Goal: Book appointment/travel/reservation

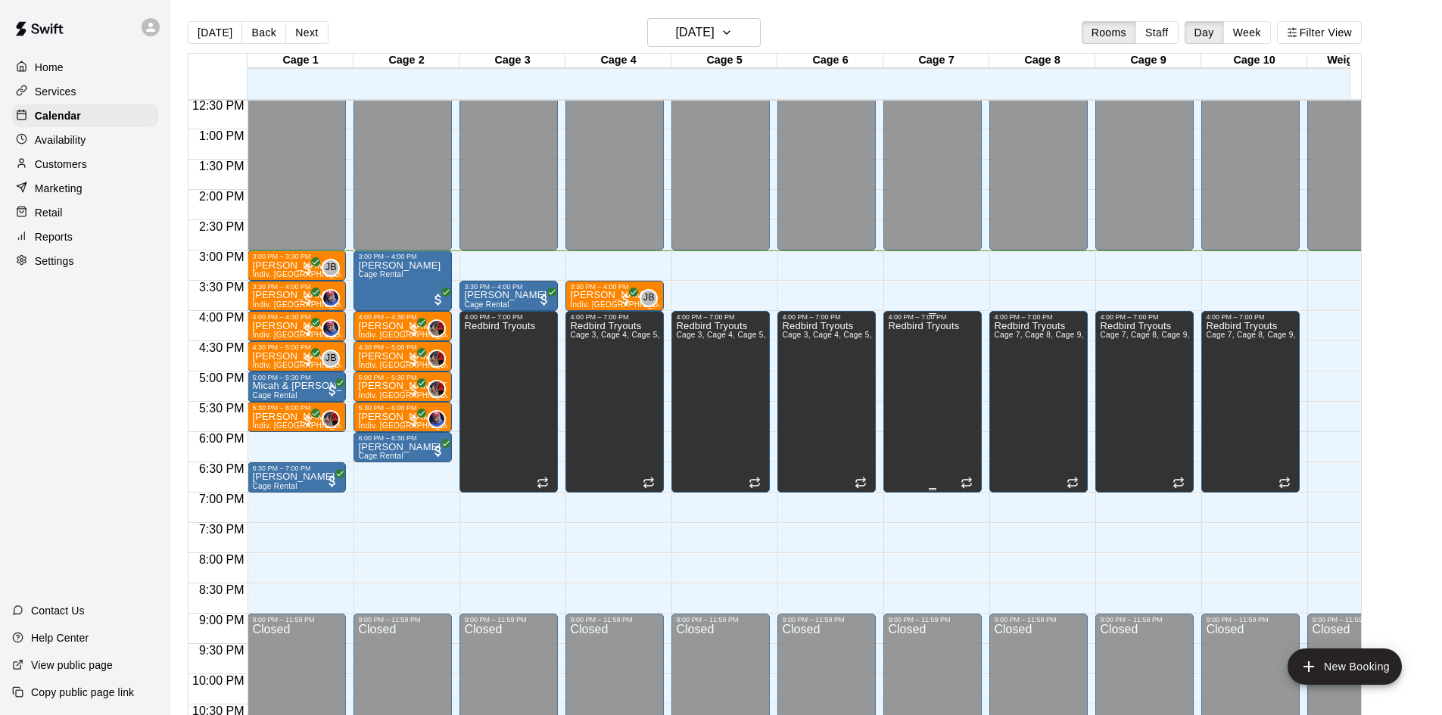
scroll to position [380, 0]
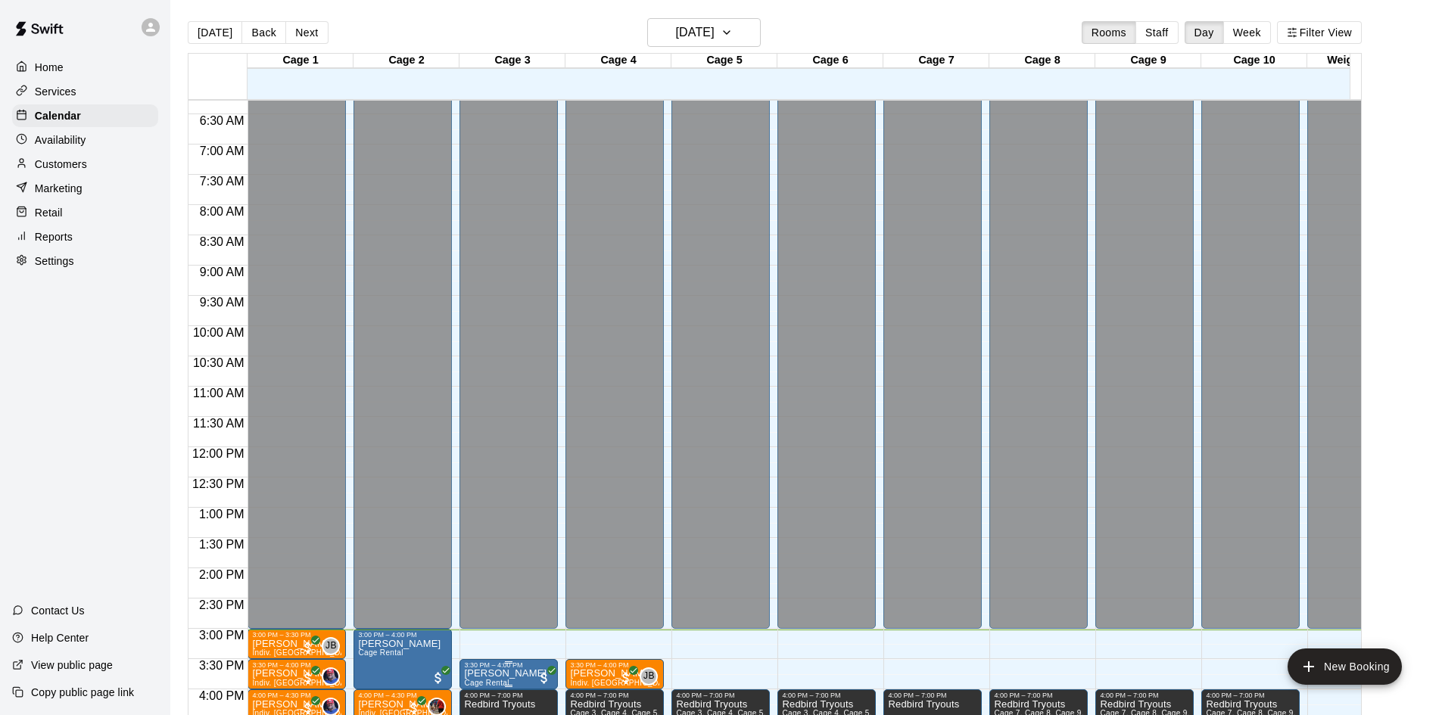
click at [523, 669] on div "3:30 PM – 4:00 PM" at bounding box center [508, 666] width 89 height 8
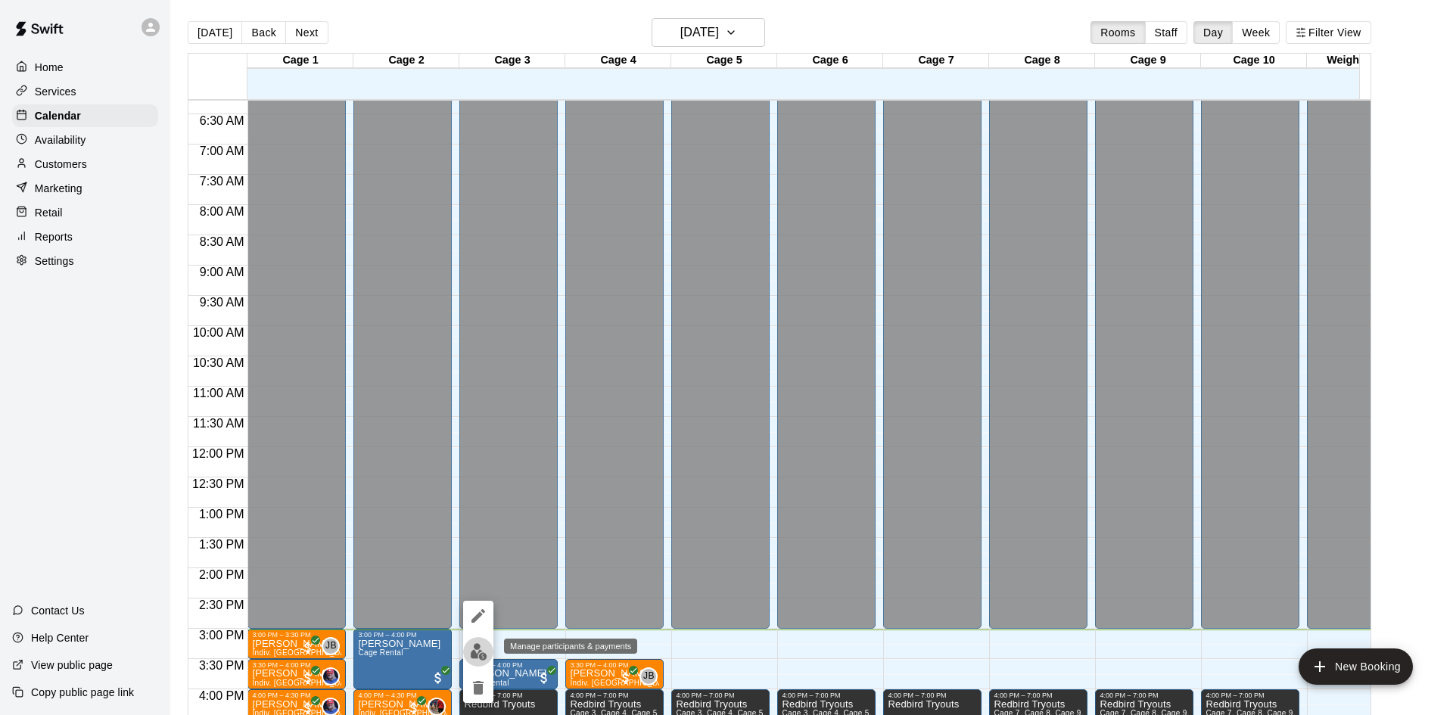
click at [481, 649] on img "edit" at bounding box center [478, 651] width 17 height 17
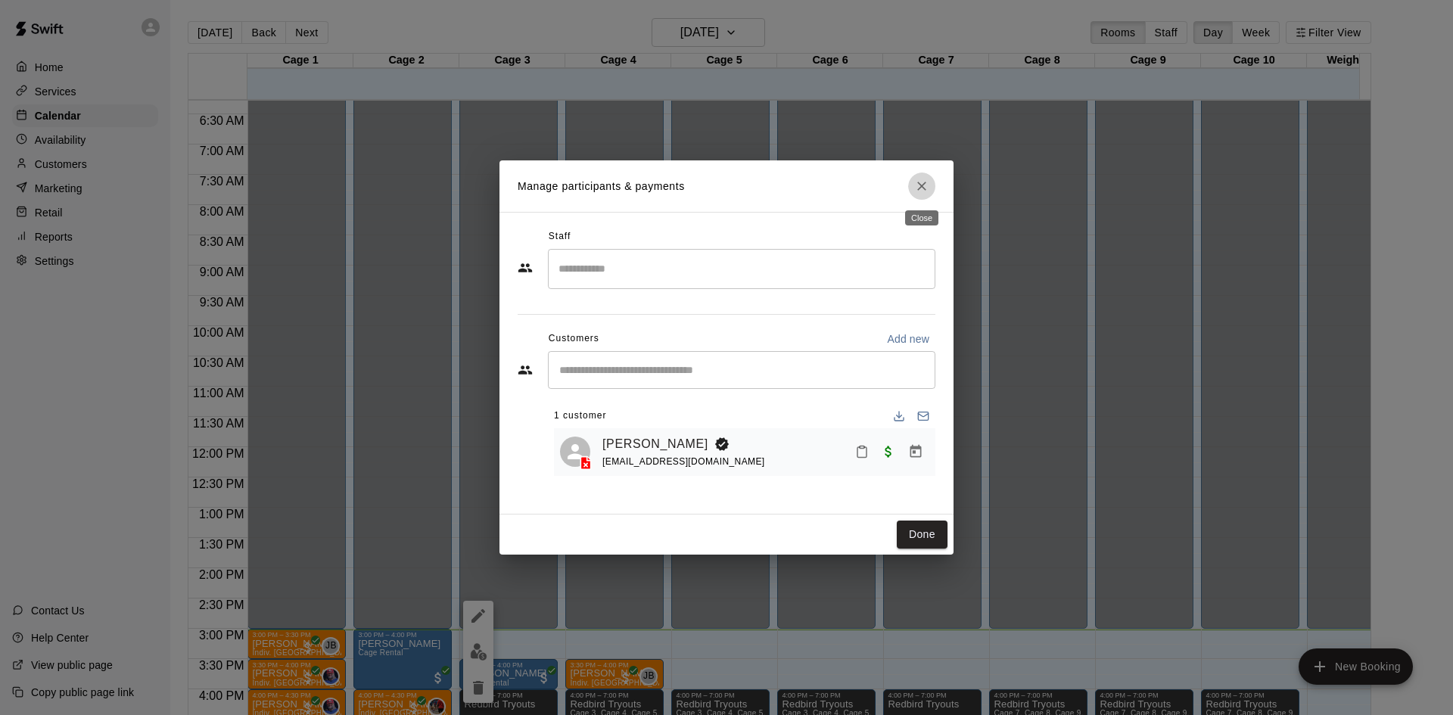
click at [911, 183] on button "Close" at bounding box center [921, 186] width 27 height 27
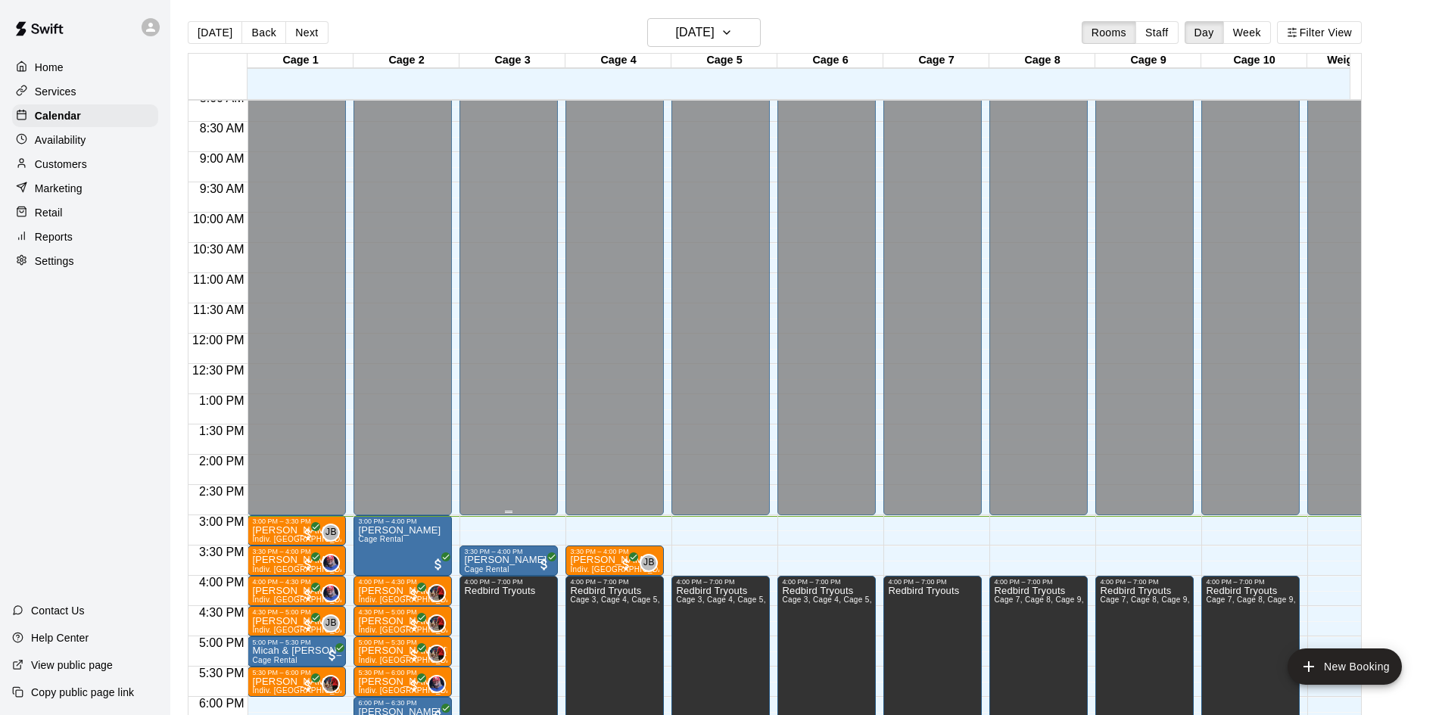
scroll to position [531, 0]
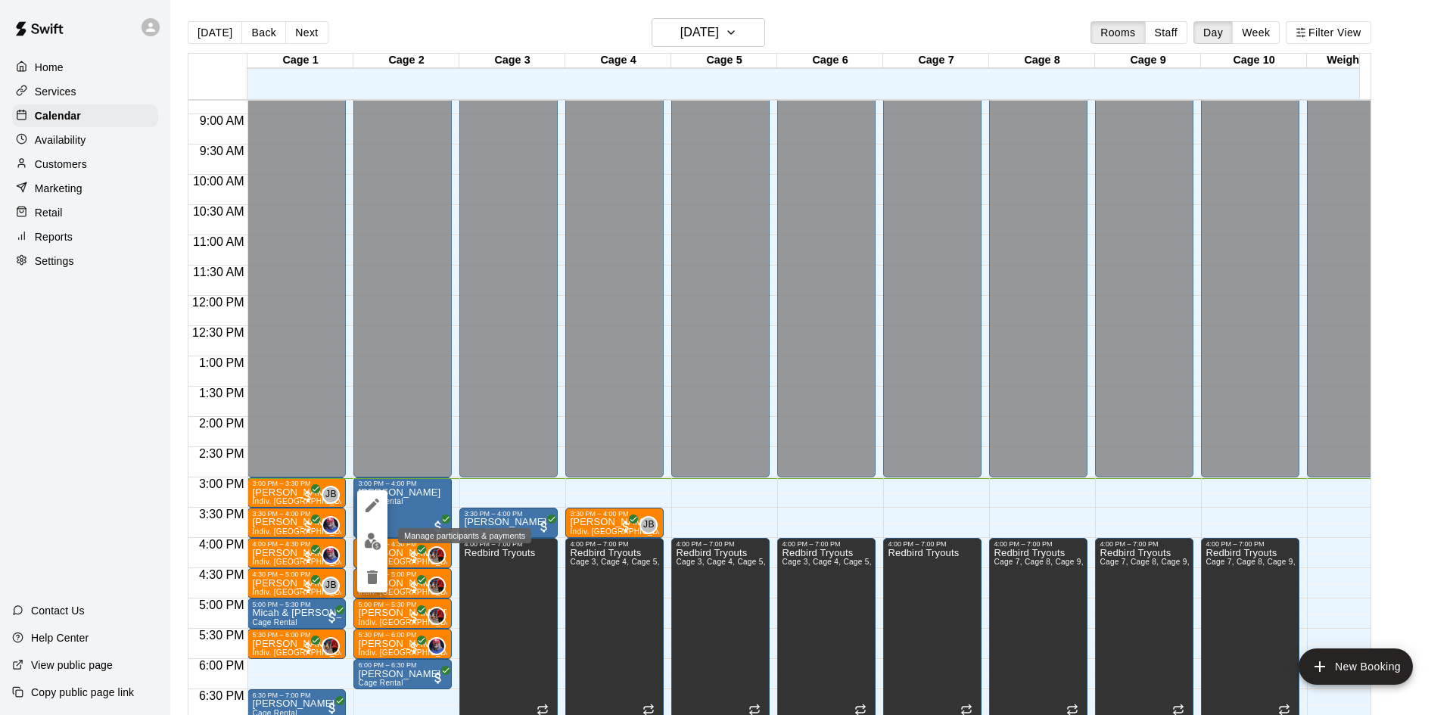
click at [371, 534] on img "edit" at bounding box center [372, 541] width 17 height 17
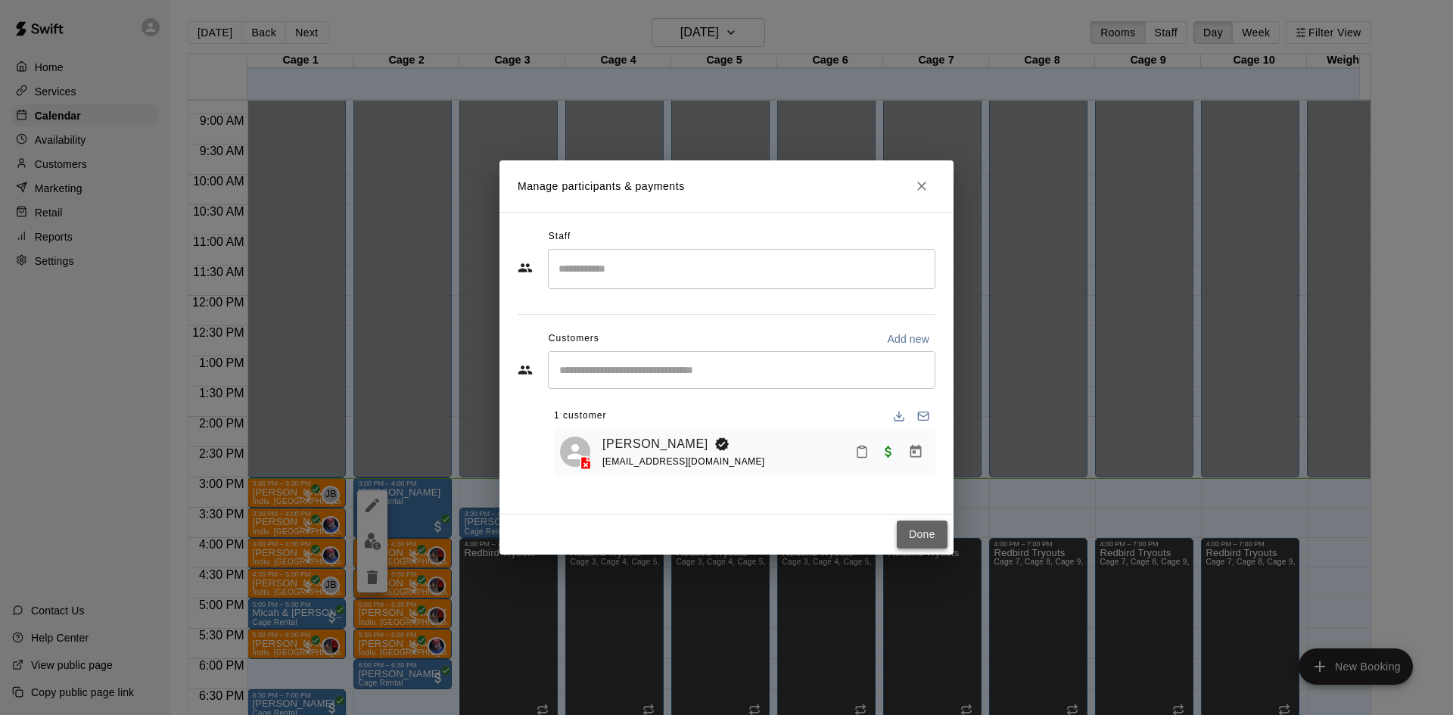
click at [938, 530] on button "Done" at bounding box center [922, 535] width 51 height 28
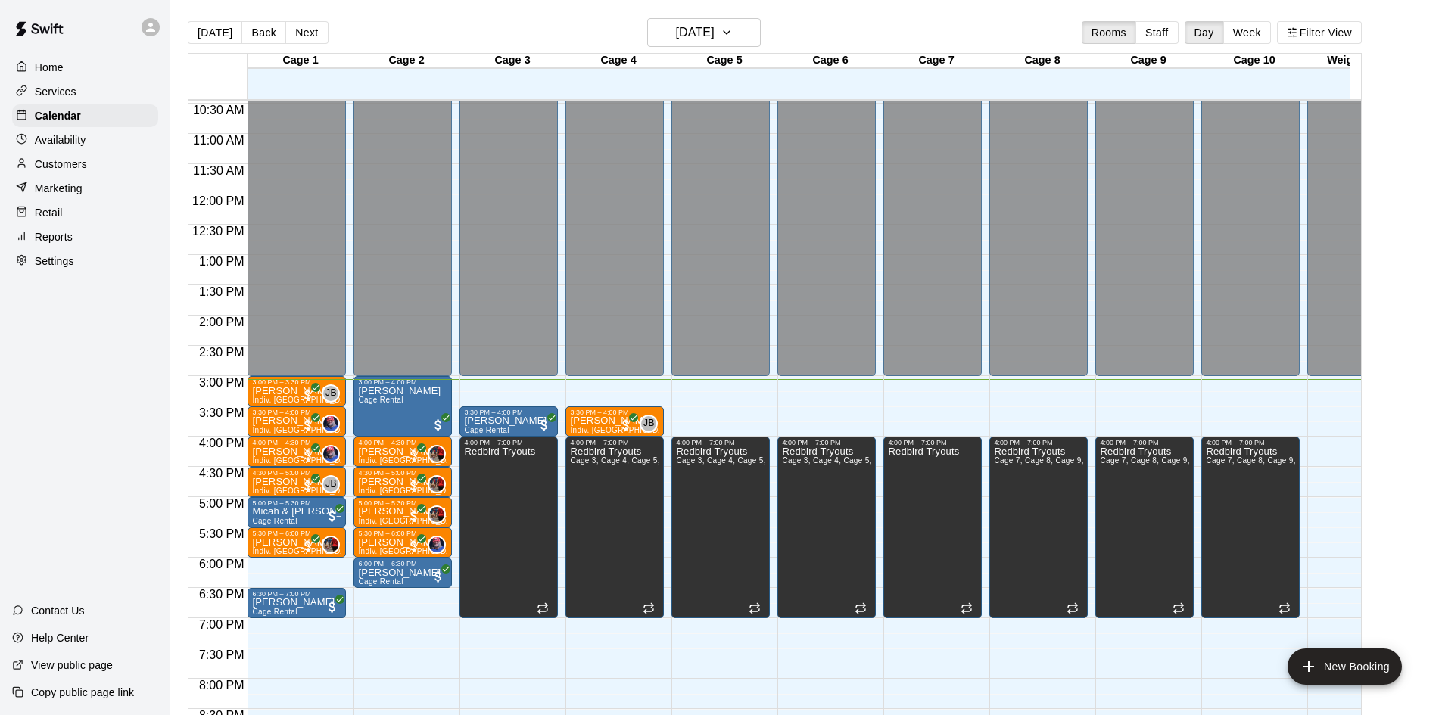
scroll to position [606, 0]
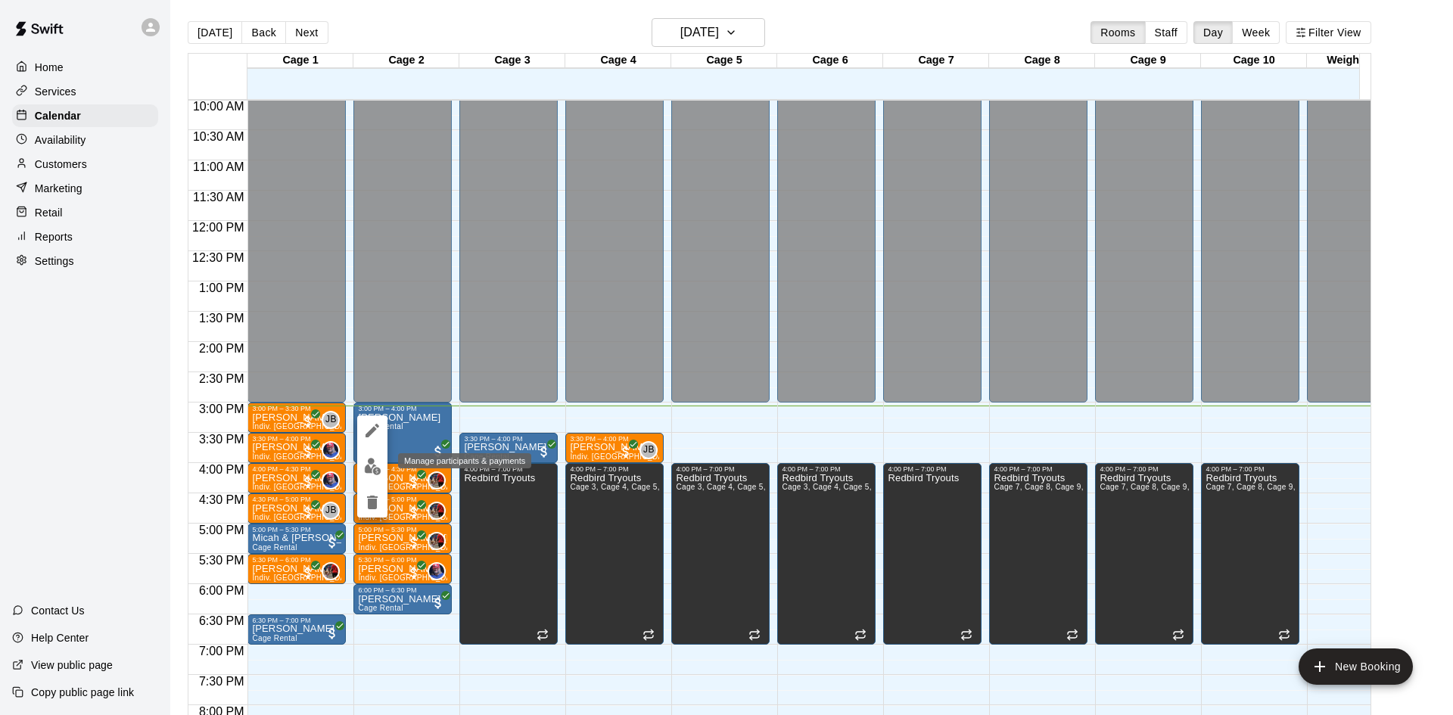
click at [375, 469] on img "edit" at bounding box center [372, 466] width 17 height 17
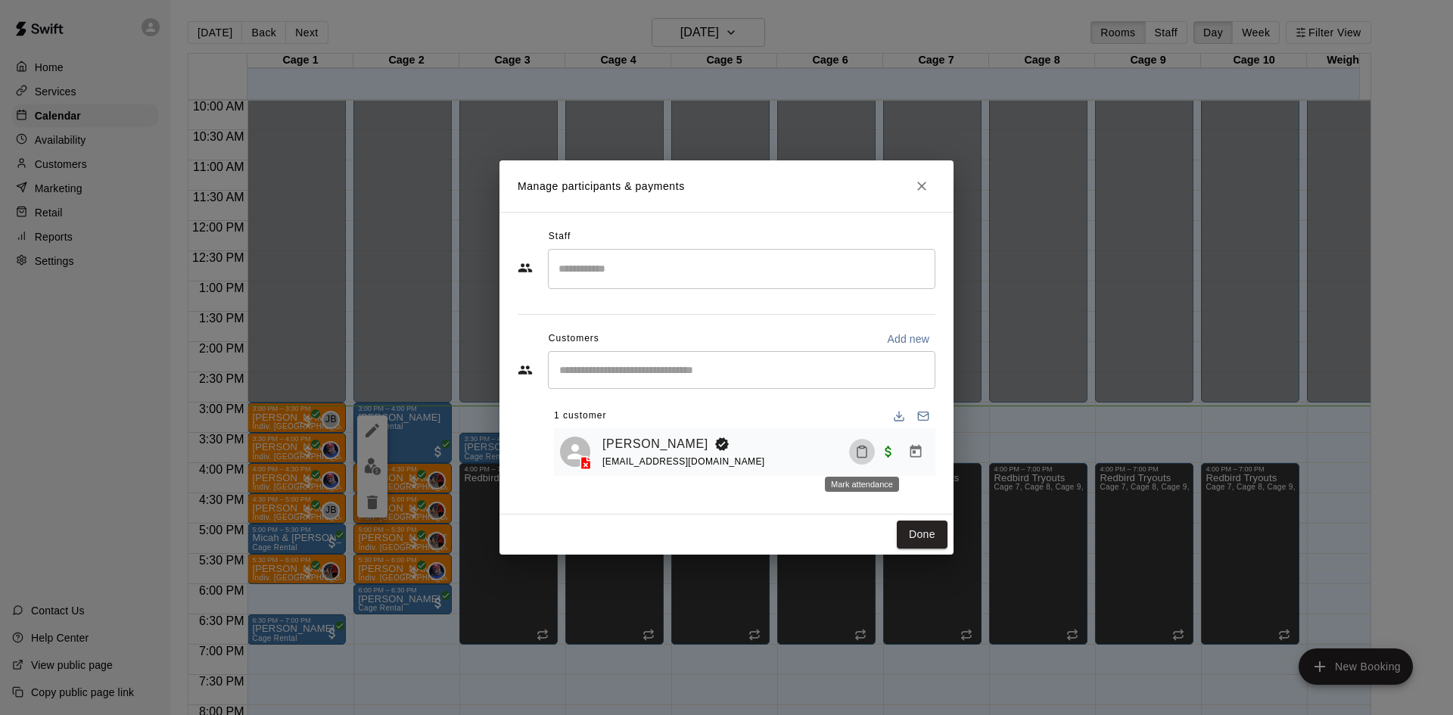
click at [864, 457] on icon "Mark attendance" at bounding box center [862, 452] width 14 height 14
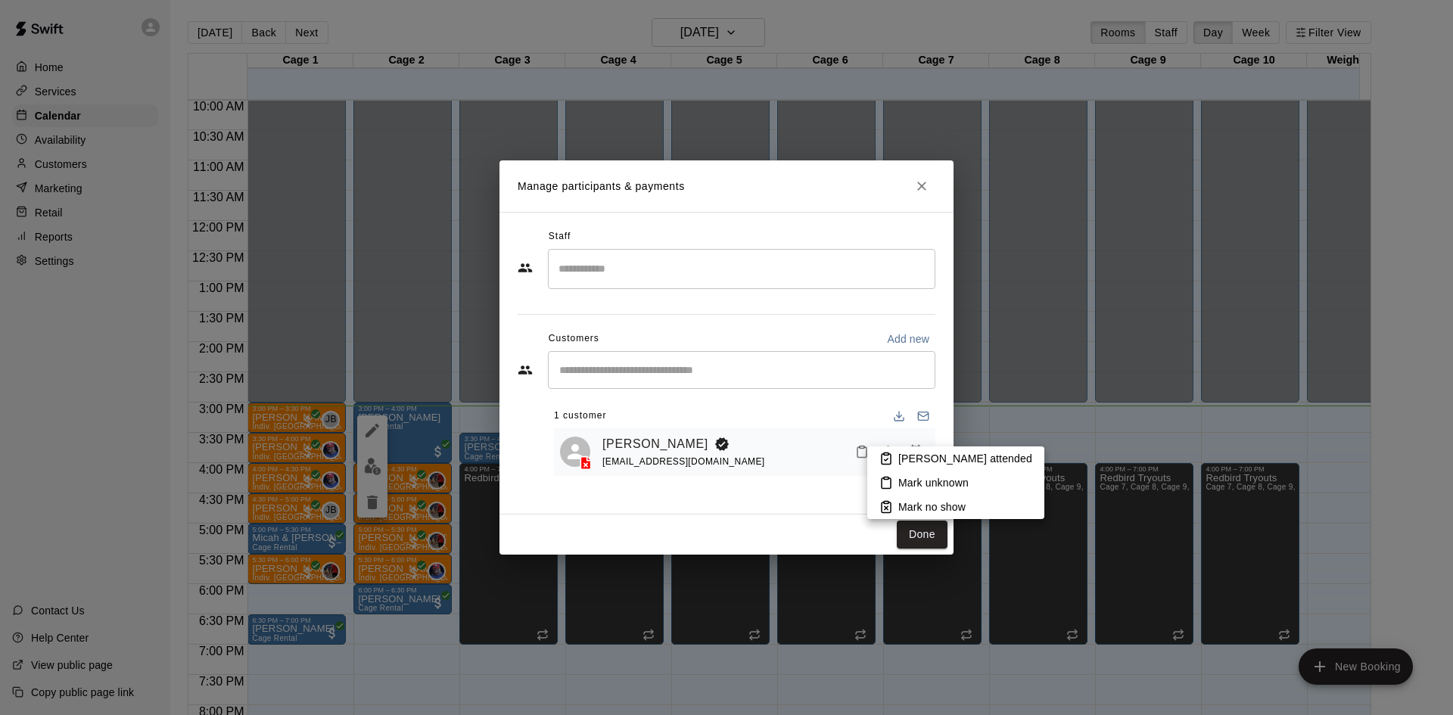
click at [933, 460] on p "[PERSON_NAME] attended" at bounding box center [966, 458] width 134 height 15
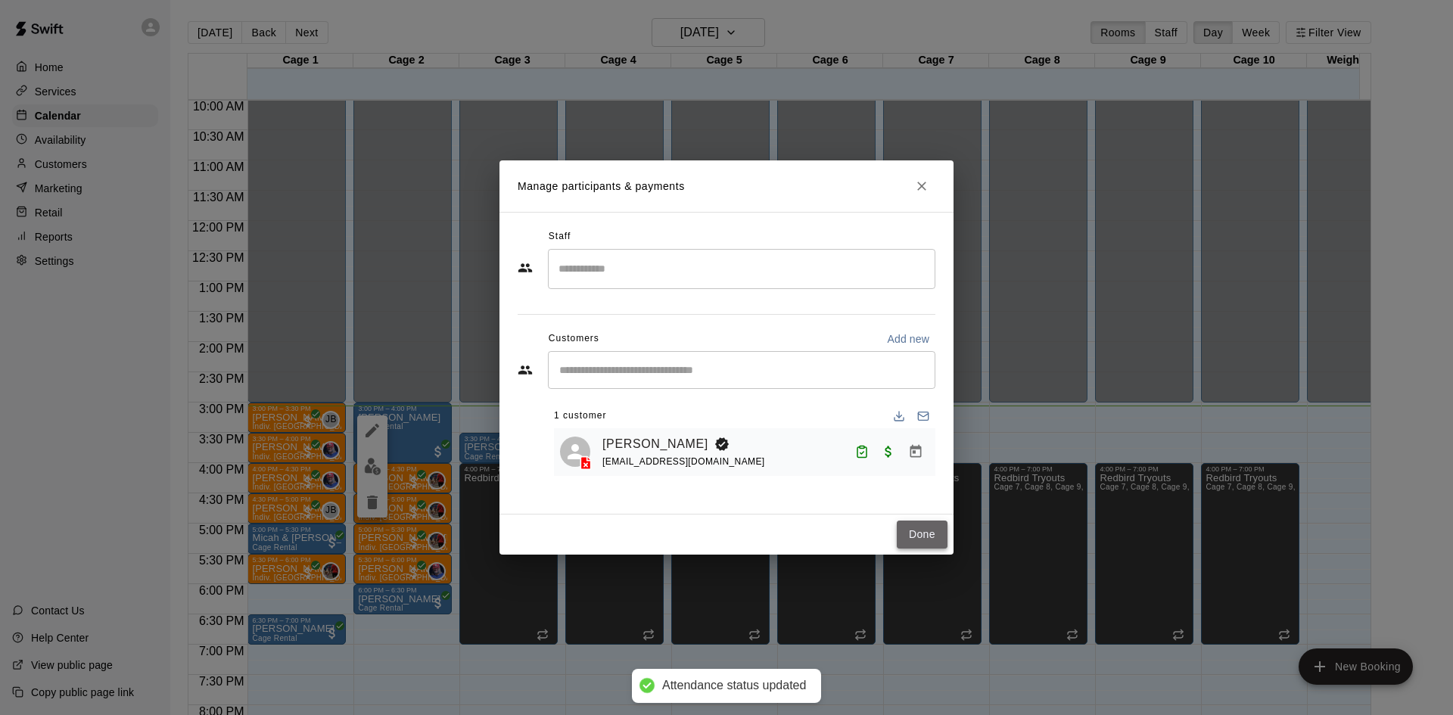
click at [918, 536] on button "Done" at bounding box center [922, 535] width 51 height 28
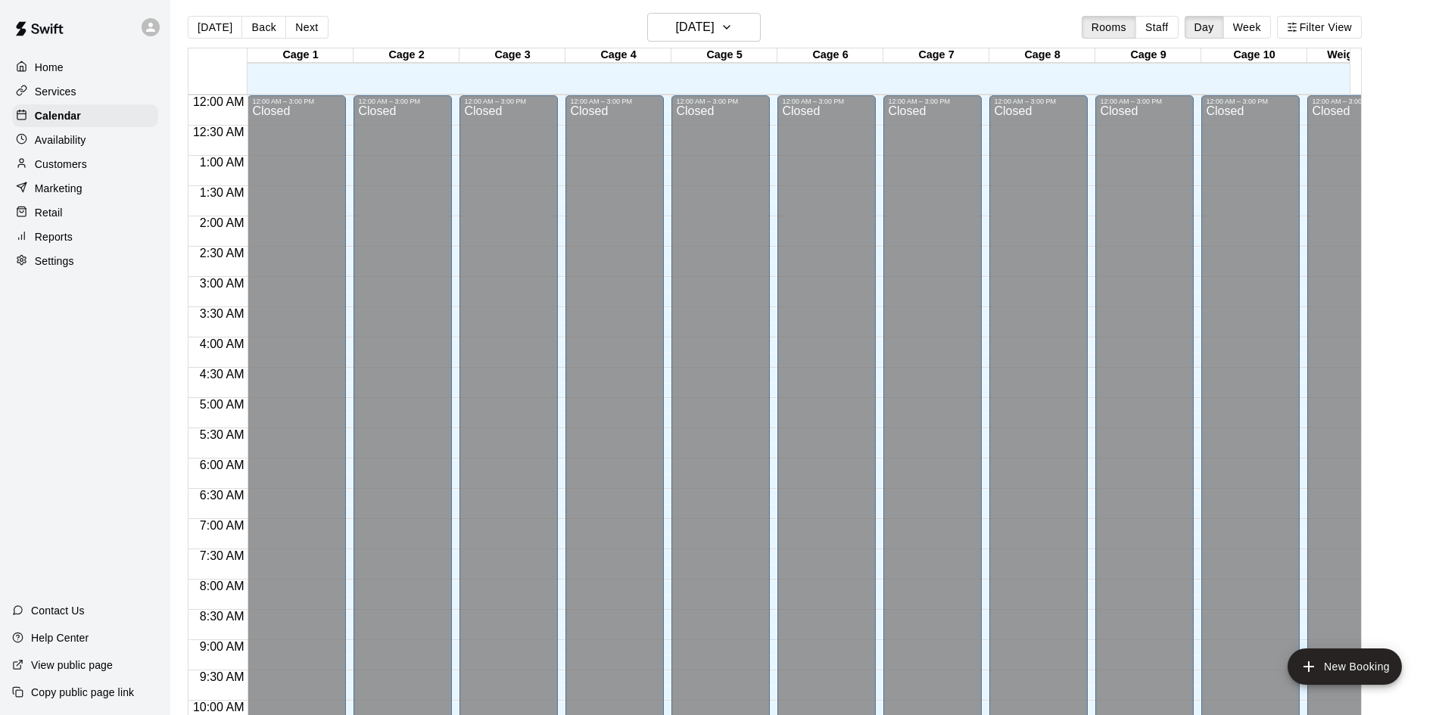
scroll to position [0, 0]
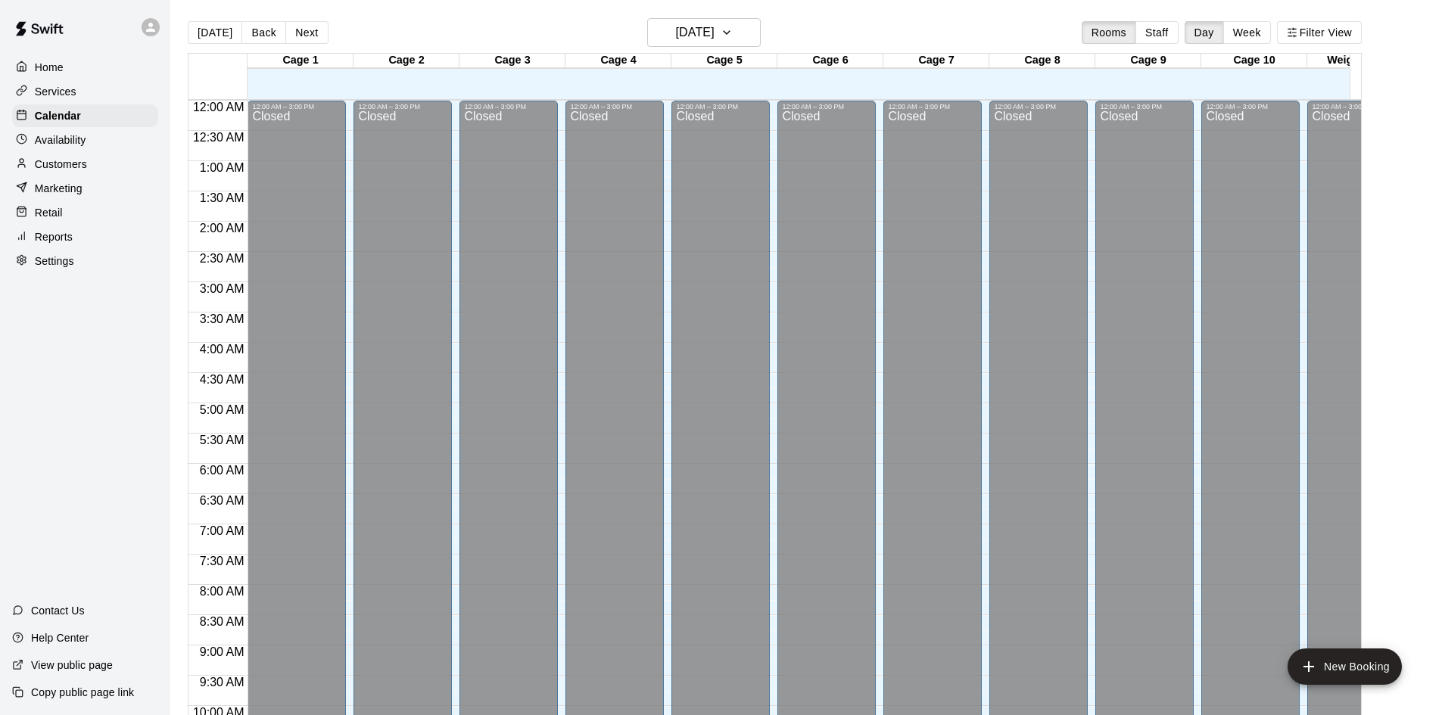
click at [76, 98] on p "Services" at bounding box center [56, 91] width 42 height 15
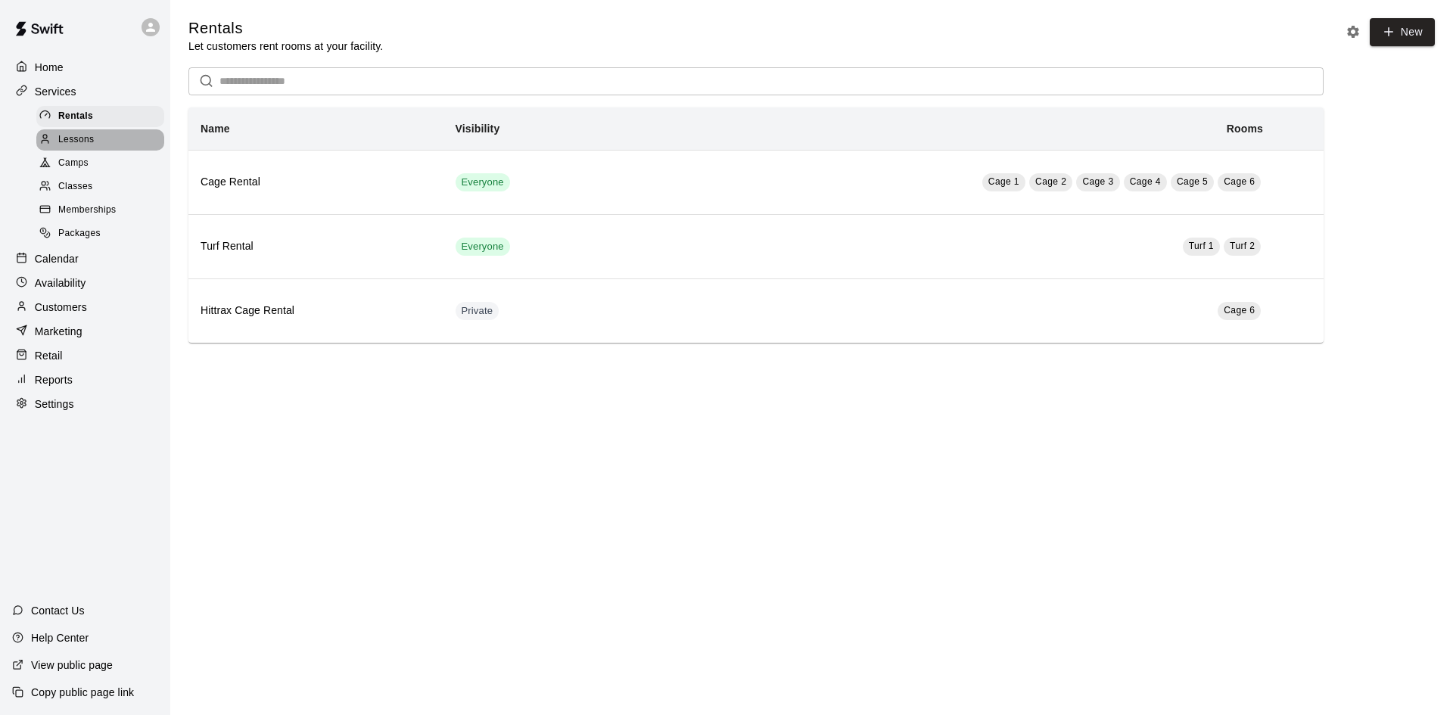
click at [79, 140] on span "Lessons" at bounding box center [76, 139] width 36 height 15
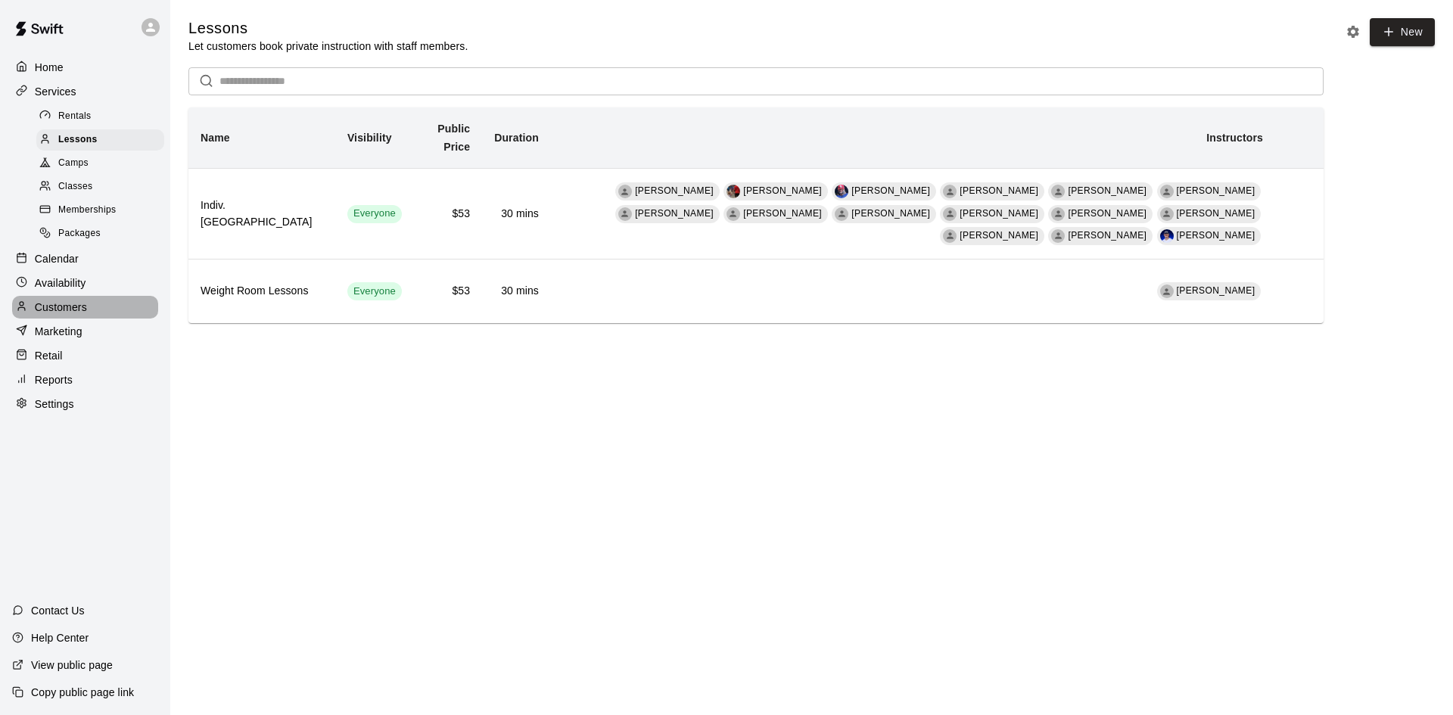
click at [72, 315] on p "Customers" at bounding box center [61, 307] width 52 height 15
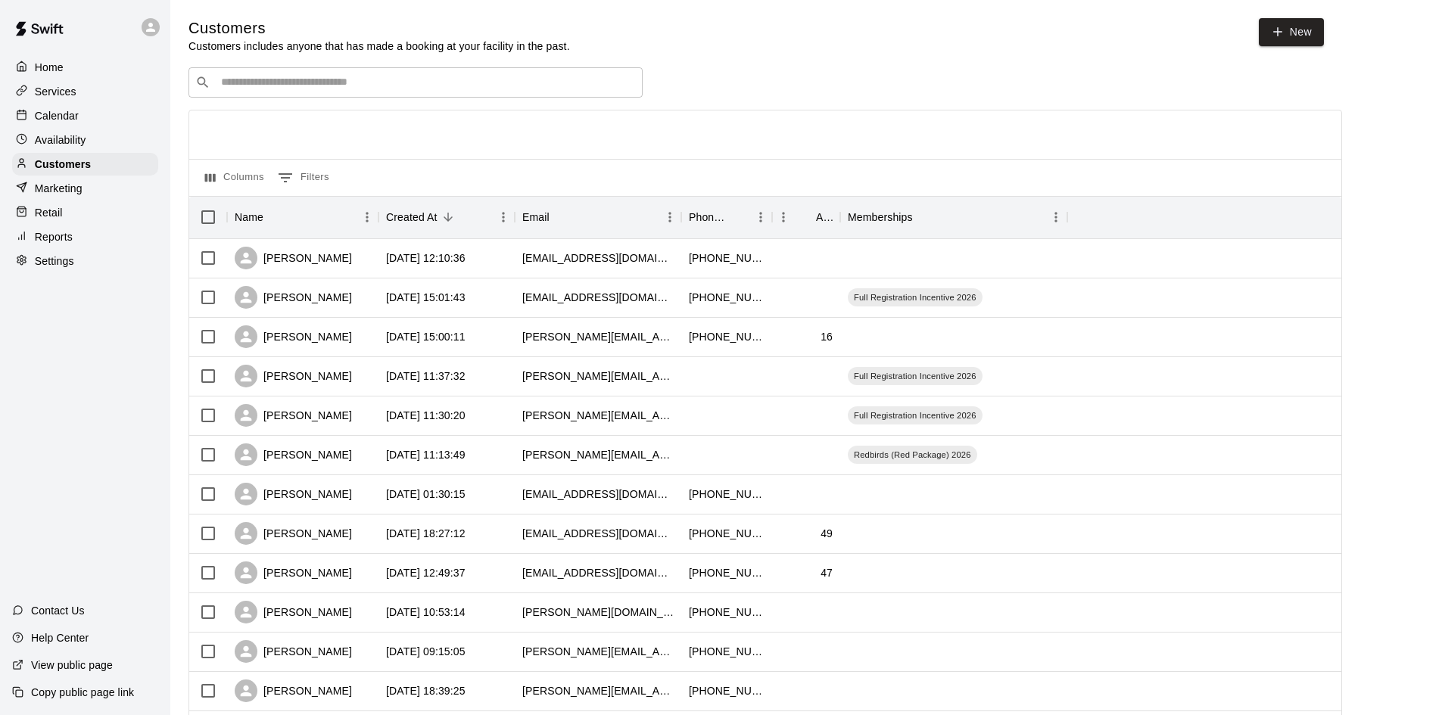
click at [274, 95] on div "​ ​" at bounding box center [415, 82] width 454 height 30
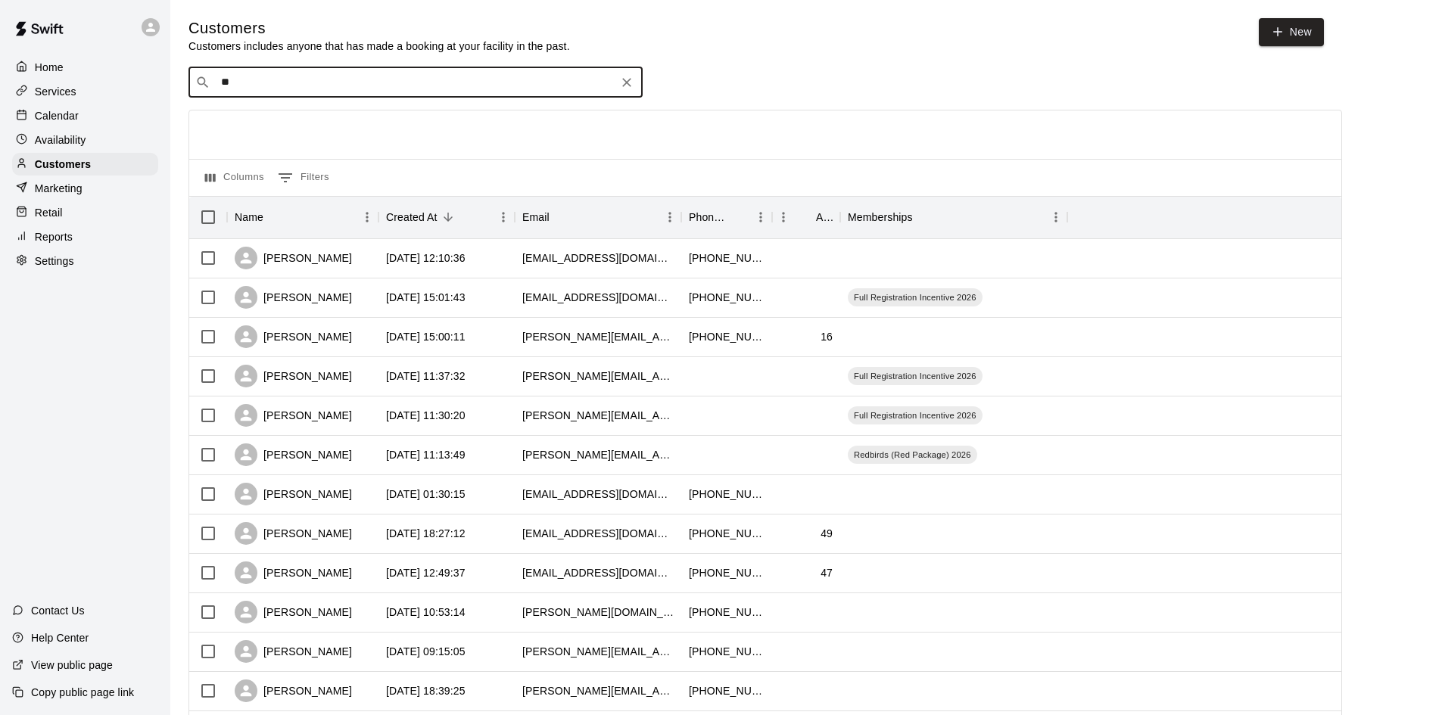
type input "***"
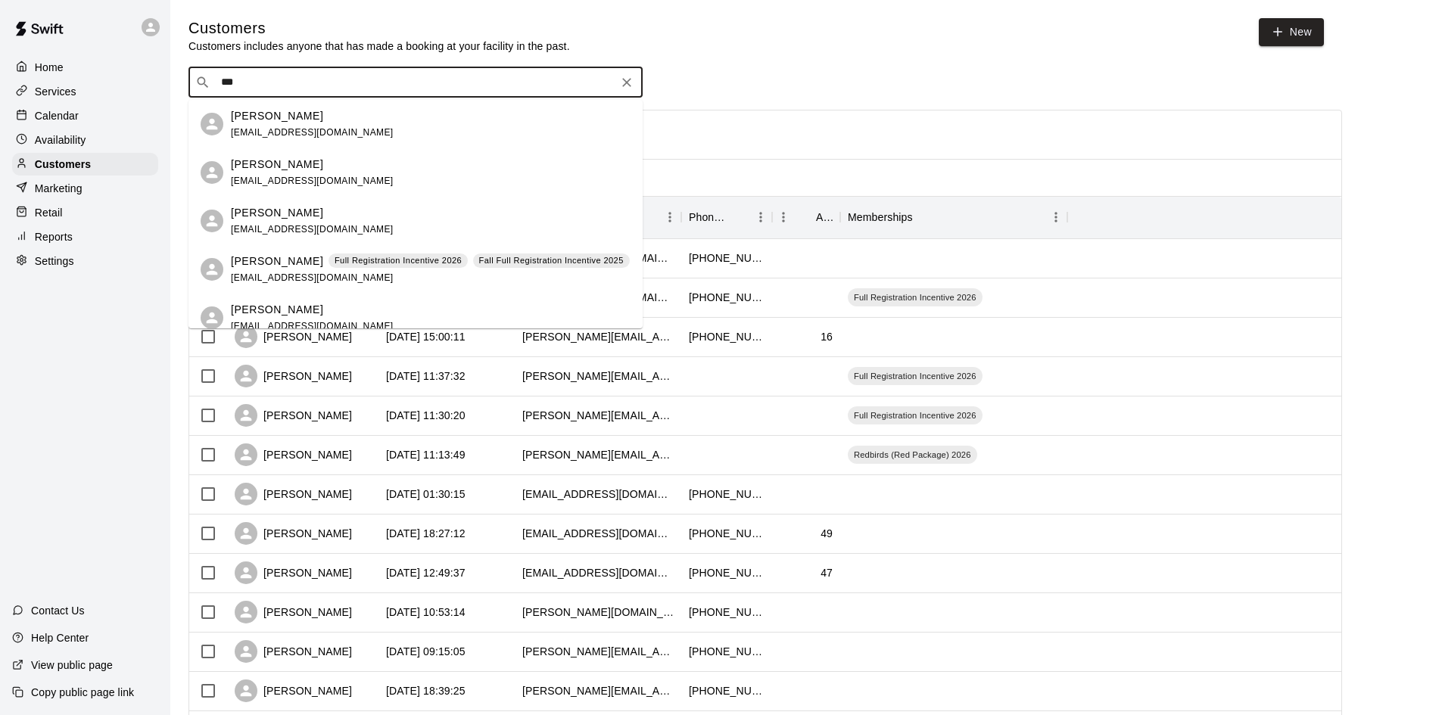
click at [268, 124] on div "[PERSON_NAME] [PERSON_NAME][EMAIL_ADDRESS][DOMAIN_NAME]" at bounding box center [312, 124] width 163 height 33
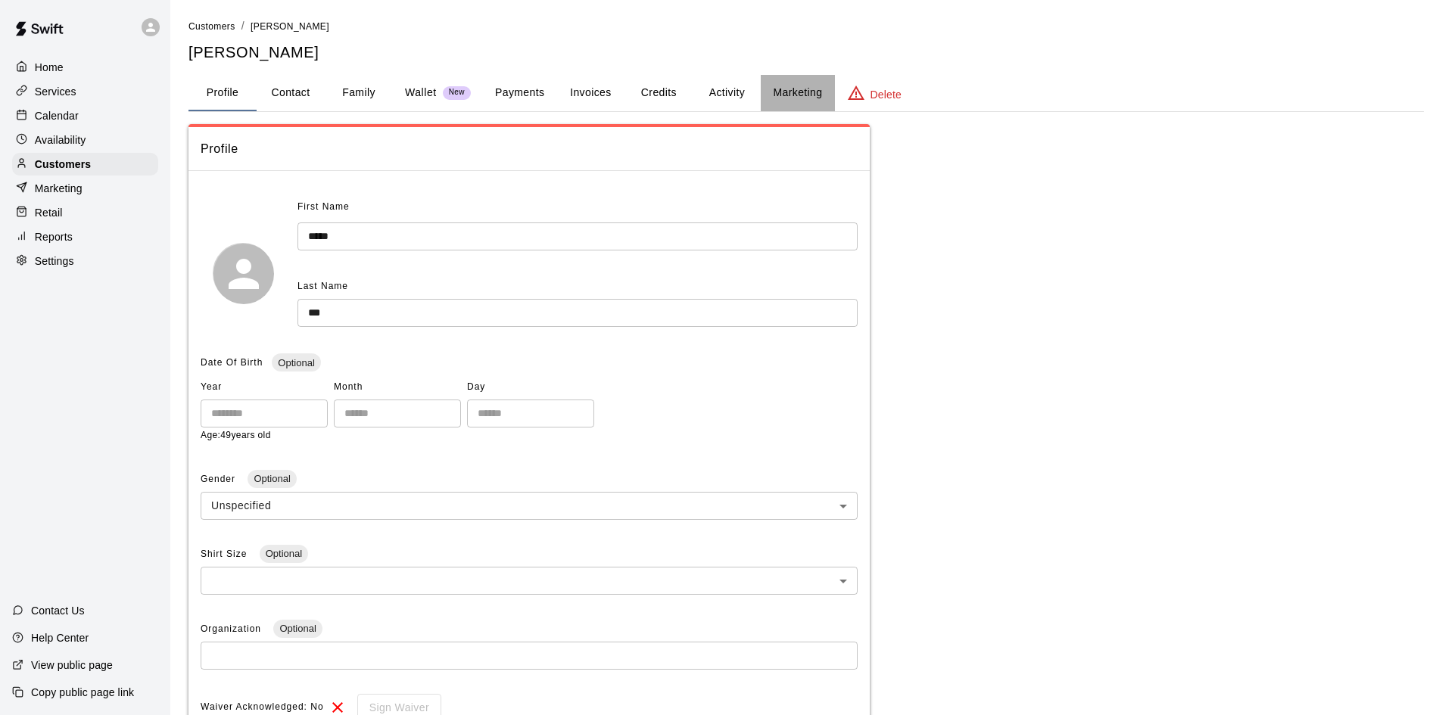
click at [796, 84] on button "Marketing" at bounding box center [797, 93] width 73 height 36
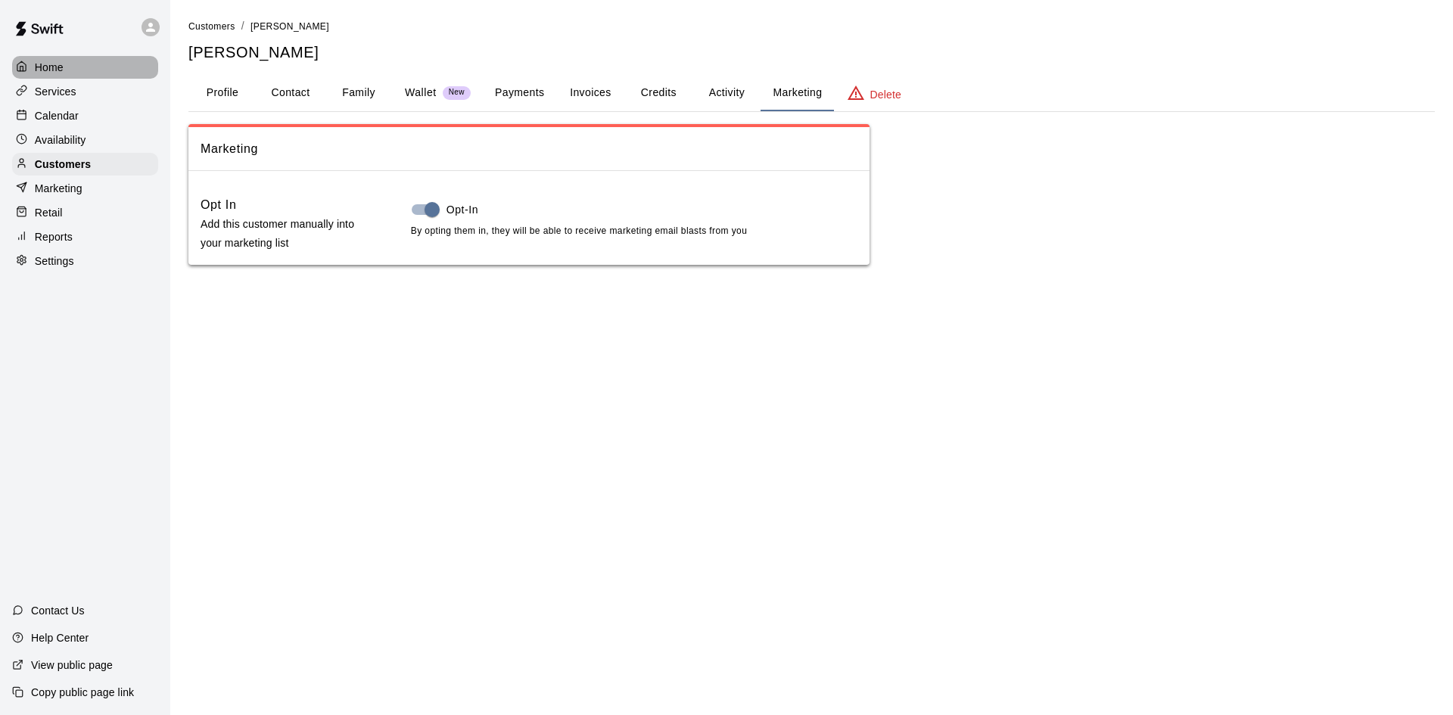
click at [60, 70] on p "Home" at bounding box center [49, 67] width 29 height 15
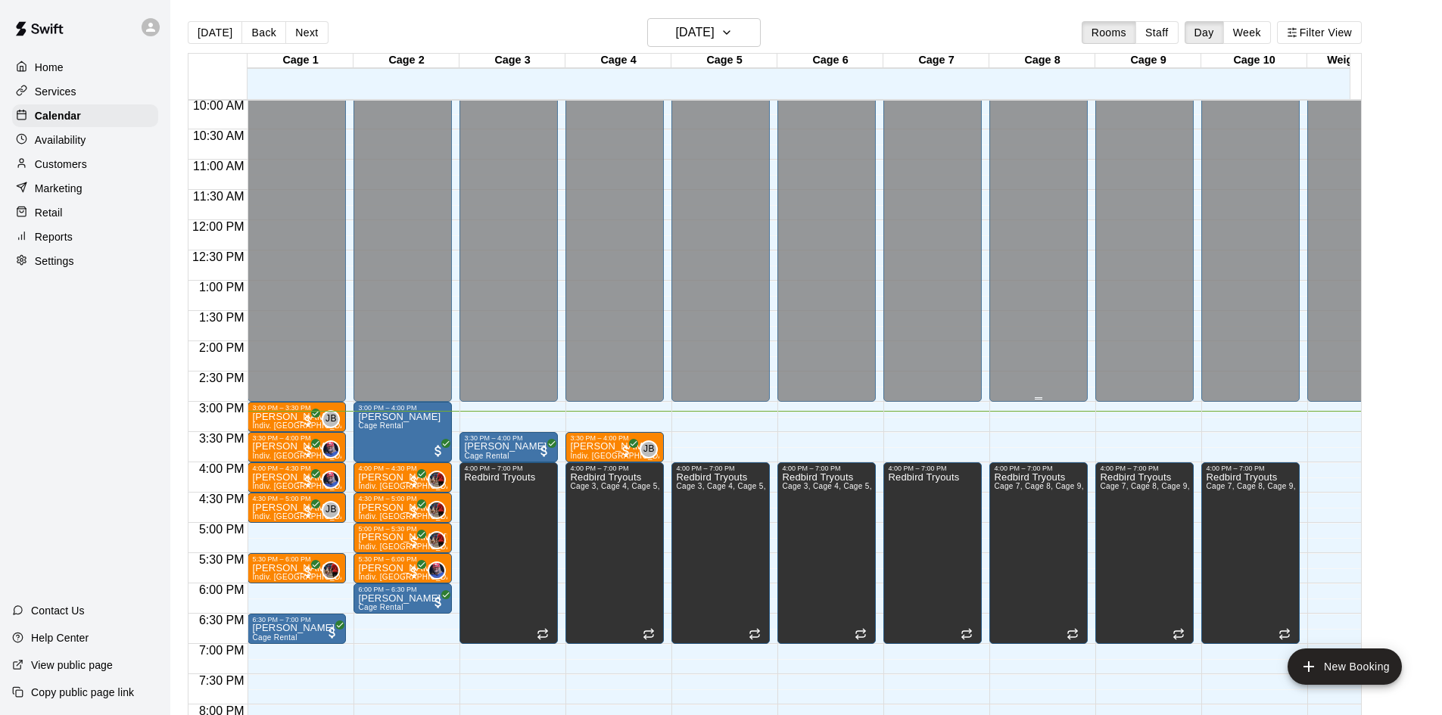
scroll to position [456, 0]
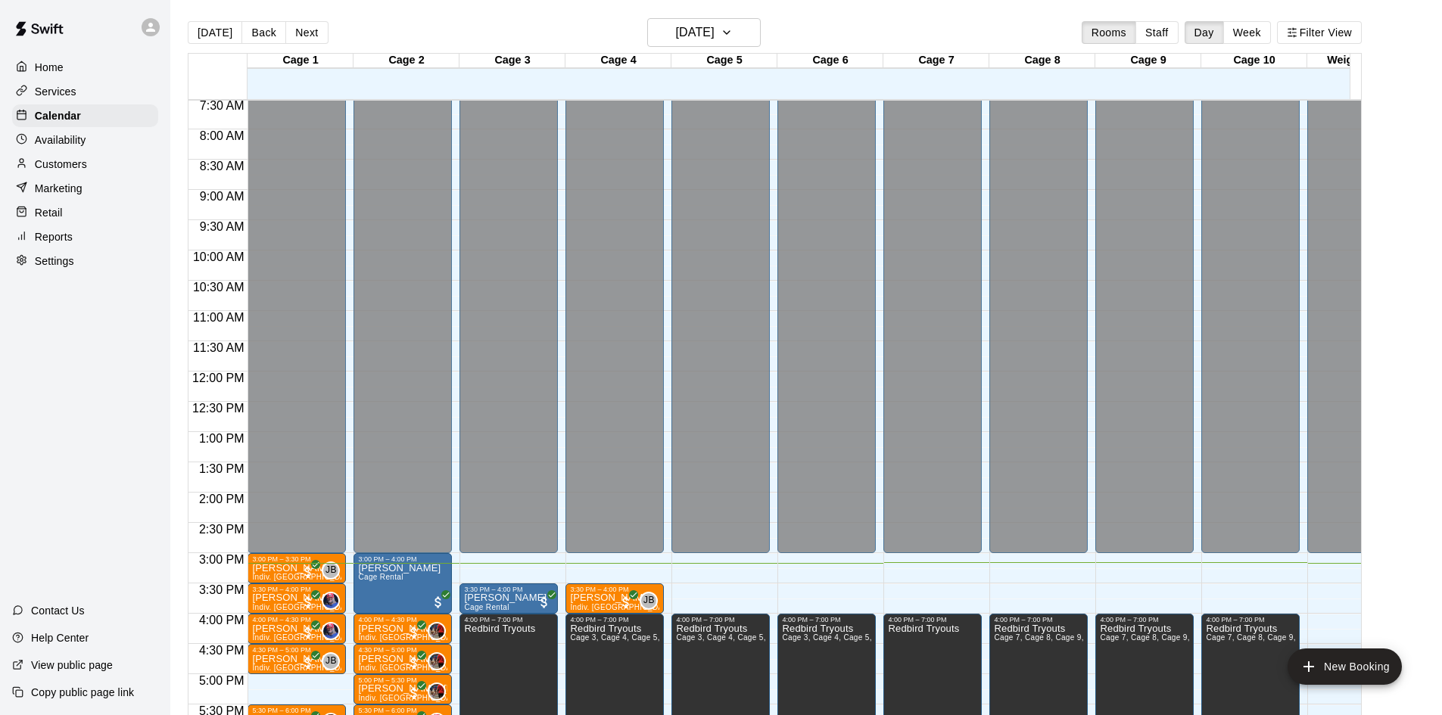
click at [68, 142] on p "Availability" at bounding box center [60, 139] width 51 height 15
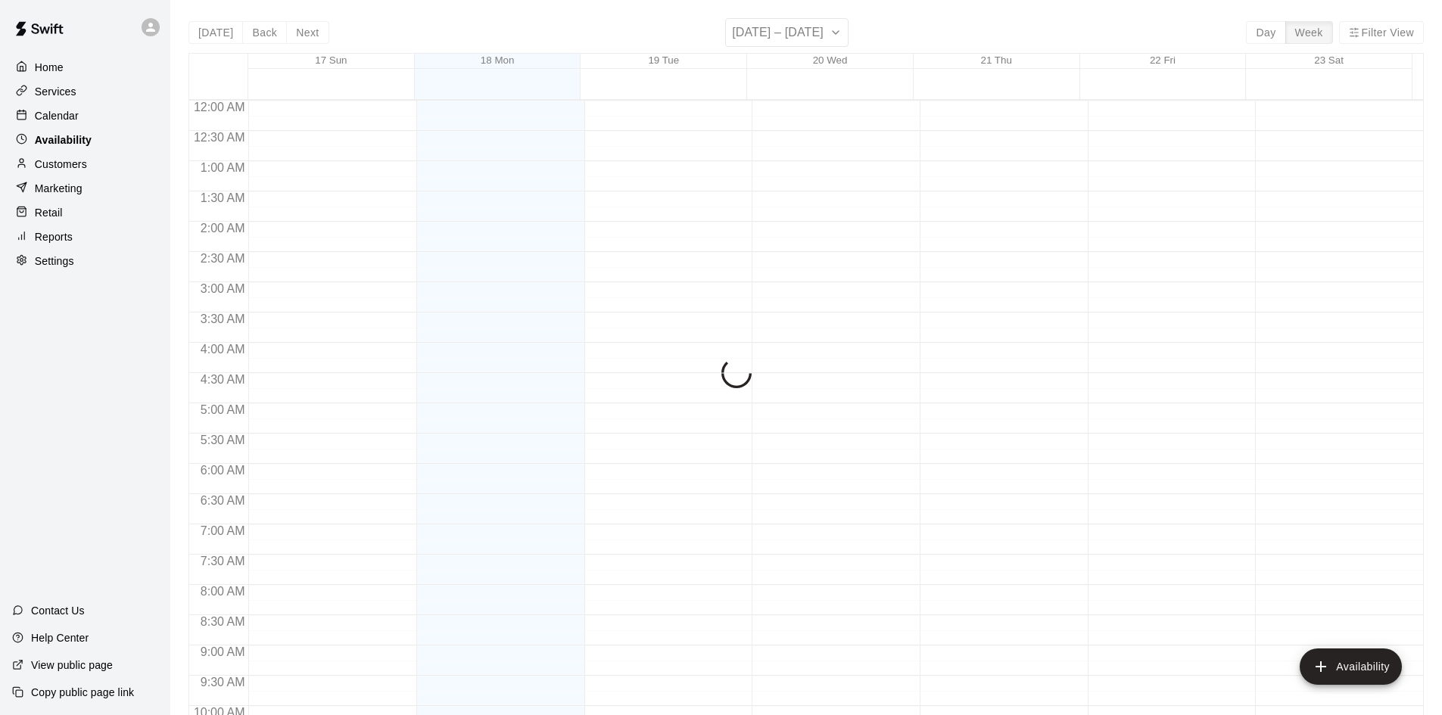
scroll to position [822, 0]
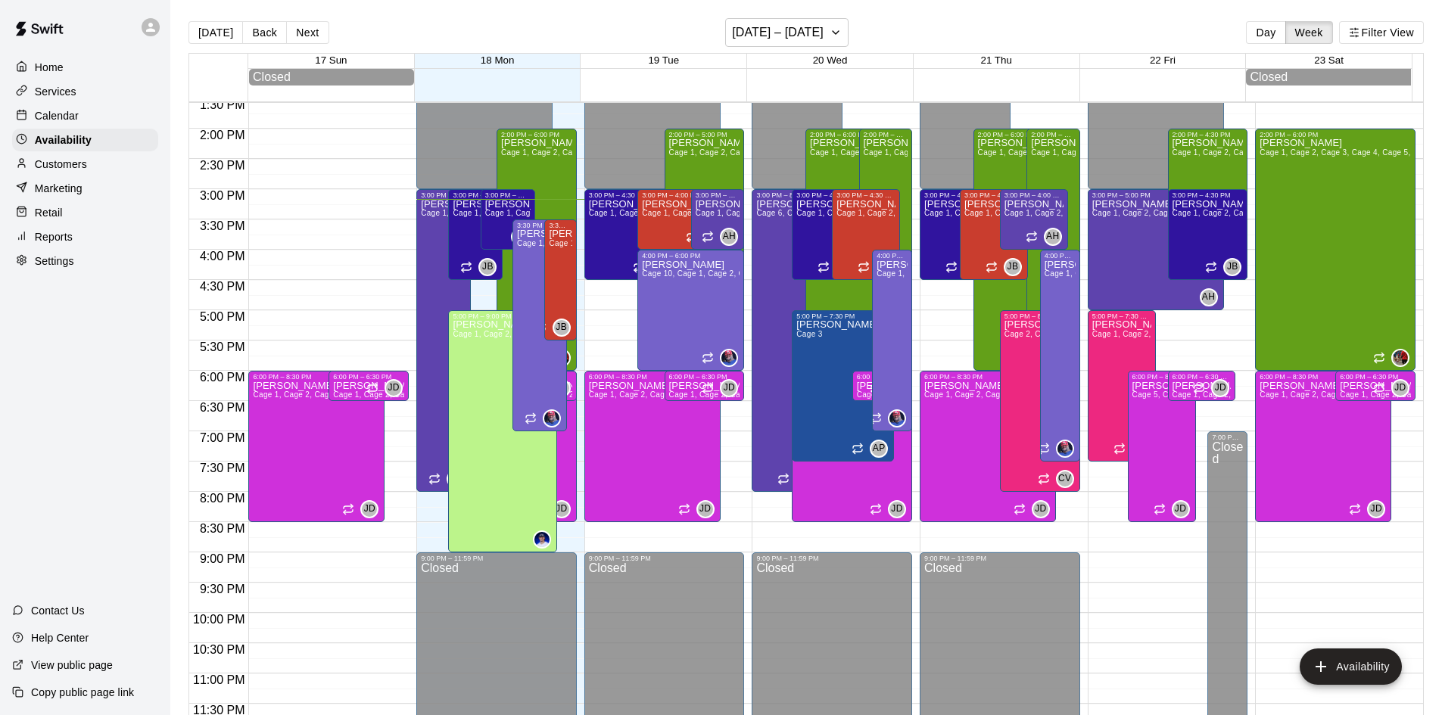
click at [60, 168] on p "Customers" at bounding box center [61, 164] width 52 height 15
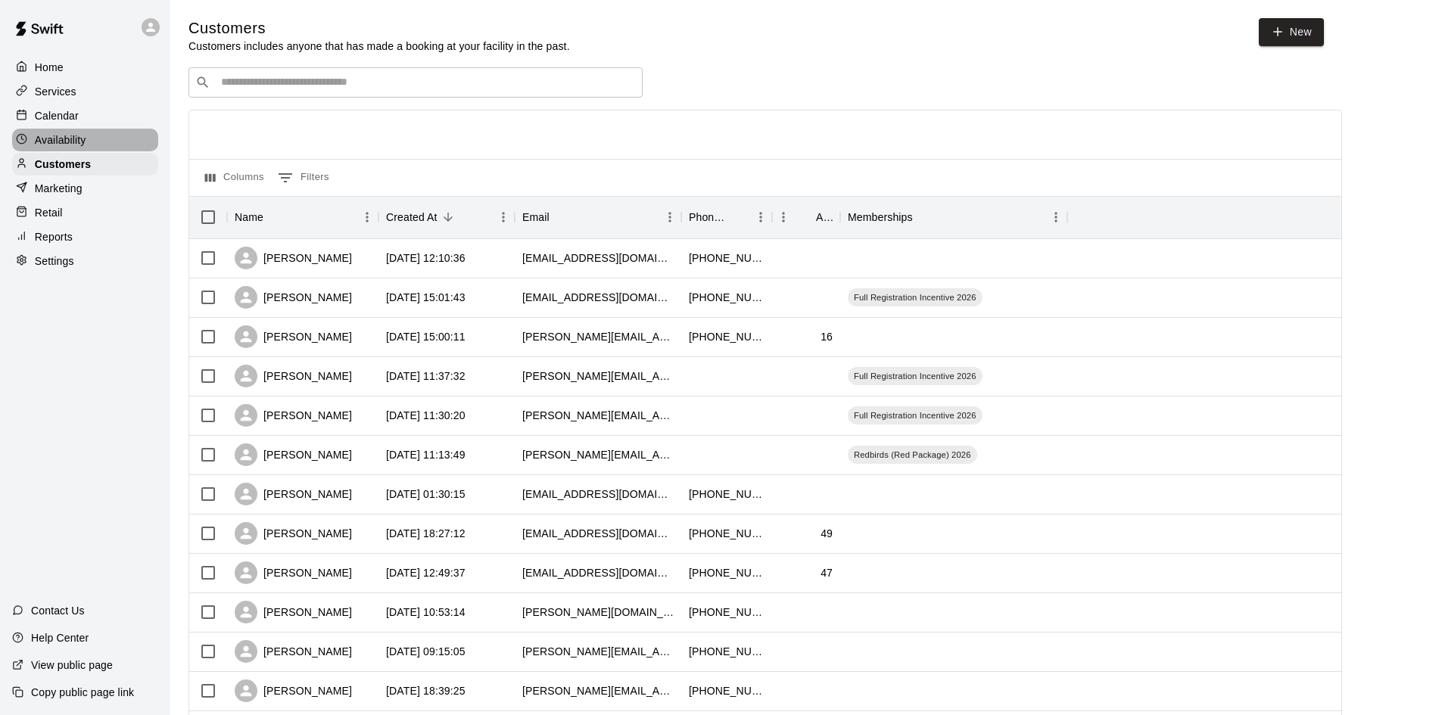
click at [64, 140] on p "Availability" at bounding box center [60, 139] width 51 height 15
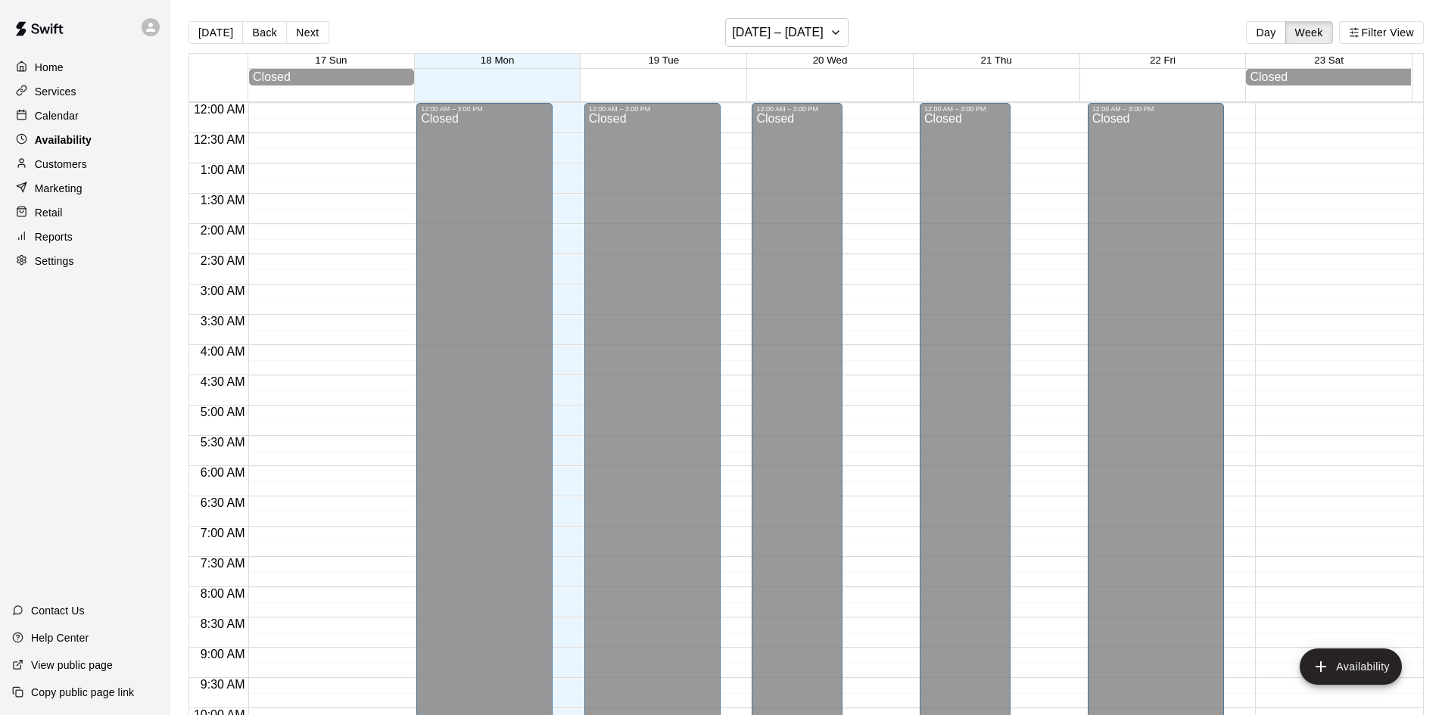
scroll to position [822, 0]
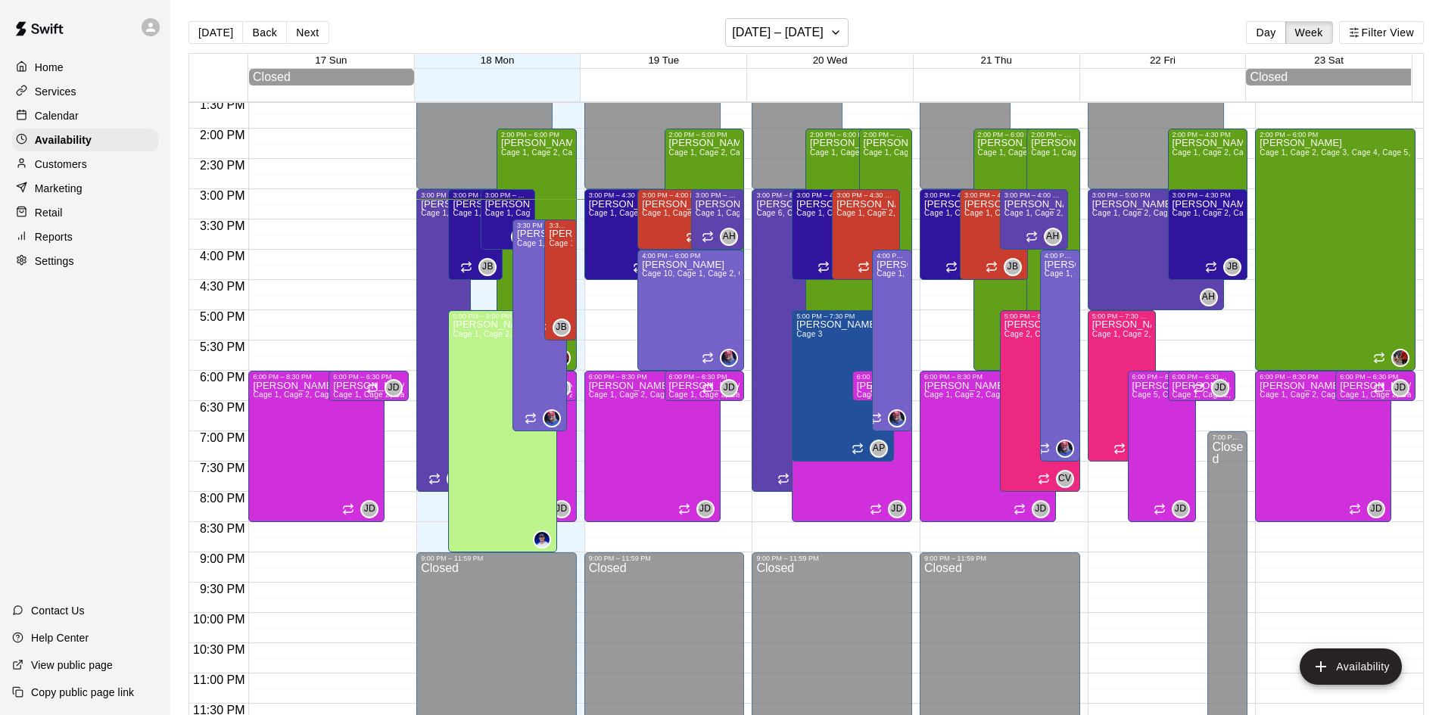
click at [70, 123] on p "Calendar" at bounding box center [57, 115] width 44 height 15
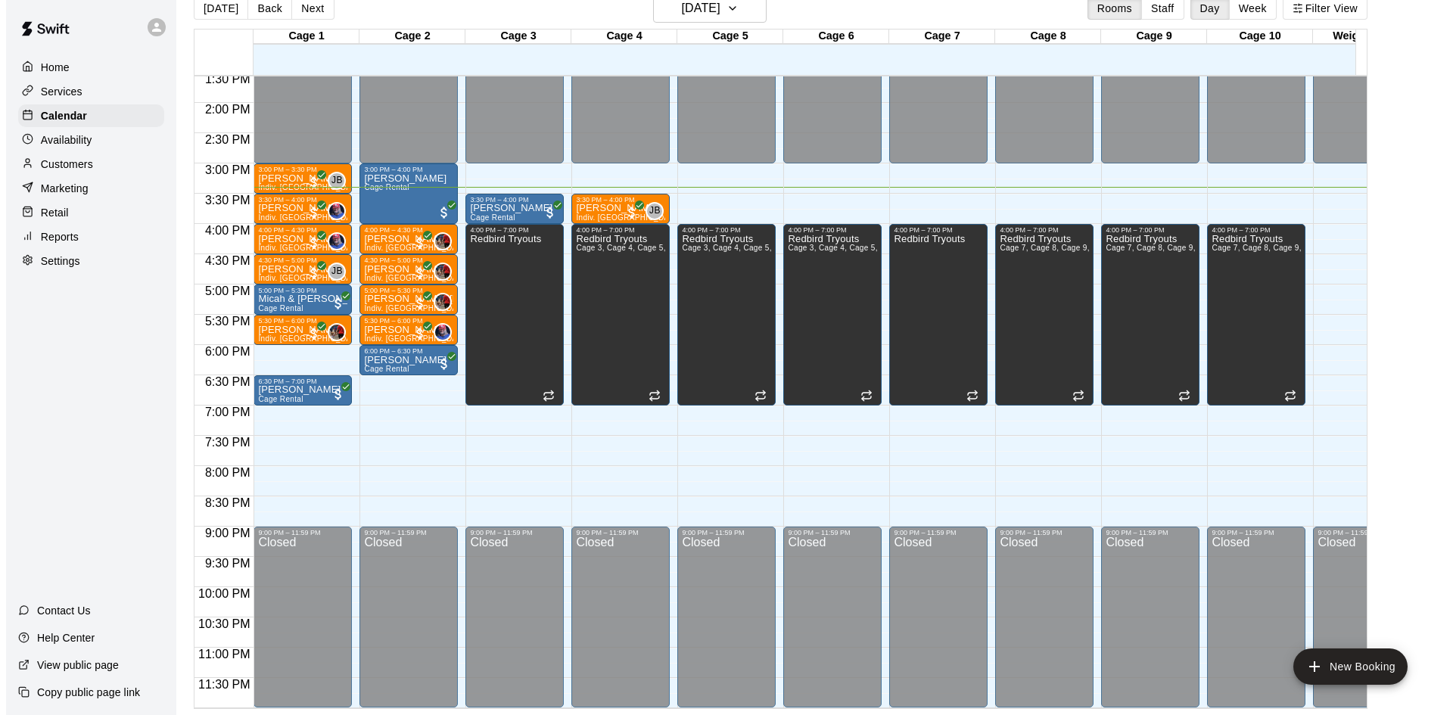
scroll to position [834, 0]
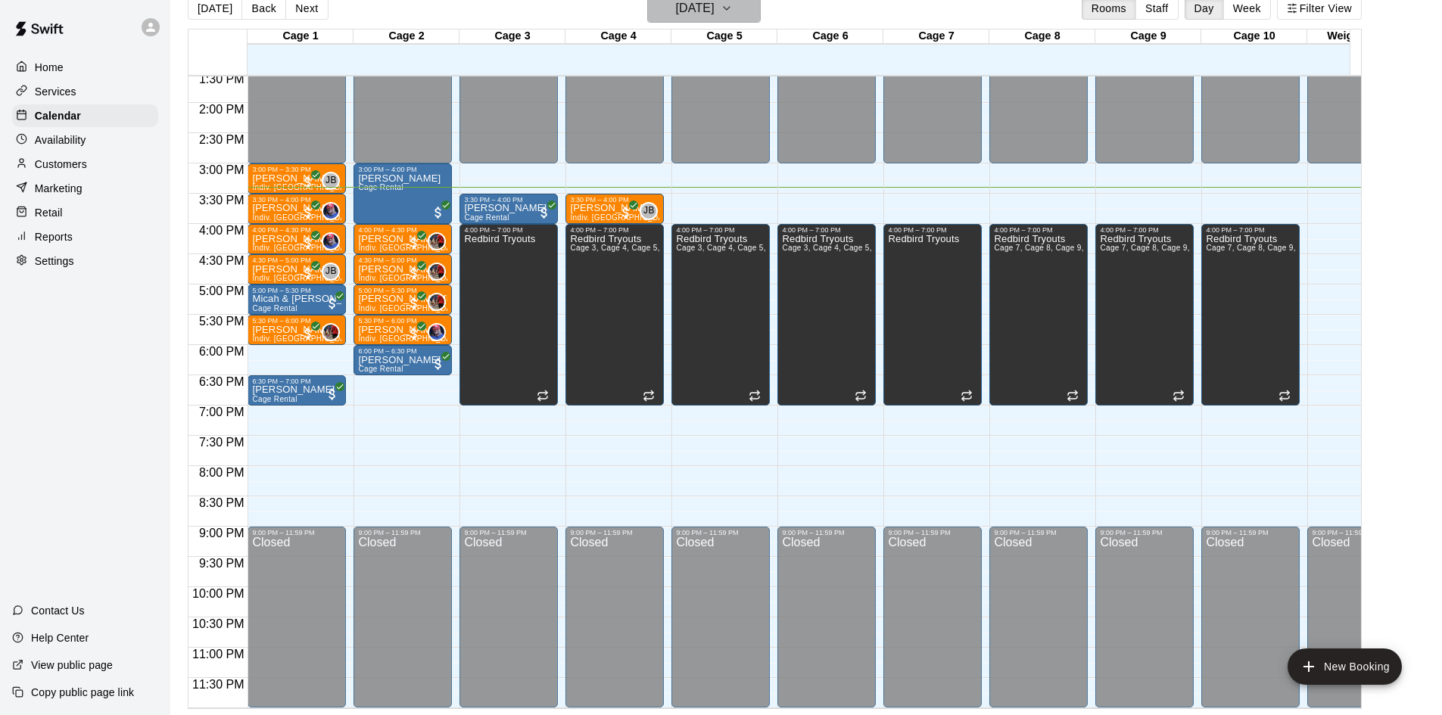
click at [733, 9] on icon "button" at bounding box center [727, 8] width 12 height 18
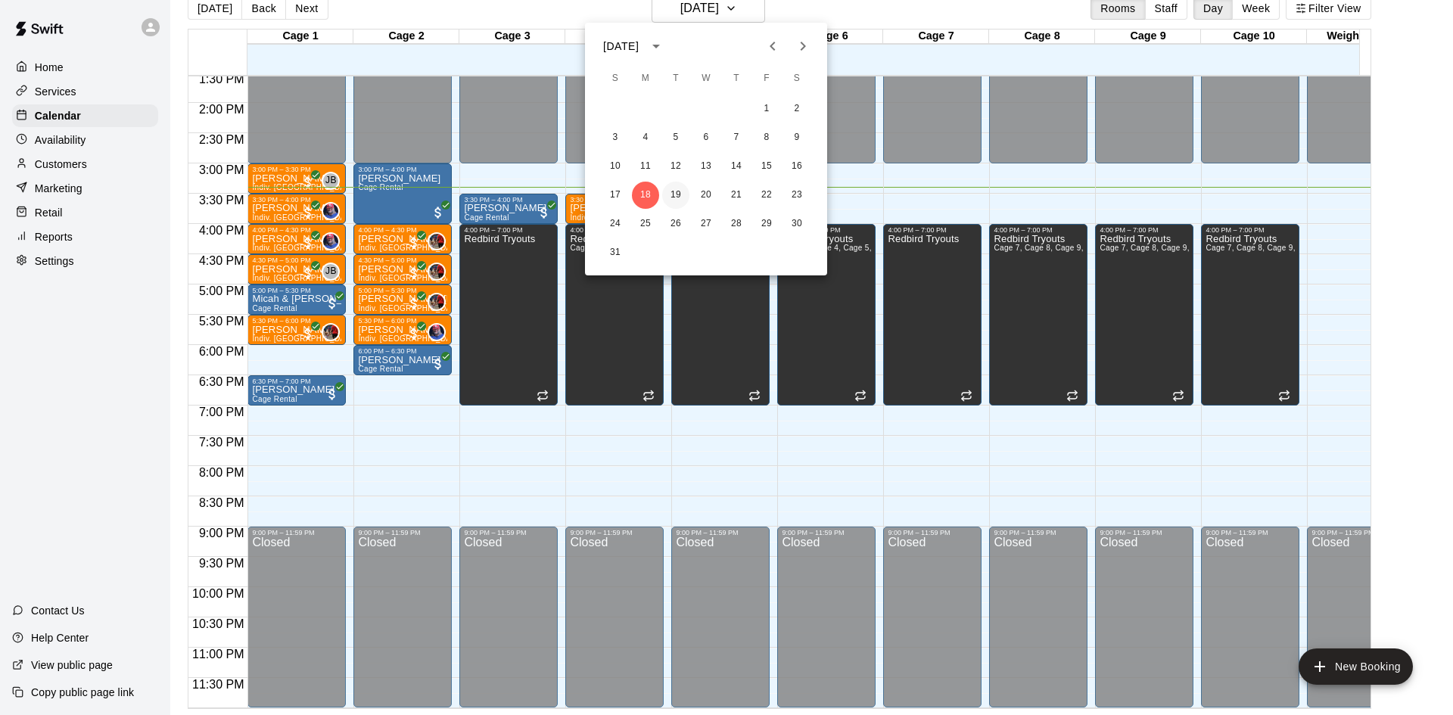
click at [678, 195] on button "19" at bounding box center [675, 195] width 27 height 27
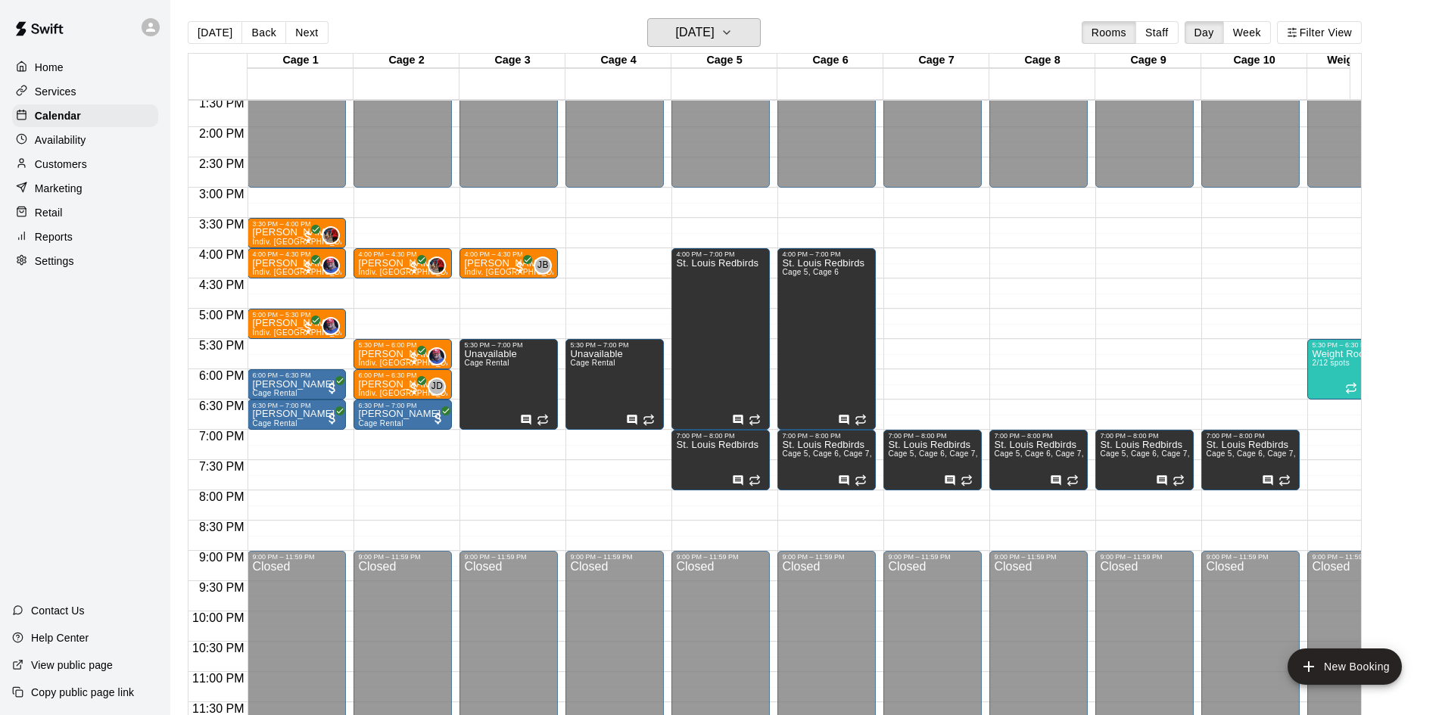
scroll to position [456, 0]
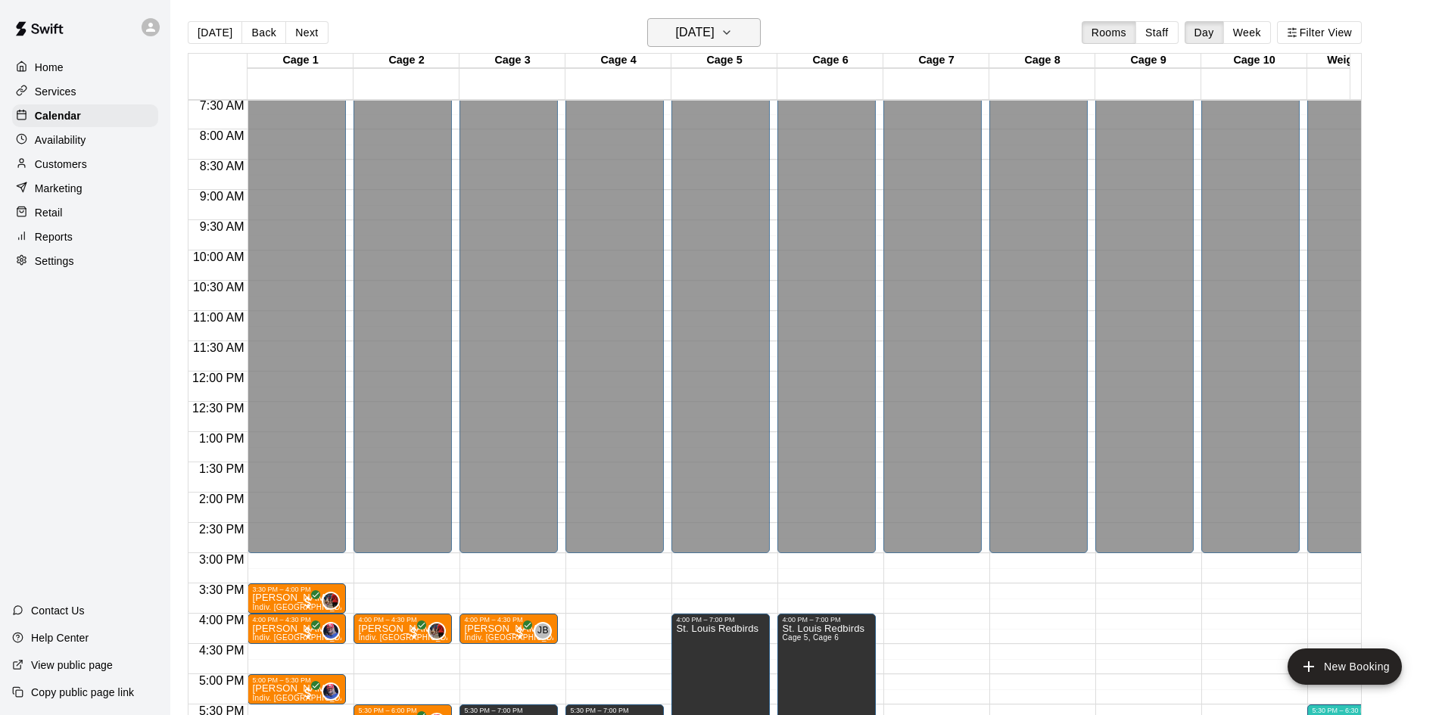
click at [715, 35] on h6 "Tuesday Aug 19" at bounding box center [695, 32] width 39 height 21
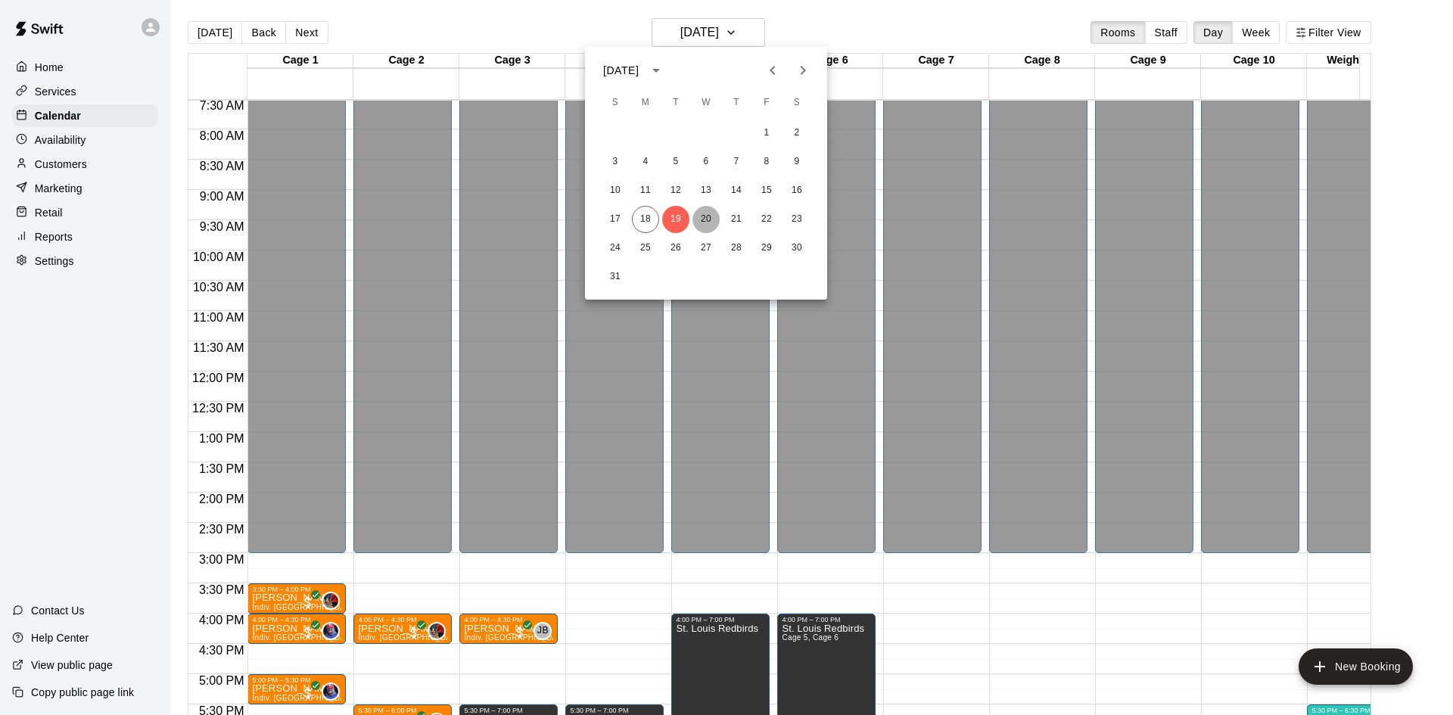
click at [706, 216] on button "20" at bounding box center [706, 219] width 27 height 27
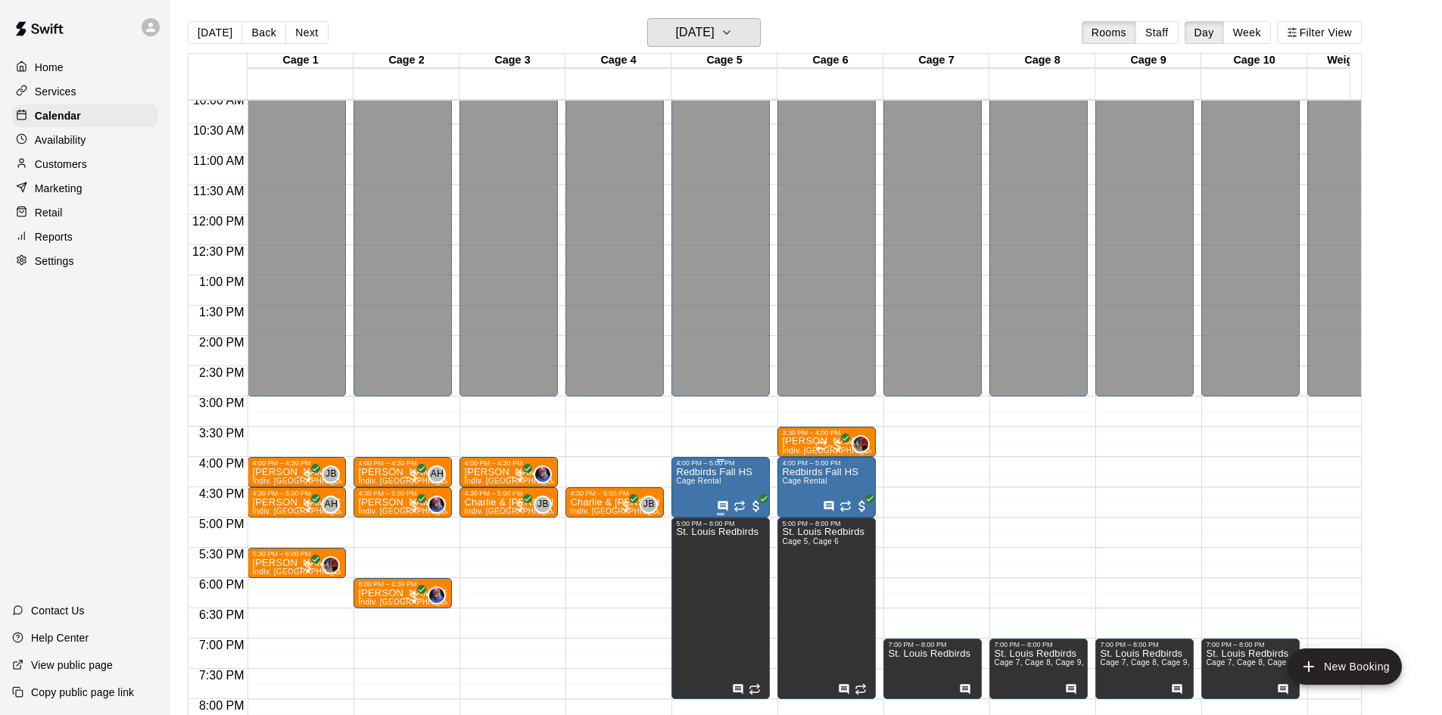
scroll to position [607, 0]
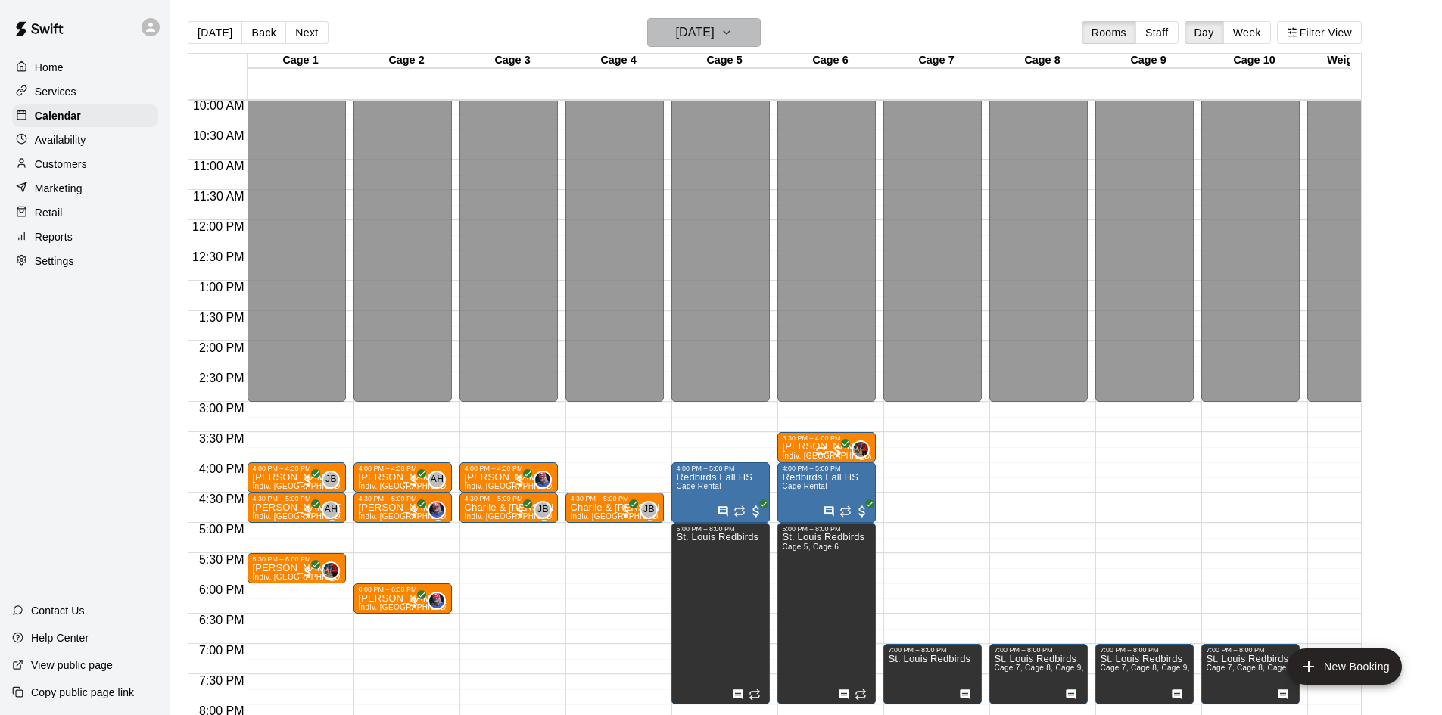
click at [683, 26] on h6 "Wednesday Aug 20" at bounding box center [695, 32] width 39 height 21
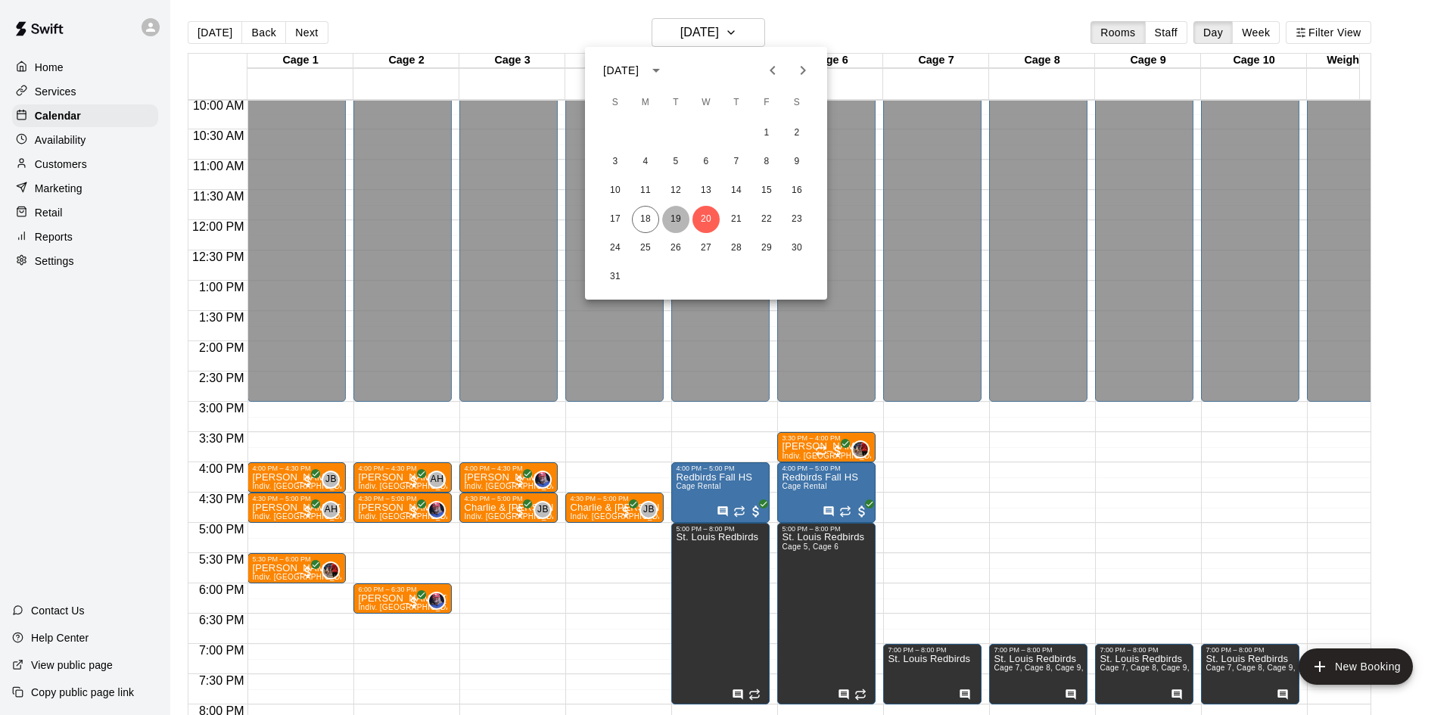
click at [678, 211] on button "19" at bounding box center [675, 219] width 27 height 27
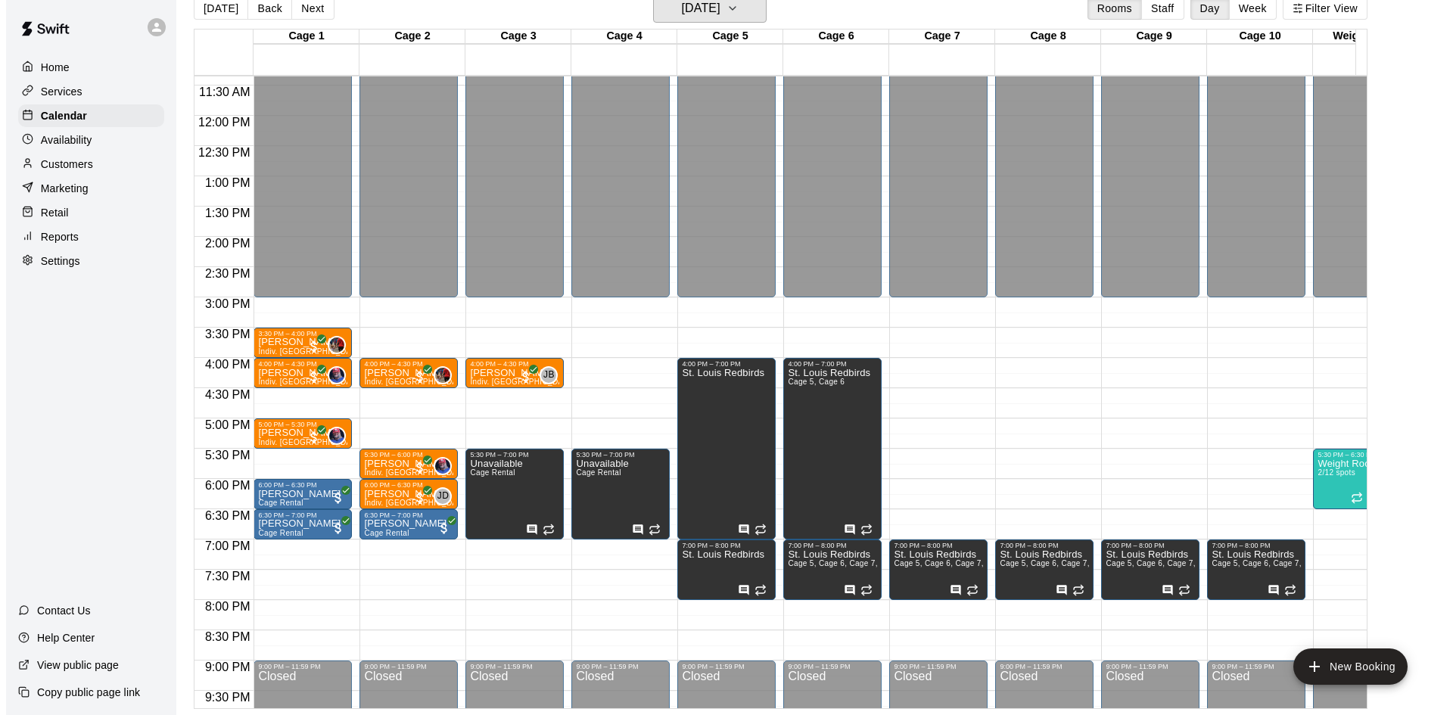
scroll to position [683, 0]
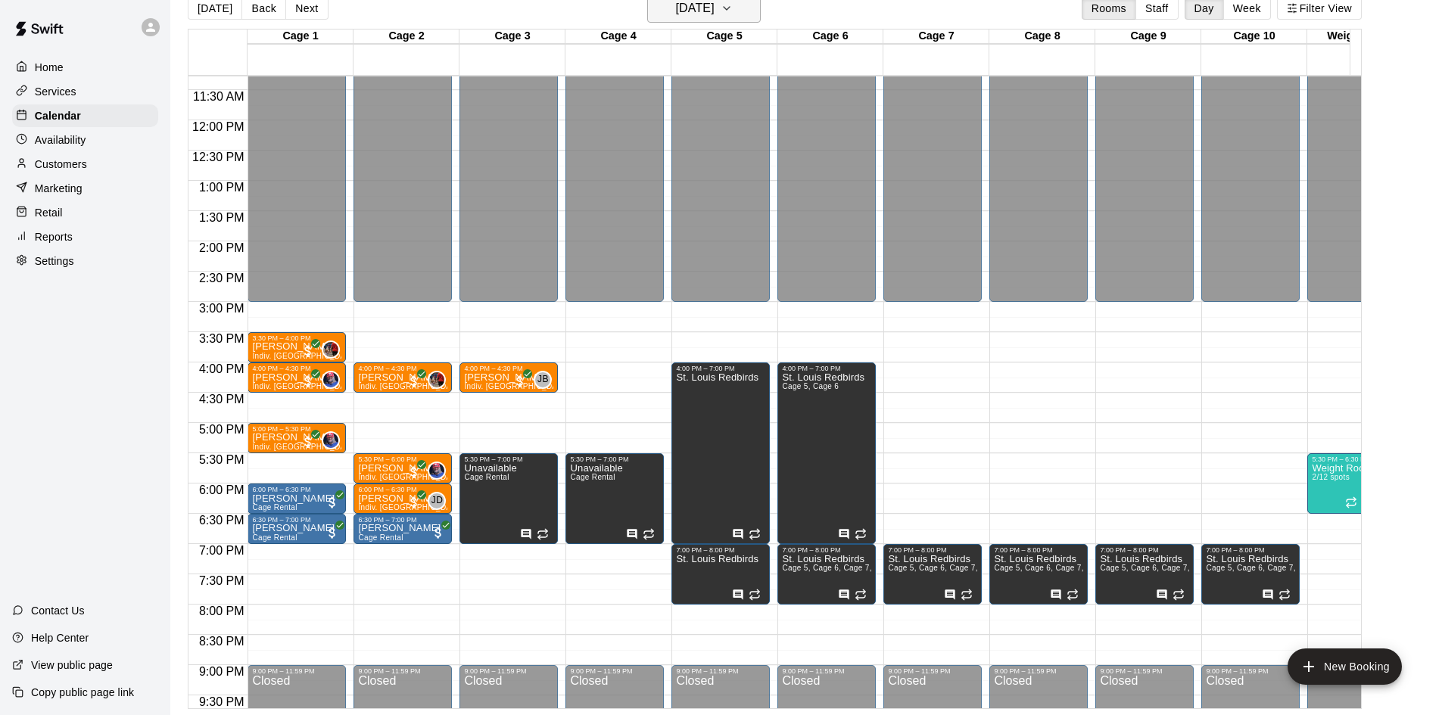
click at [692, 17] on h6 "Tuesday Aug 19" at bounding box center [695, 8] width 39 height 21
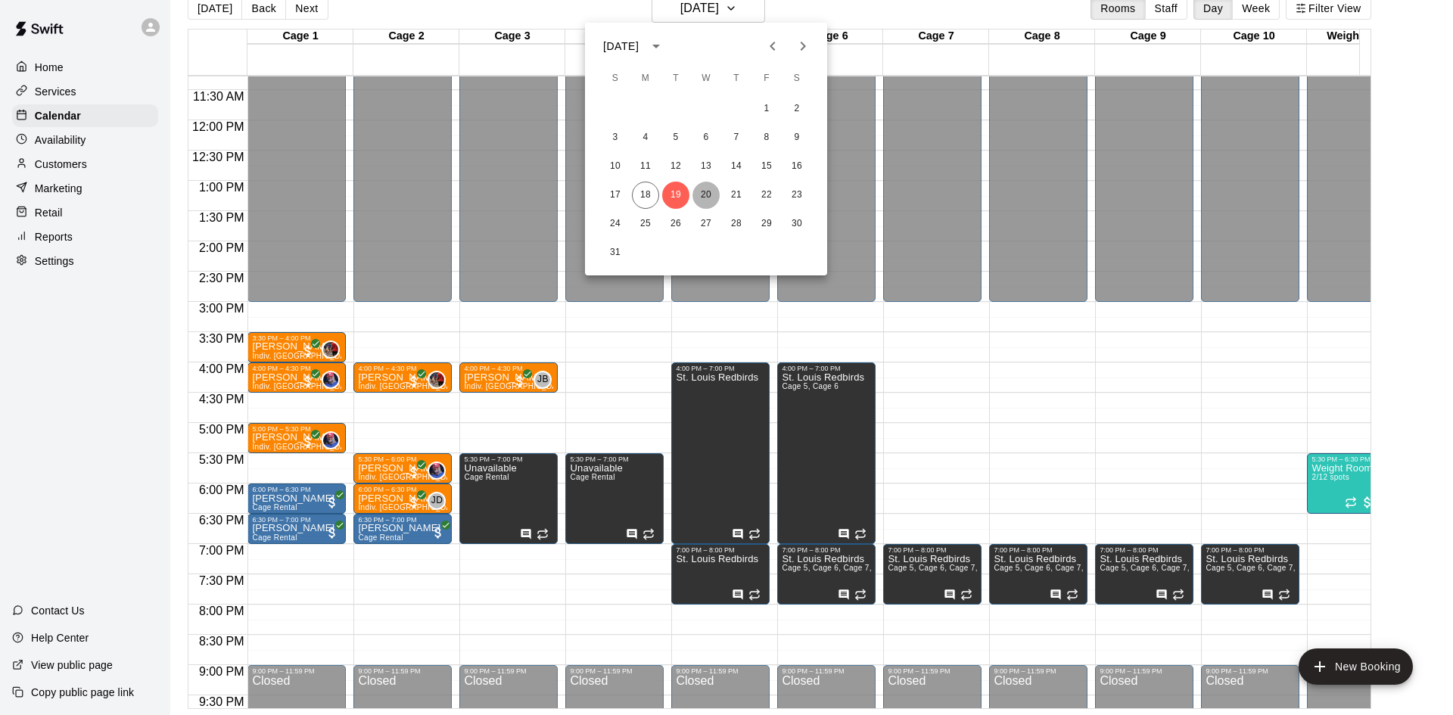
click at [704, 183] on button "20" at bounding box center [706, 195] width 27 height 27
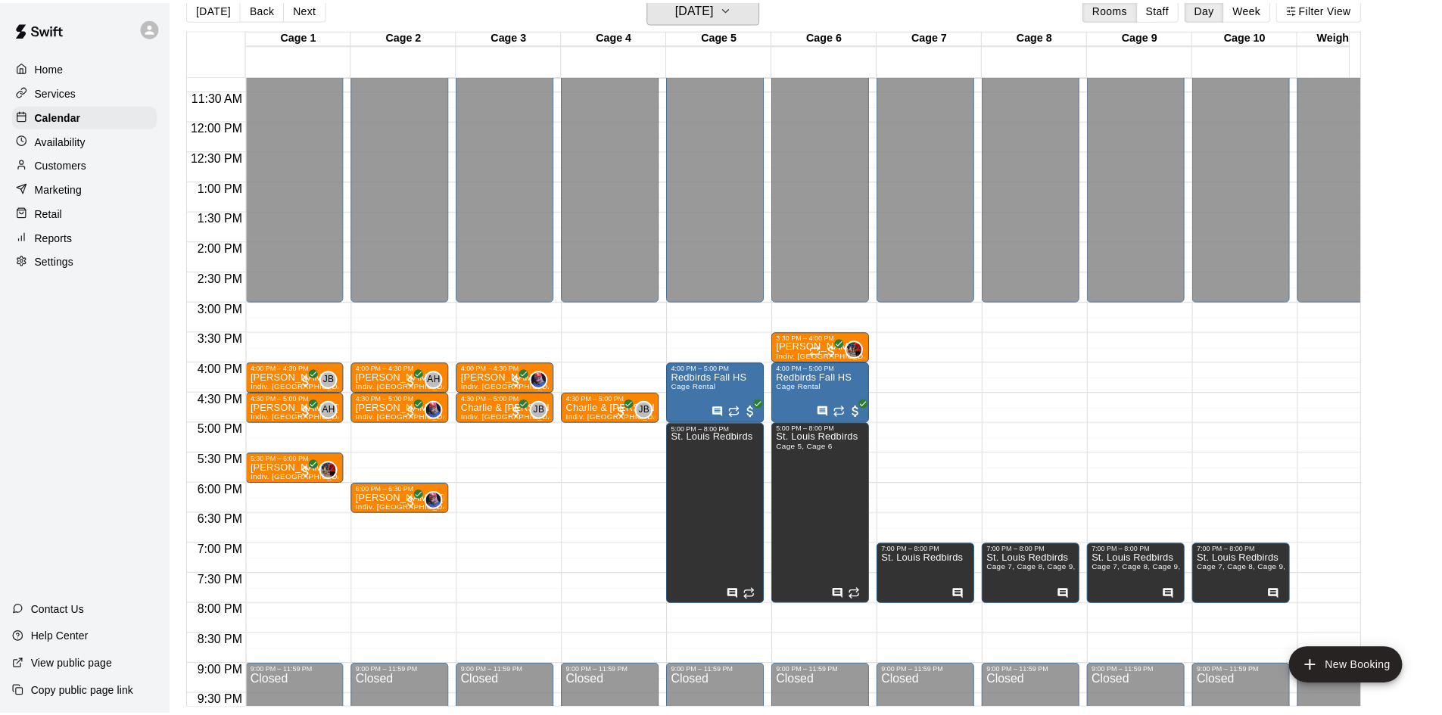
scroll to position [18, 0]
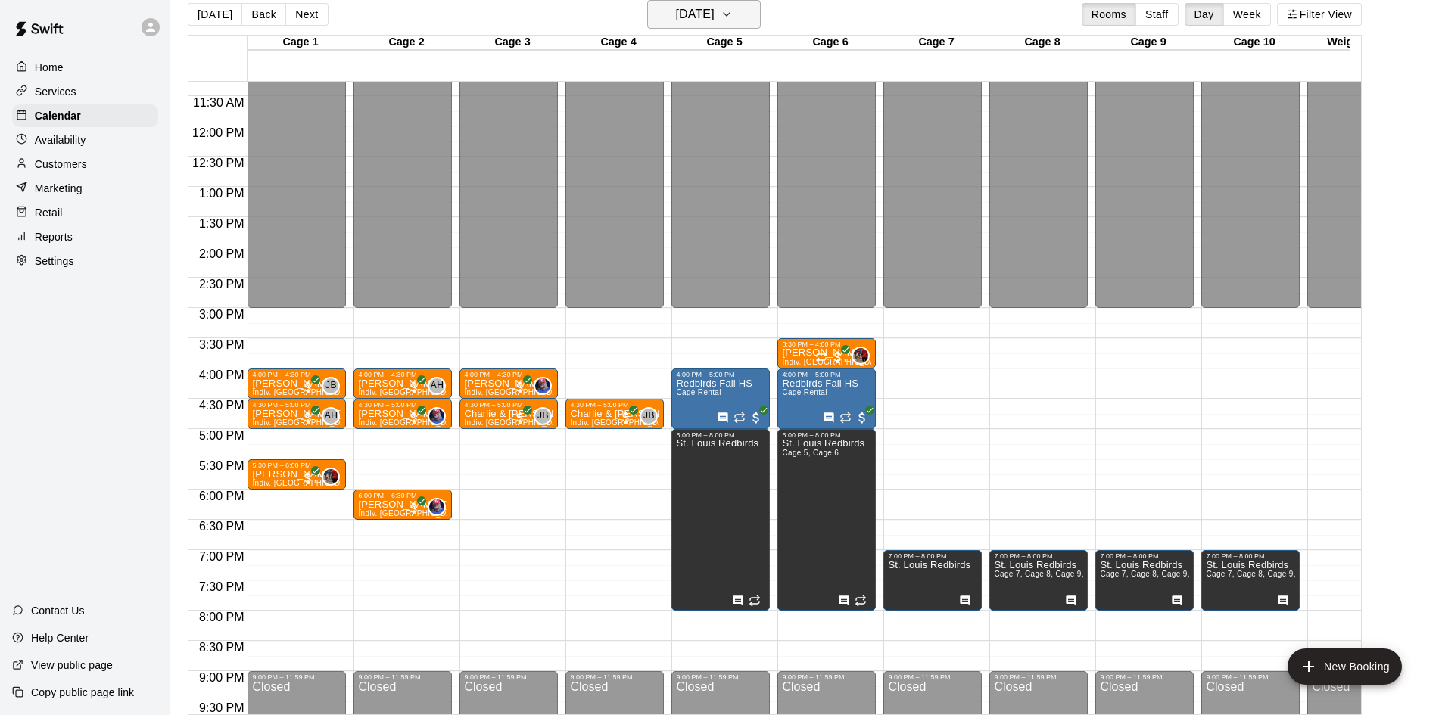
click at [715, 8] on h6 "Wednesday Aug 20" at bounding box center [695, 14] width 39 height 21
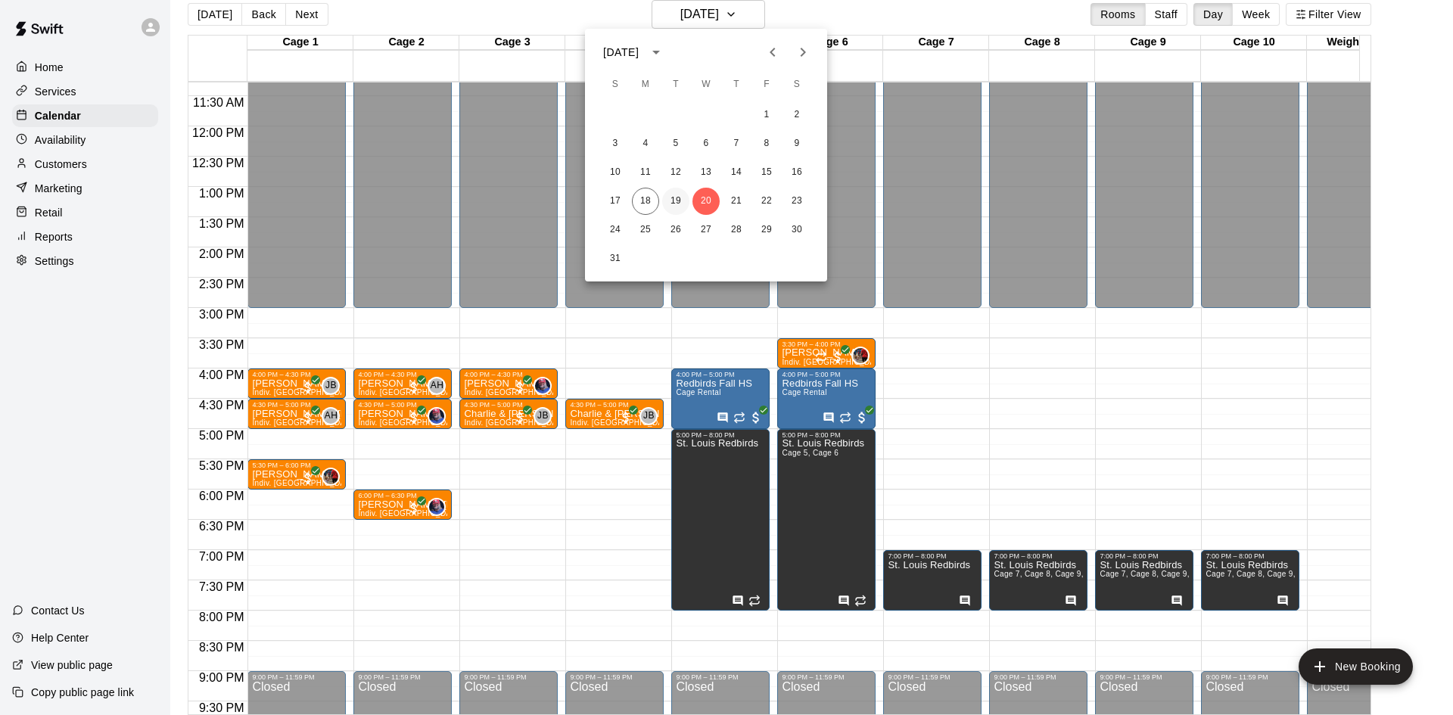
click at [675, 201] on button "19" at bounding box center [675, 201] width 27 height 27
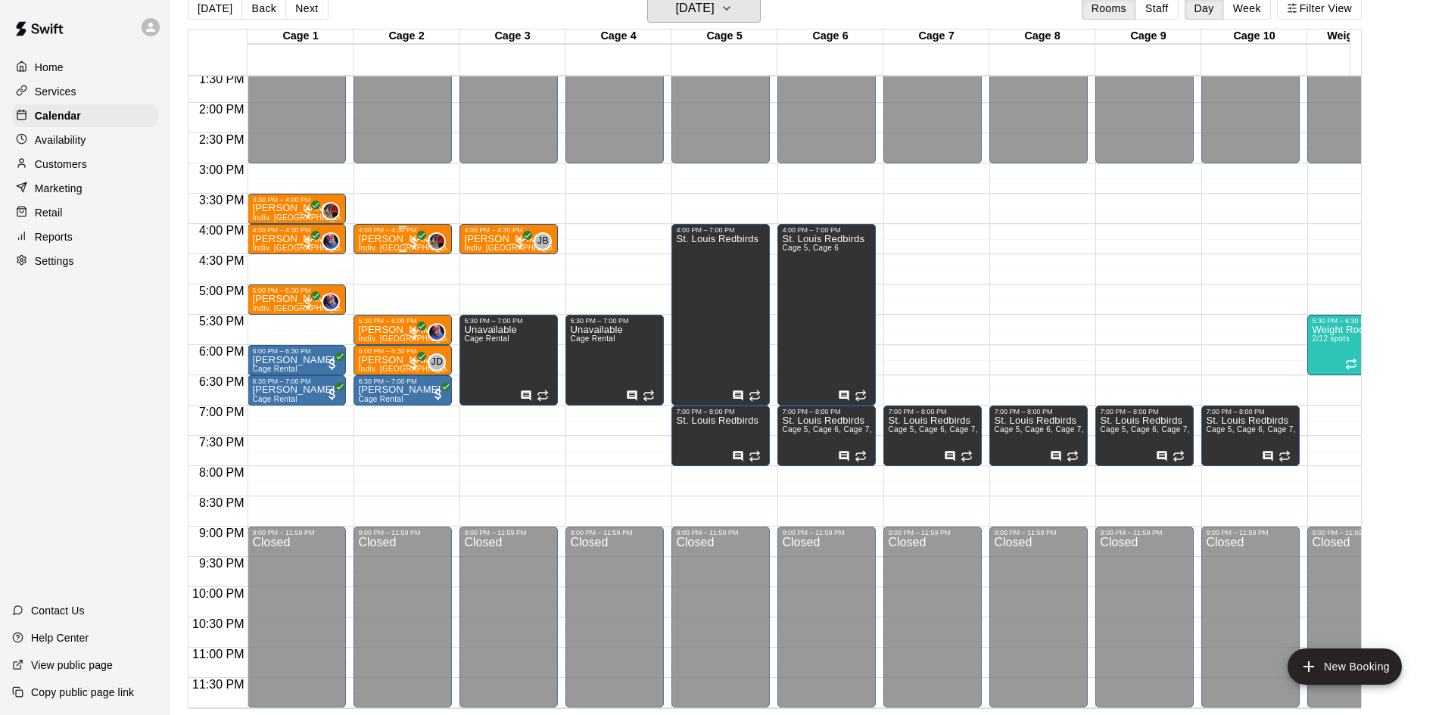
scroll to position [0, 0]
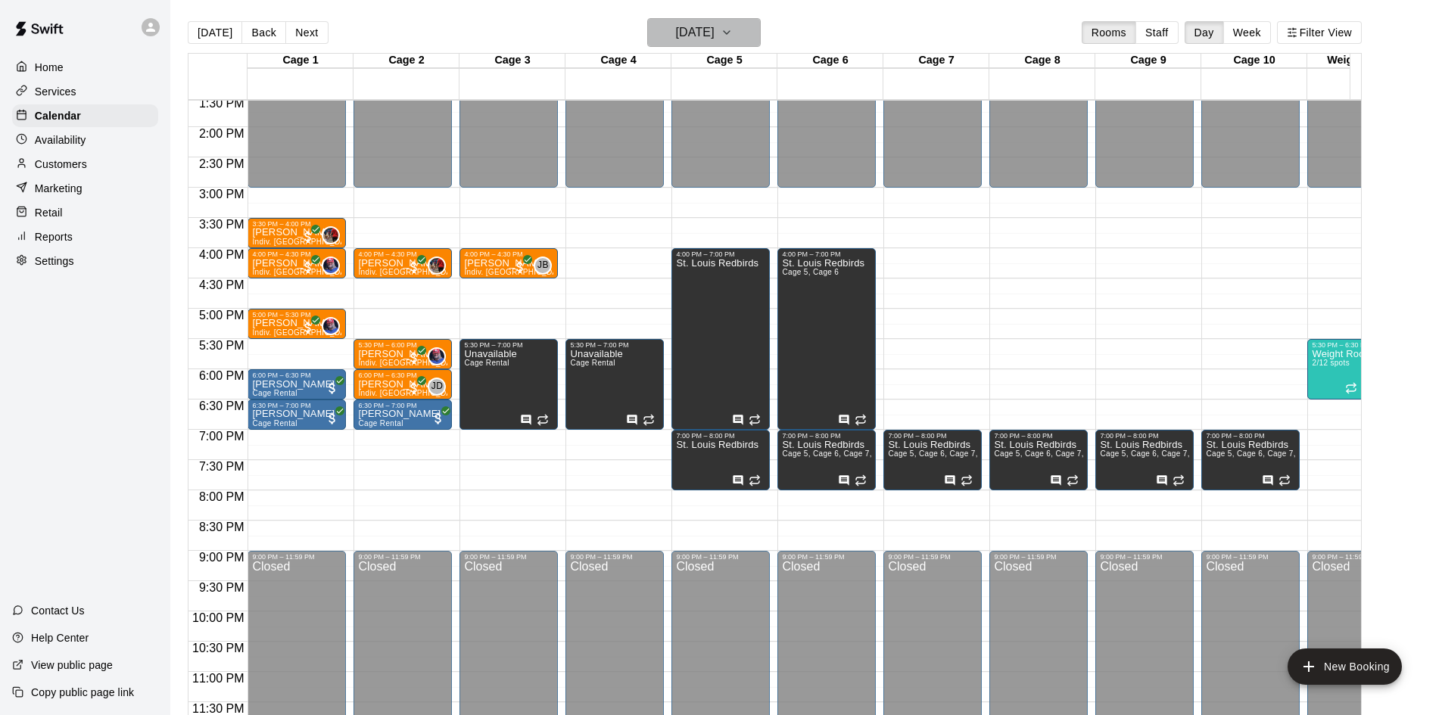
click at [677, 32] on h6 "Tuesday Aug 19" at bounding box center [695, 32] width 39 height 21
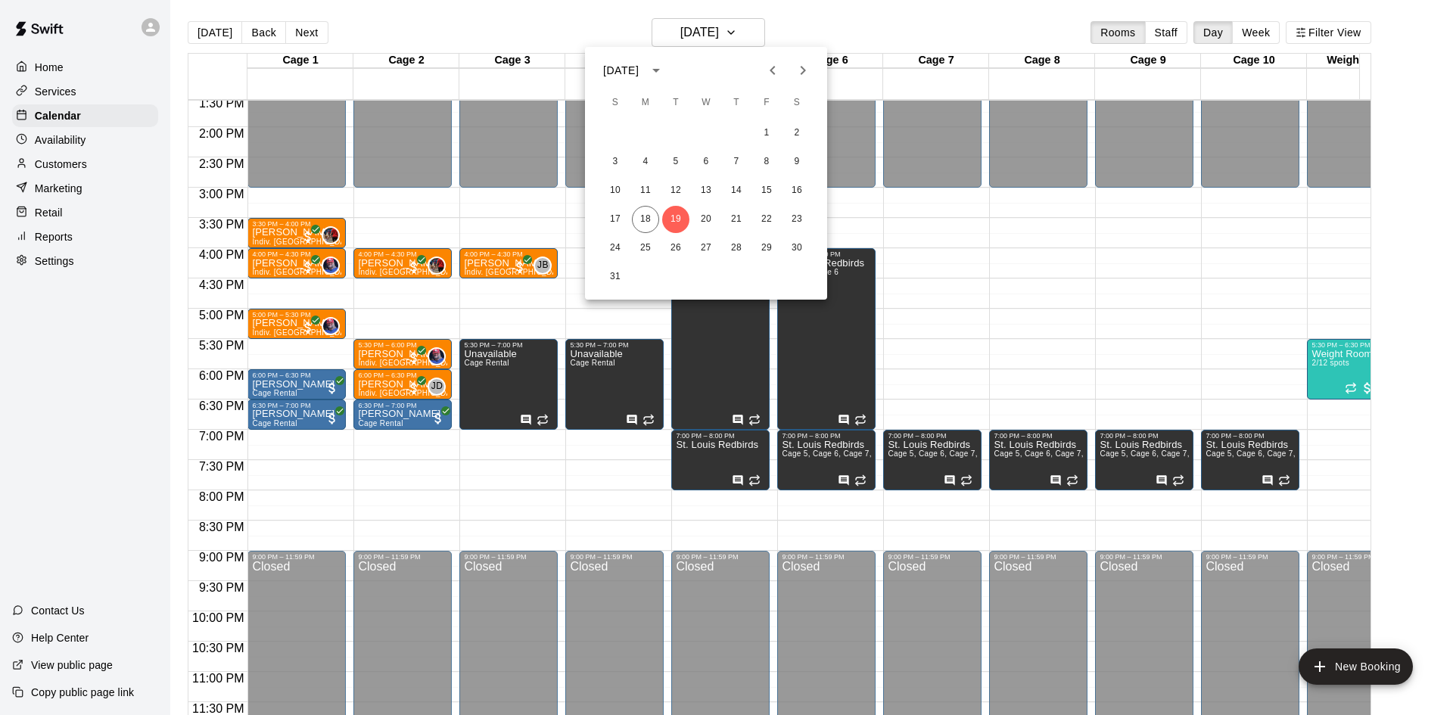
click at [1033, 249] on div at bounding box center [726, 357] width 1453 height 715
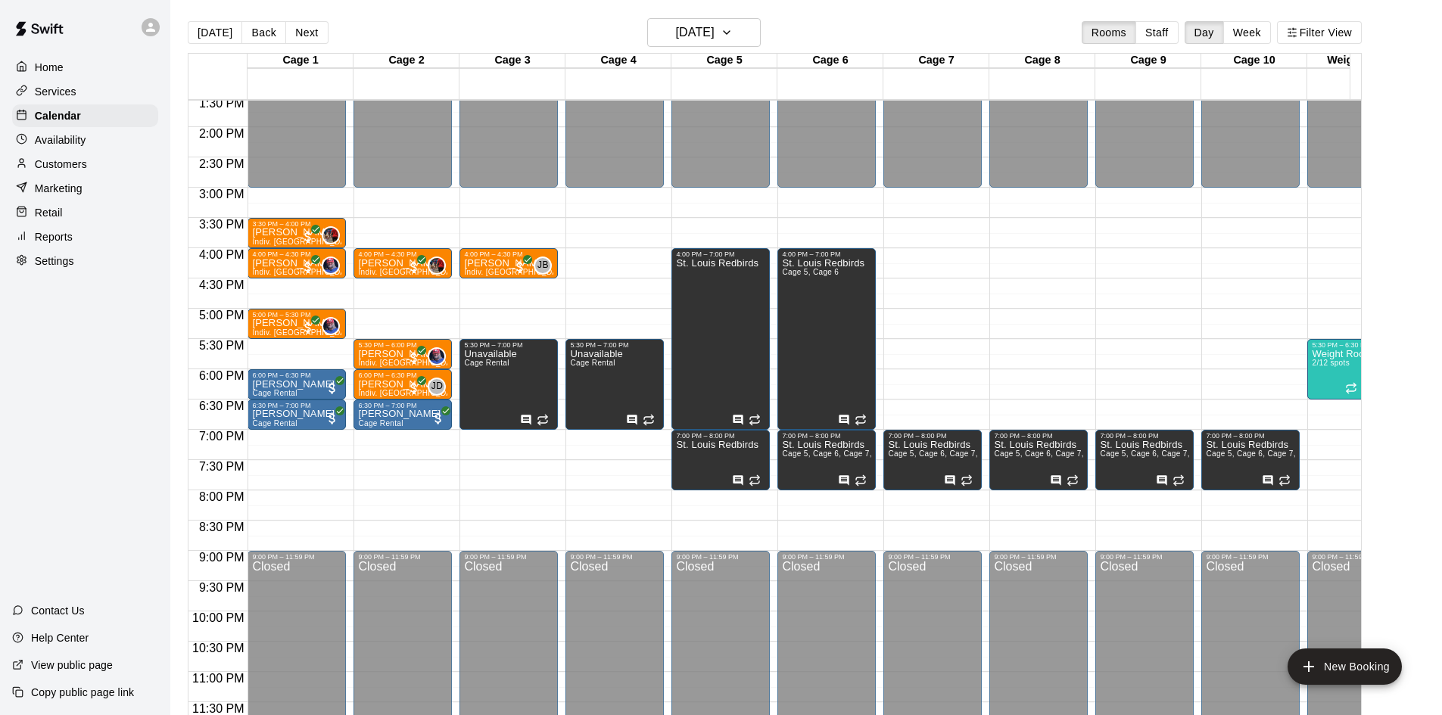
click at [1441, 296] on main "Today Back Next Tuesday Aug 19 Rooms Staff Day Week Filter View Cage 1 19 Tue C…" at bounding box center [806, 370] width 1272 height 740
click at [676, 33] on h6 "Tuesday Aug 19" at bounding box center [695, 32] width 39 height 21
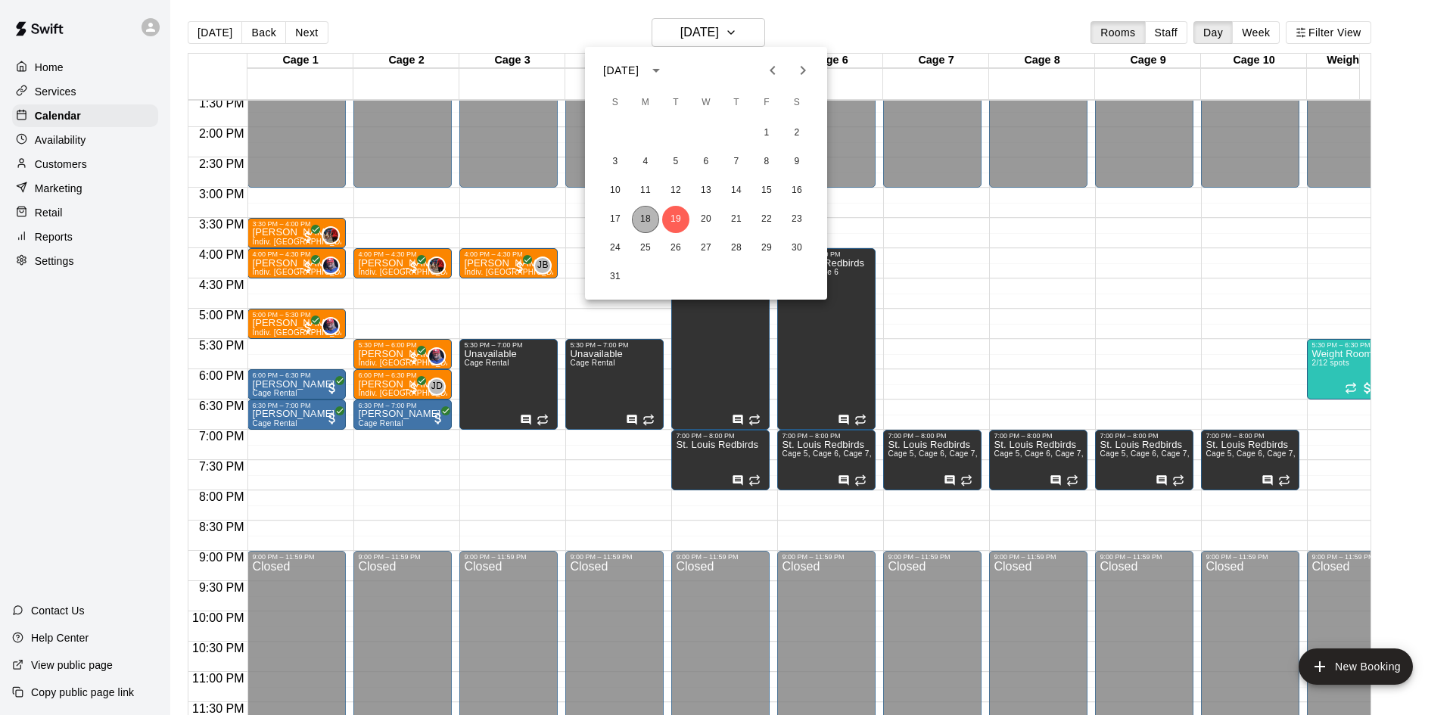
click at [647, 214] on button "18" at bounding box center [645, 219] width 27 height 27
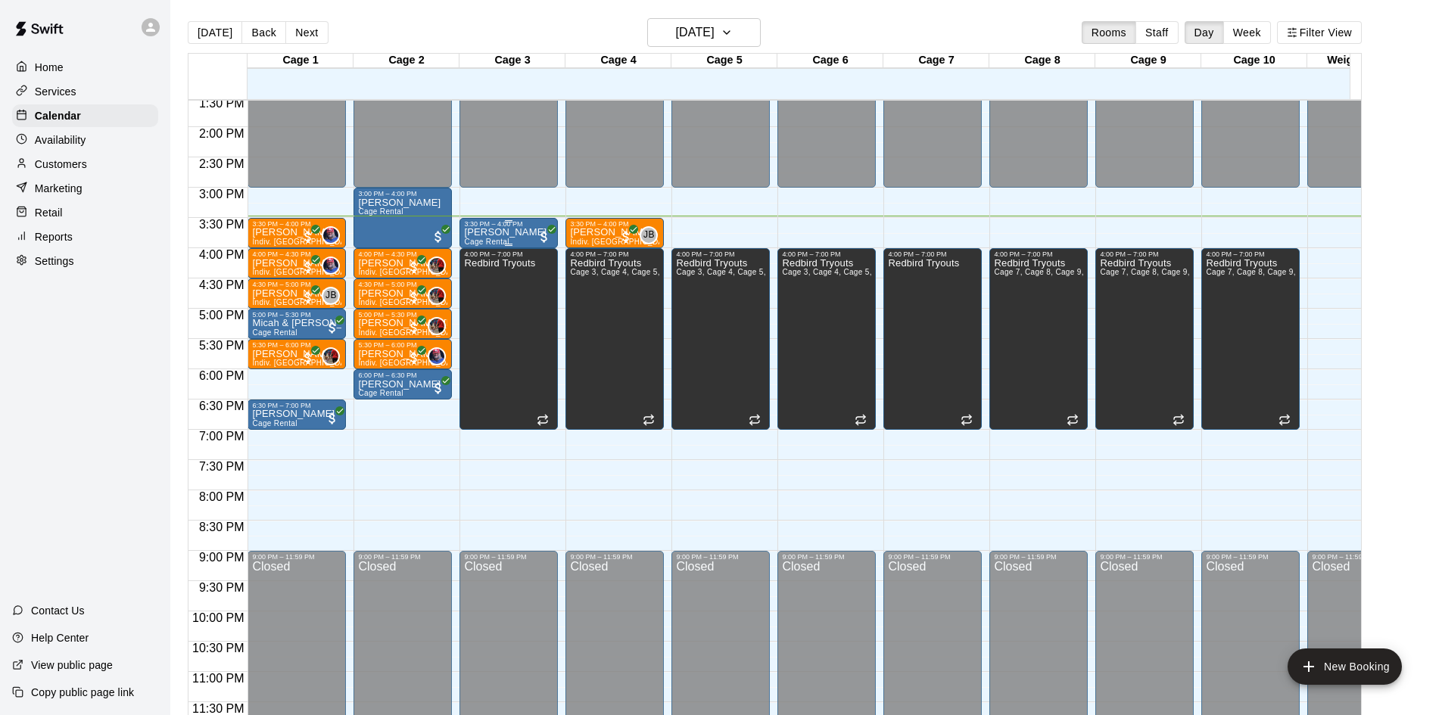
click at [505, 220] on div "3:30 PM – 4:00 PM" at bounding box center [508, 224] width 89 height 8
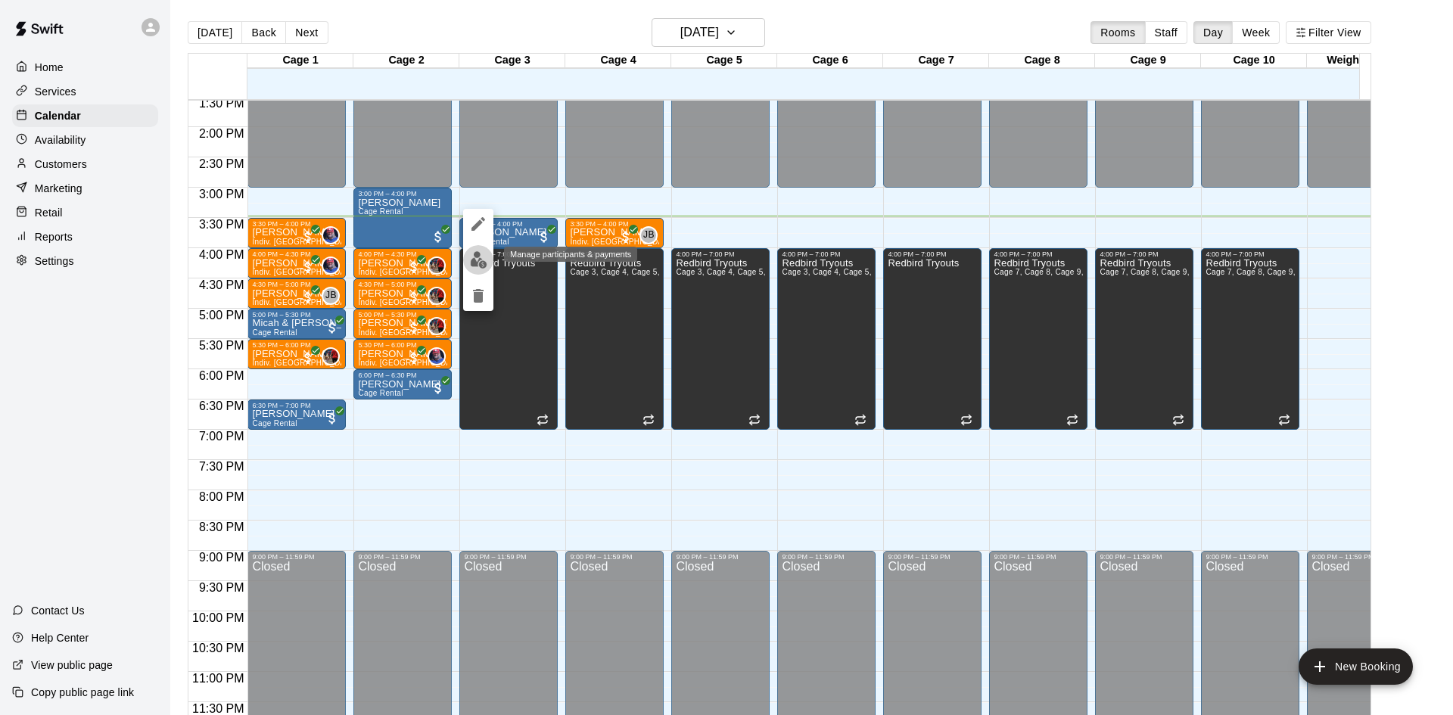
click at [481, 264] on img "edit" at bounding box center [478, 259] width 17 height 17
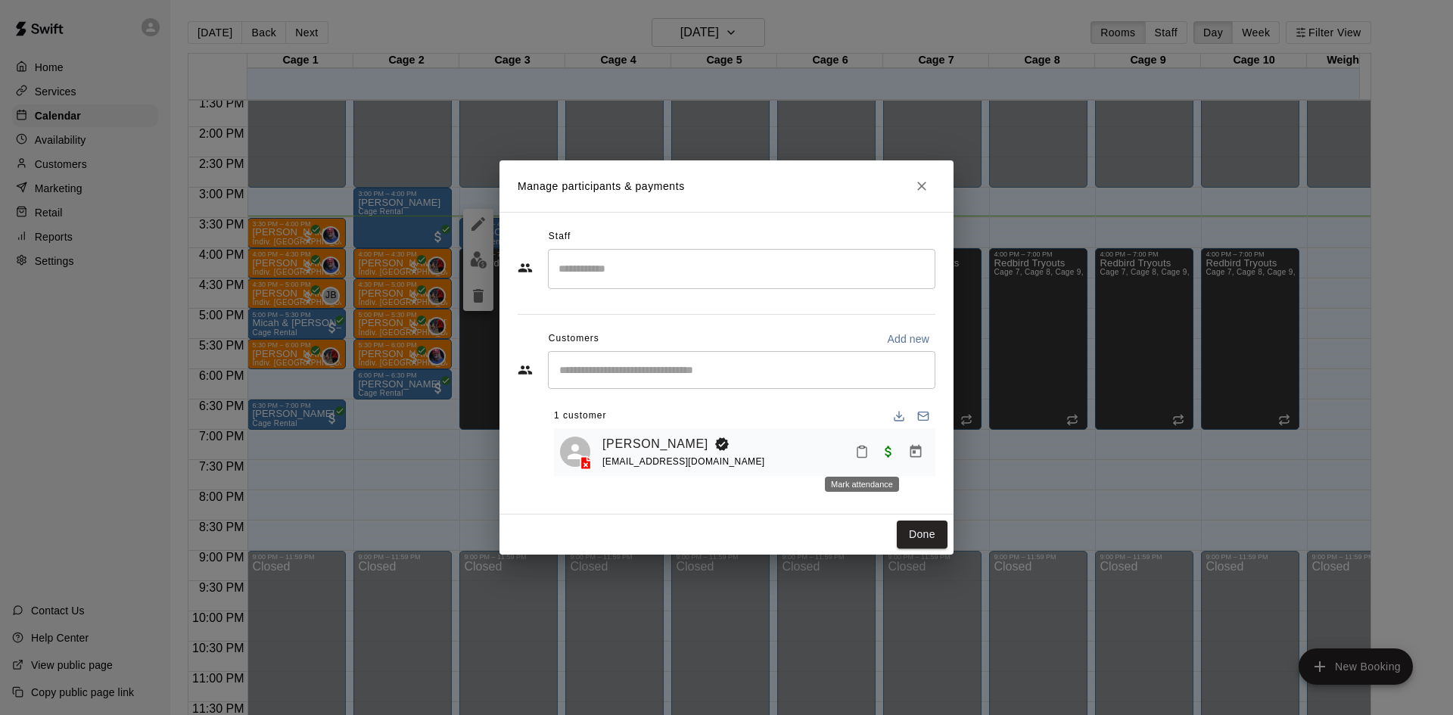
click at [869, 461] on button "Mark attendance" at bounding box center [862, 452] width 26 height 26
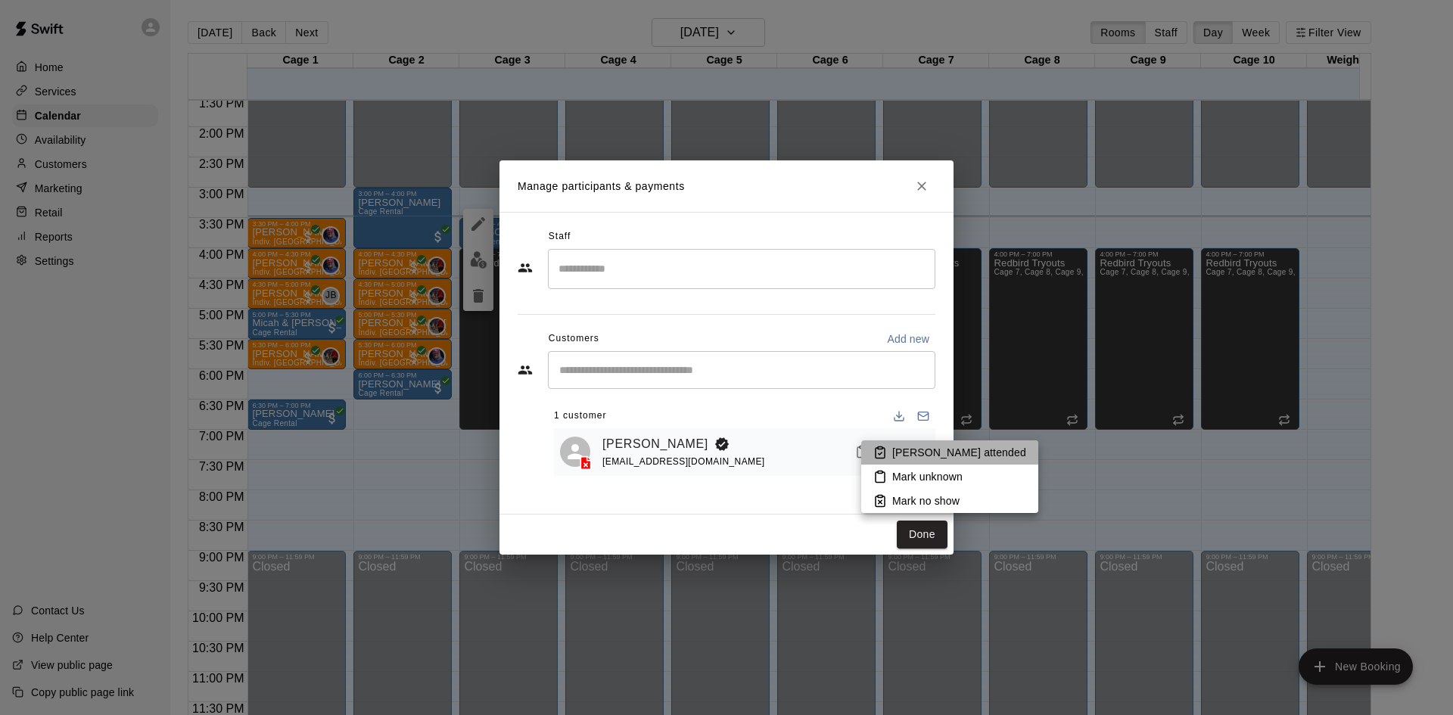
click at [951, 454] on p "[PERSON_NAME] attended" at bounding box center [959, 452] width 134 height 15
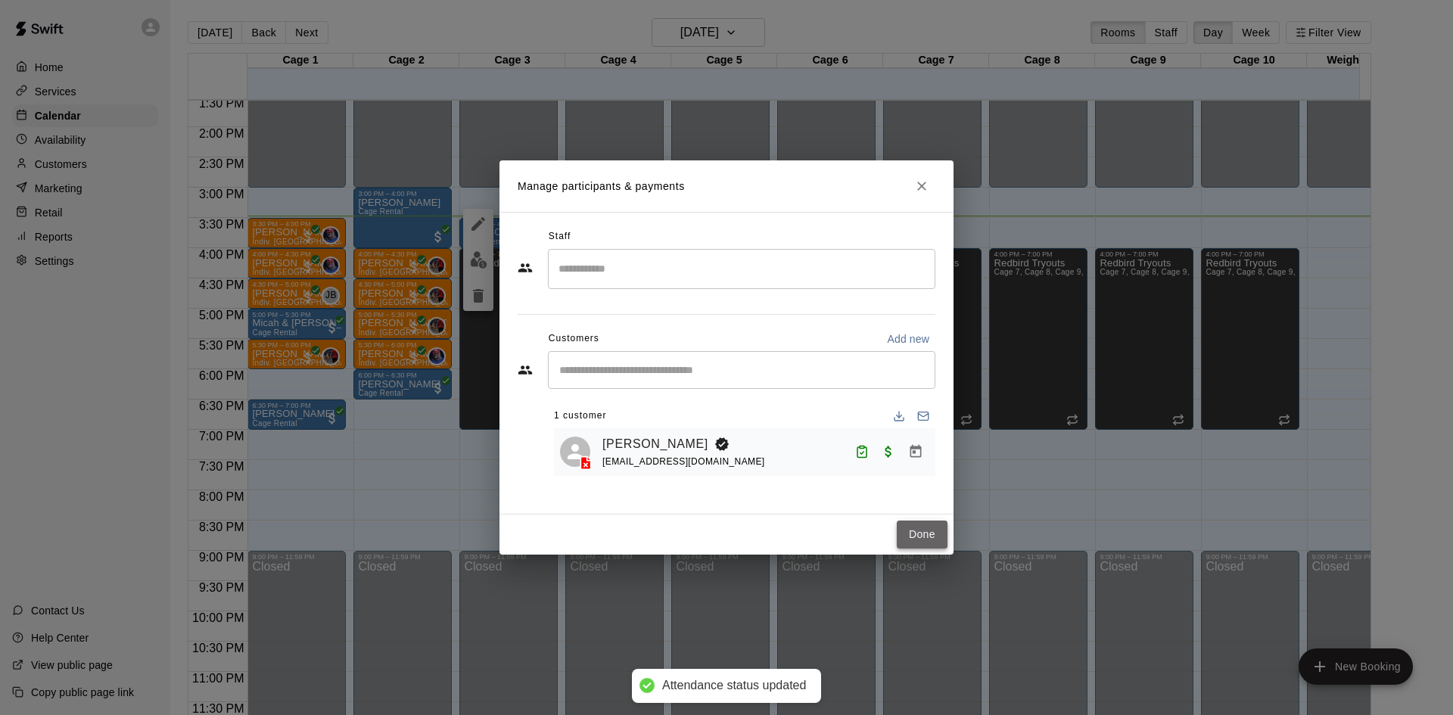
click at [924, 534] on button "Done" at bounding box center [922, 535] width 51 height 28
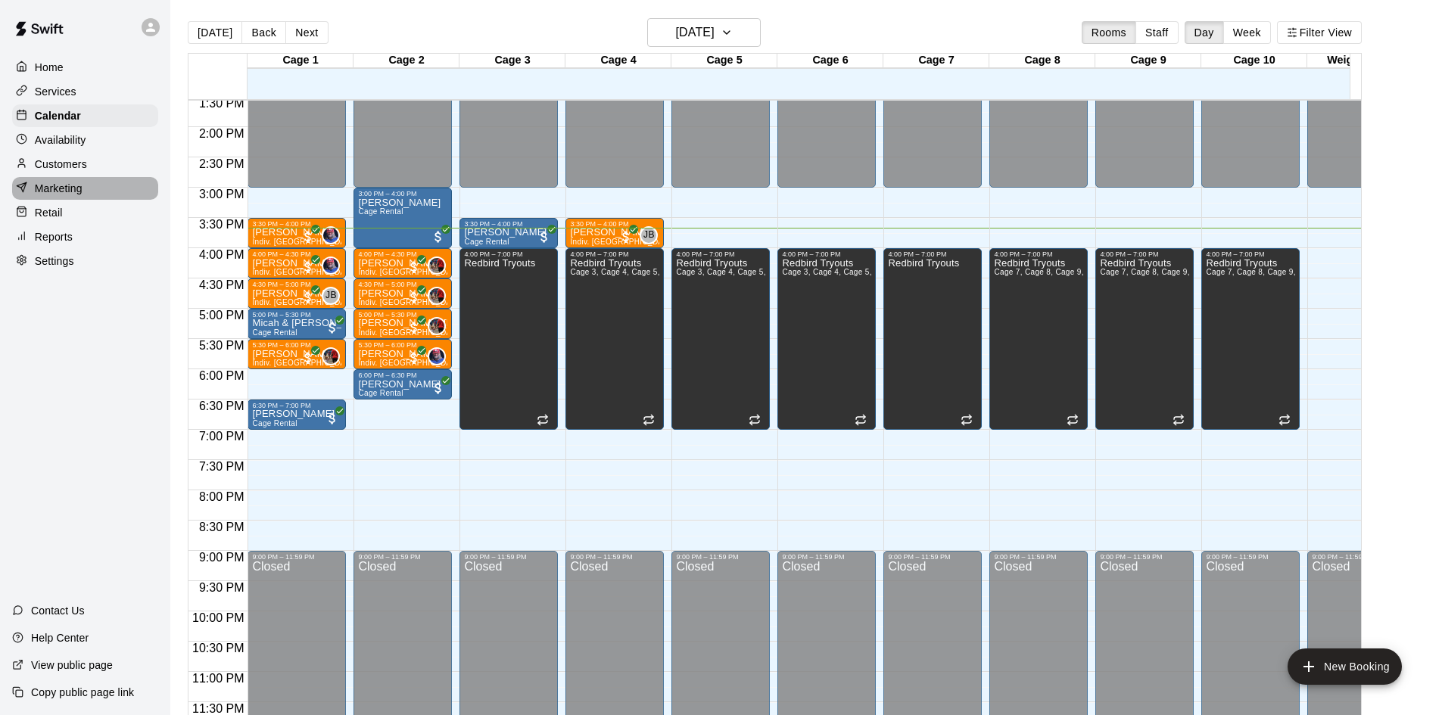
click at [76, 189] on p "Marketing" at bounding box center [59, 188] width 48 height 15
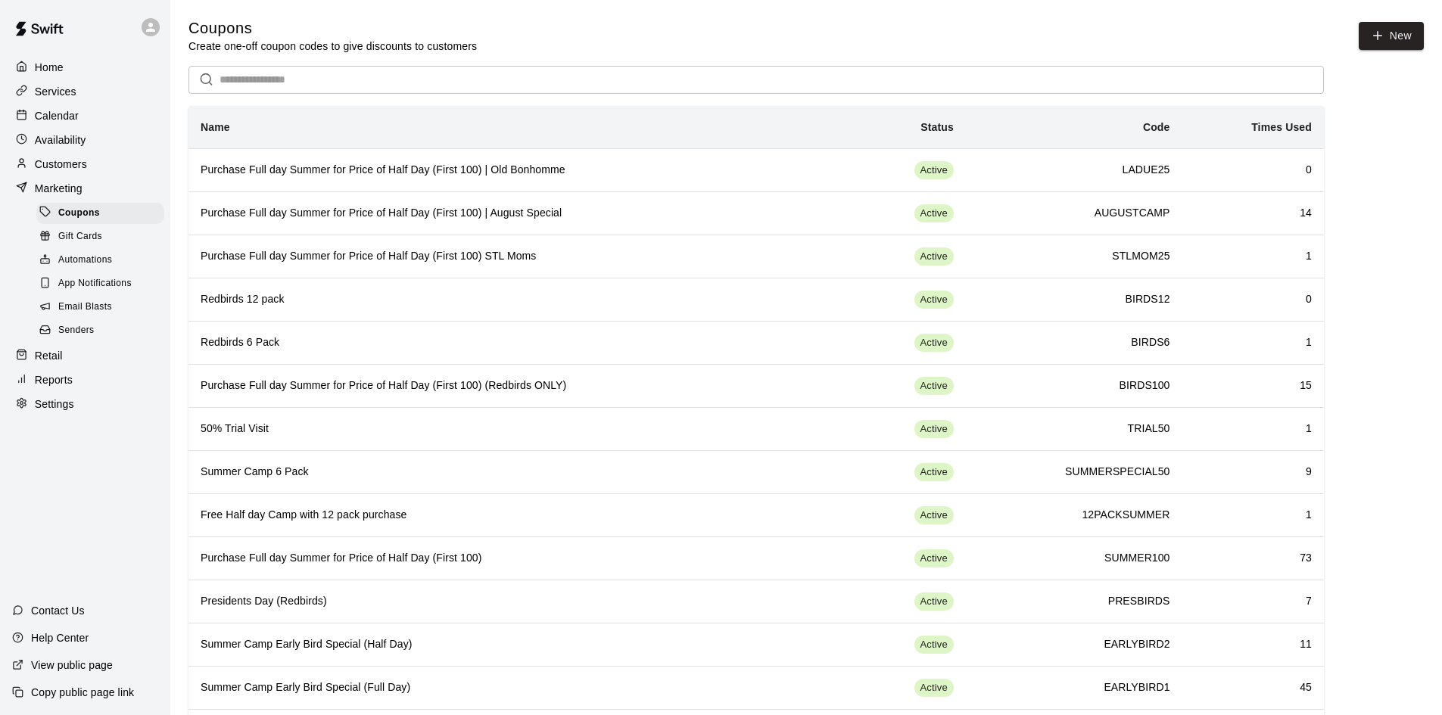
click at [65, 358] on div "Retail" at bounding box center [85, 355] width 146 height 23
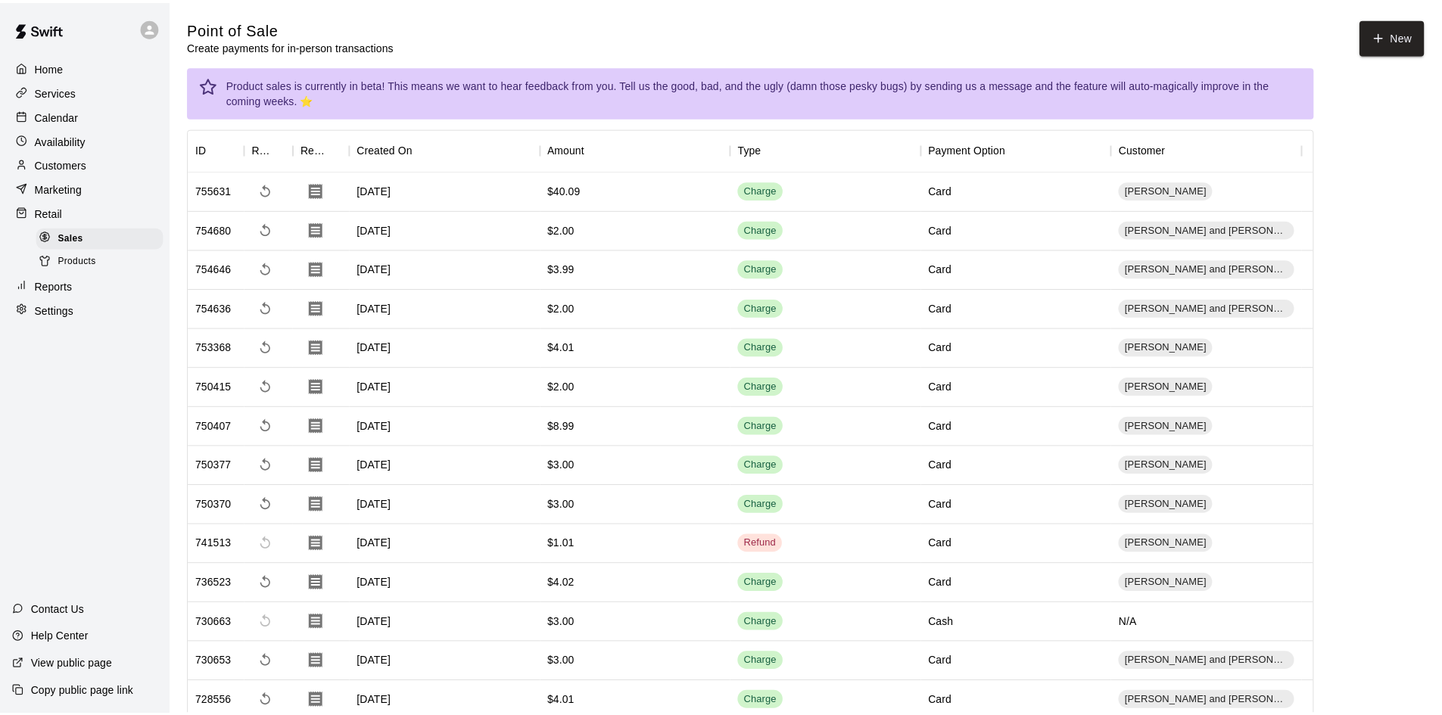
scroll to position [54, 0]
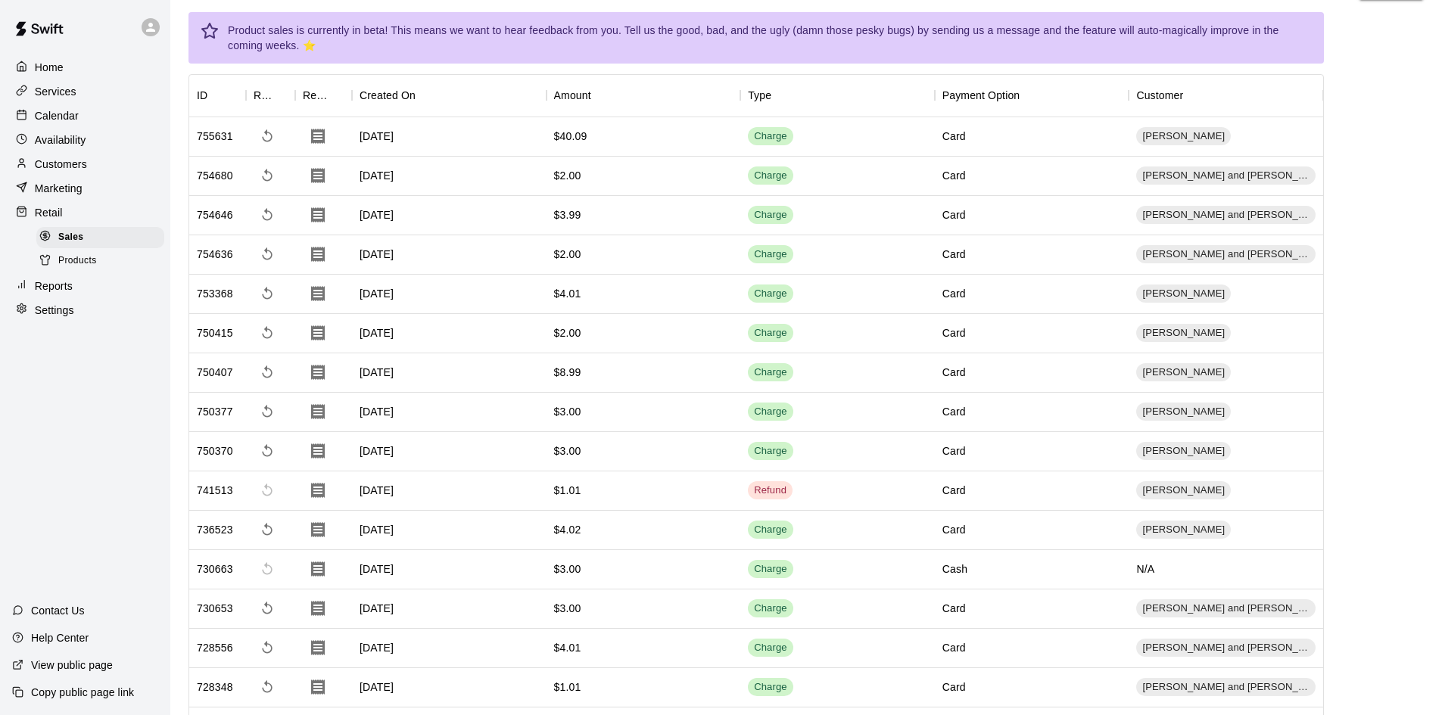
scroll to position [0, 0]
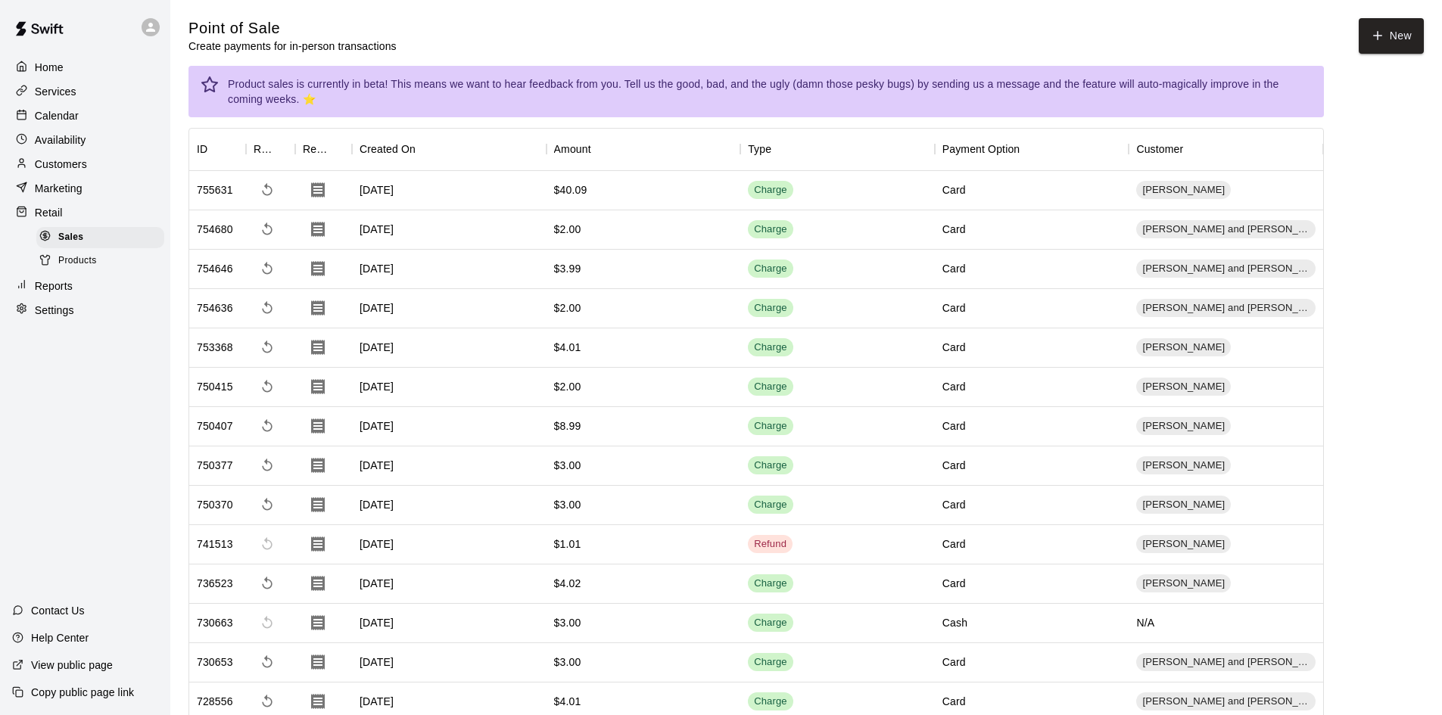
click at [83, 89] on div "Services" at bounding box center [85, 91] width 146 height 23
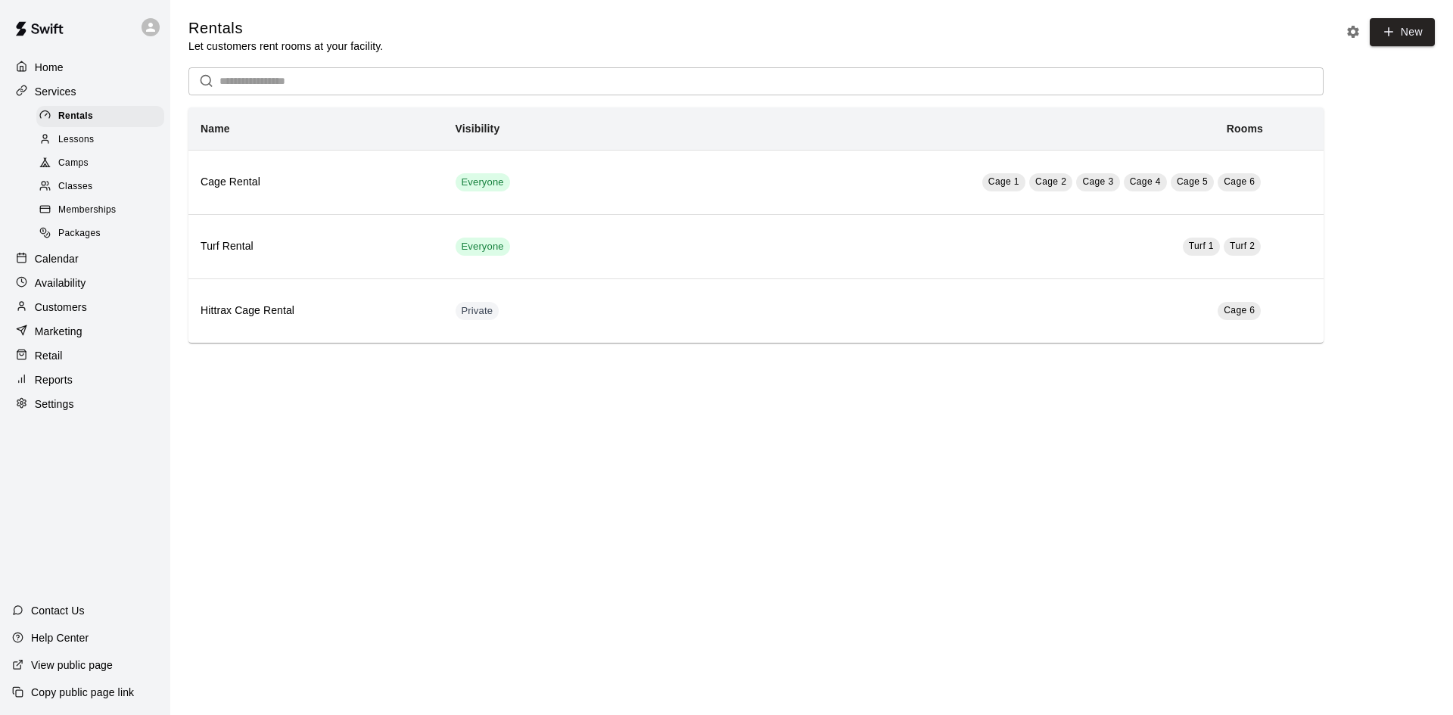
click at [61, 266] on p "Calendar" at bounding box center [57, 258] width 44 height 15
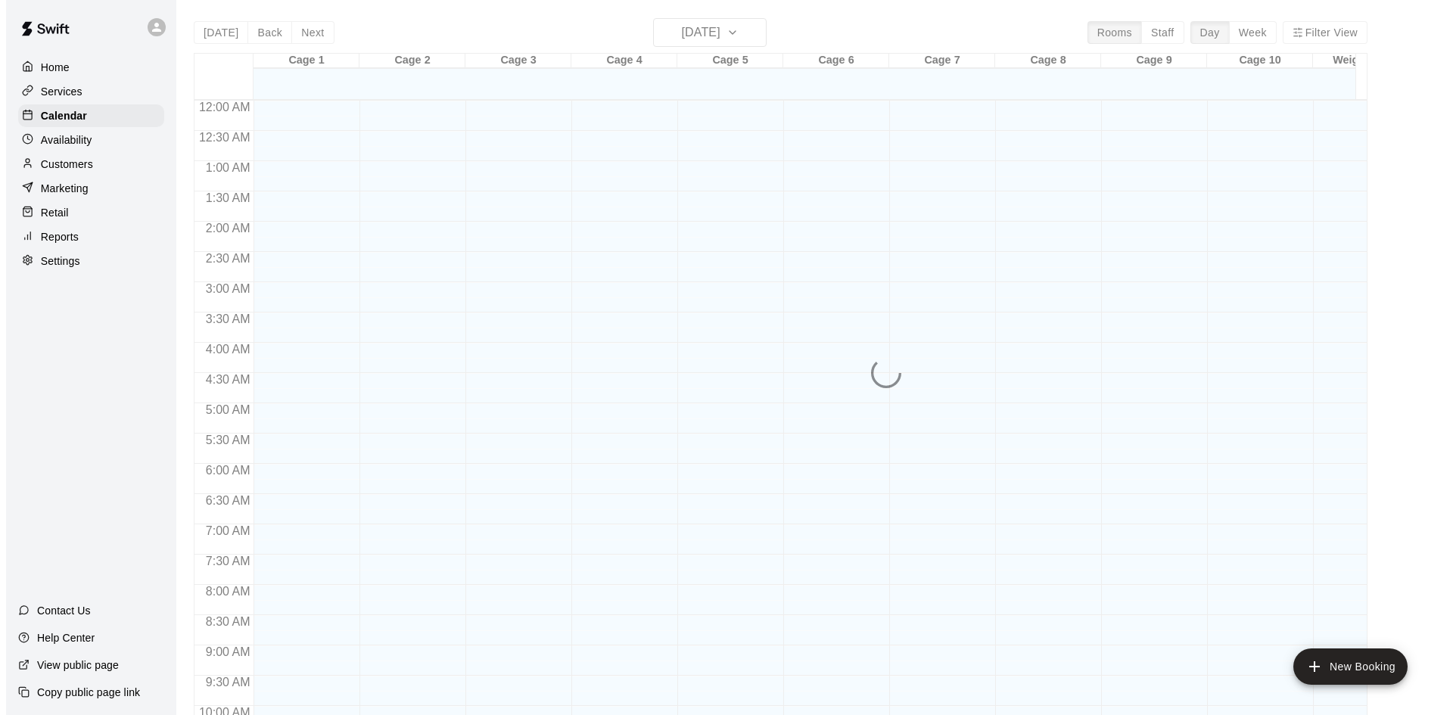
scroll to position [776, 0]
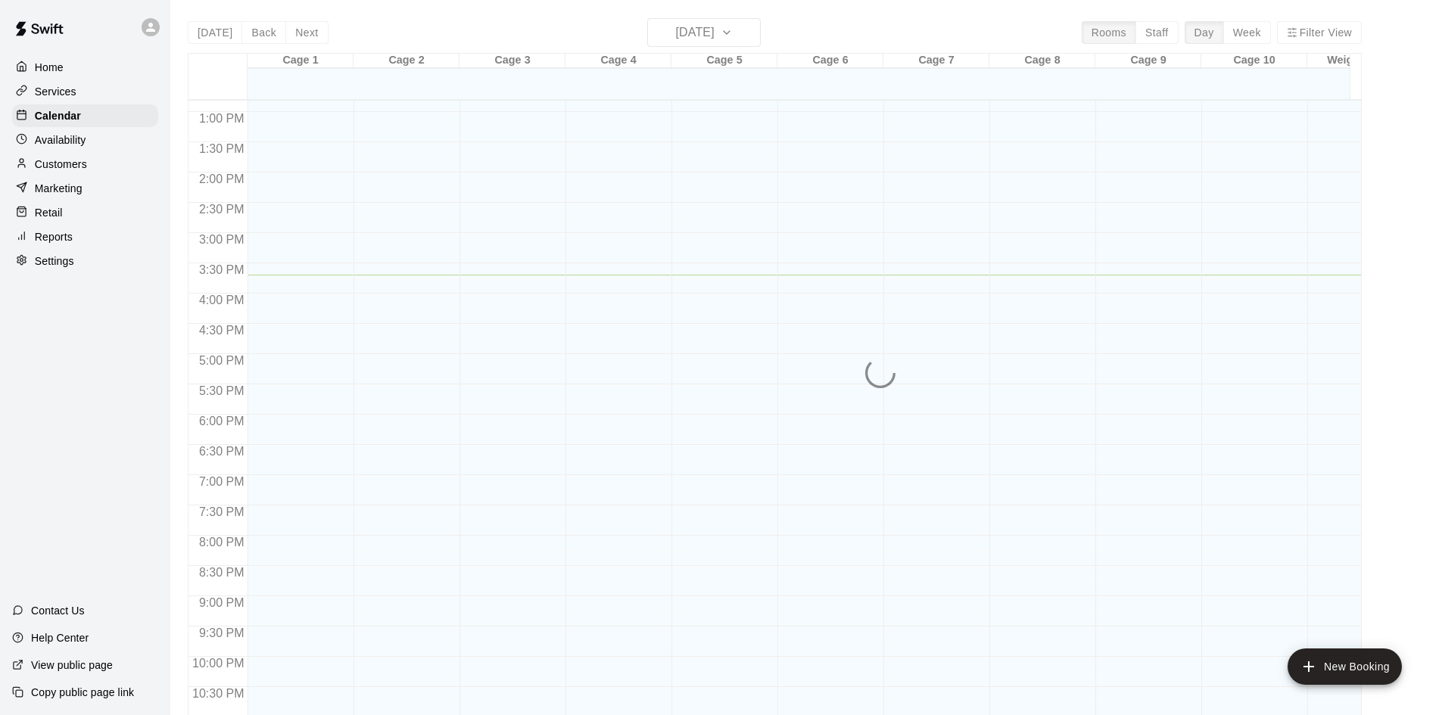
click at [73, 196] on p "Marketing" at bounding box center [59, 188] width 48 height 15
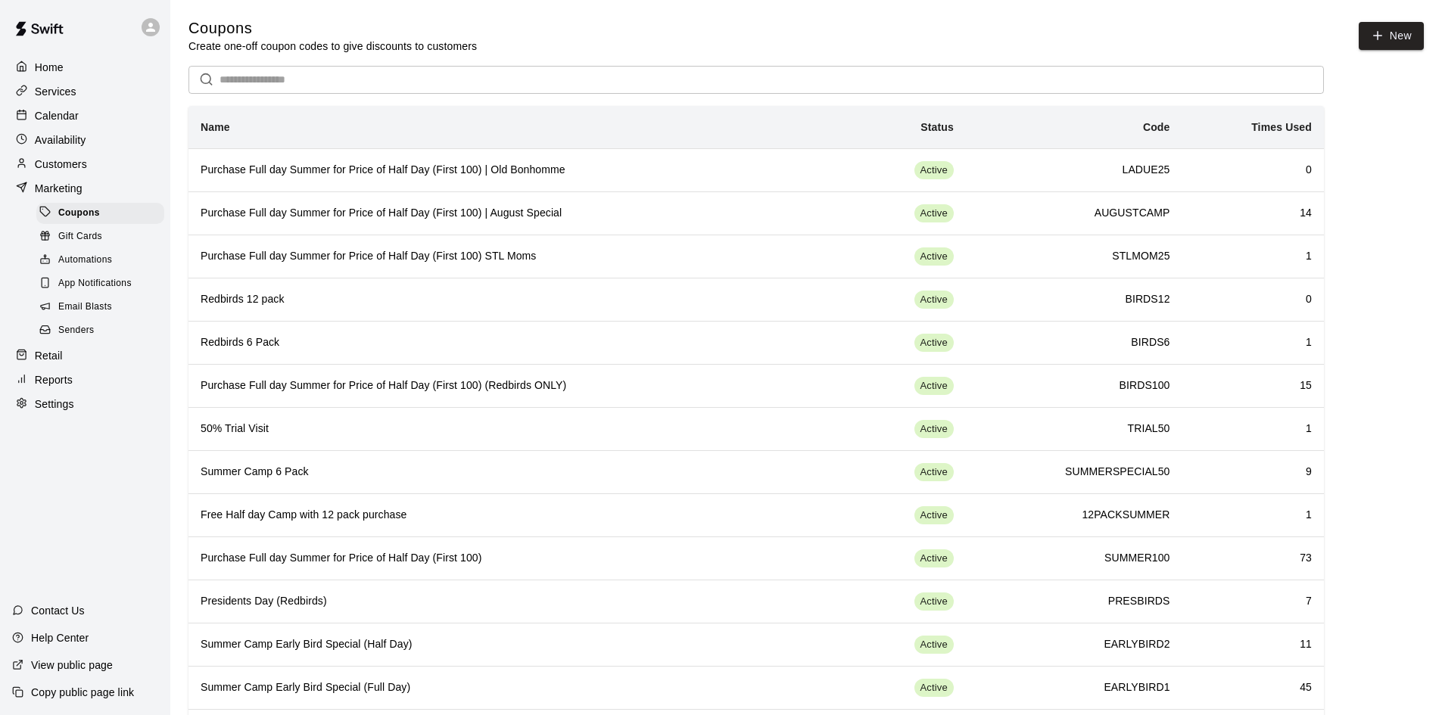
click at [84, 367] on div "Retail" at bounding box center [85, 355] width 146 height 23
click at [45, 363] on div "Home Services Calendar Availability Customers Marketing Coupons Gift Cards Auto…" at bounding box center [85, 357] width 170 height 715
click at [61, 366] on div "Home Services Calendar Availability Customers Marketing Coupons Gift Cards Auto…" at bounding box center [85, 357] width 170 height 715
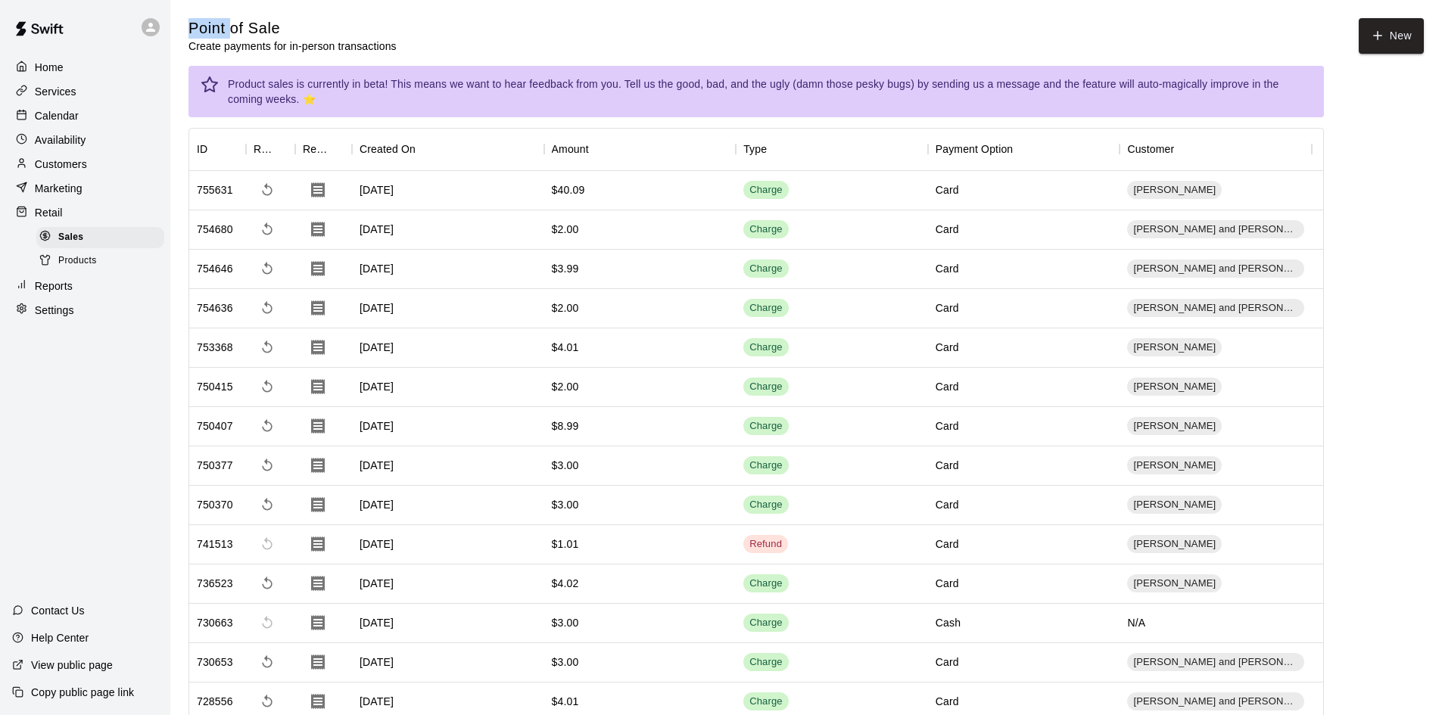
click at [61, 366] on div "Home Services Calendar Availability Customers Marketing Retail Sales Products R…" at bounding box center [85, 357] width 170 height 715
click at [1398, 36] on button "New" at bounding box center [1391, 36] width 65 height 36
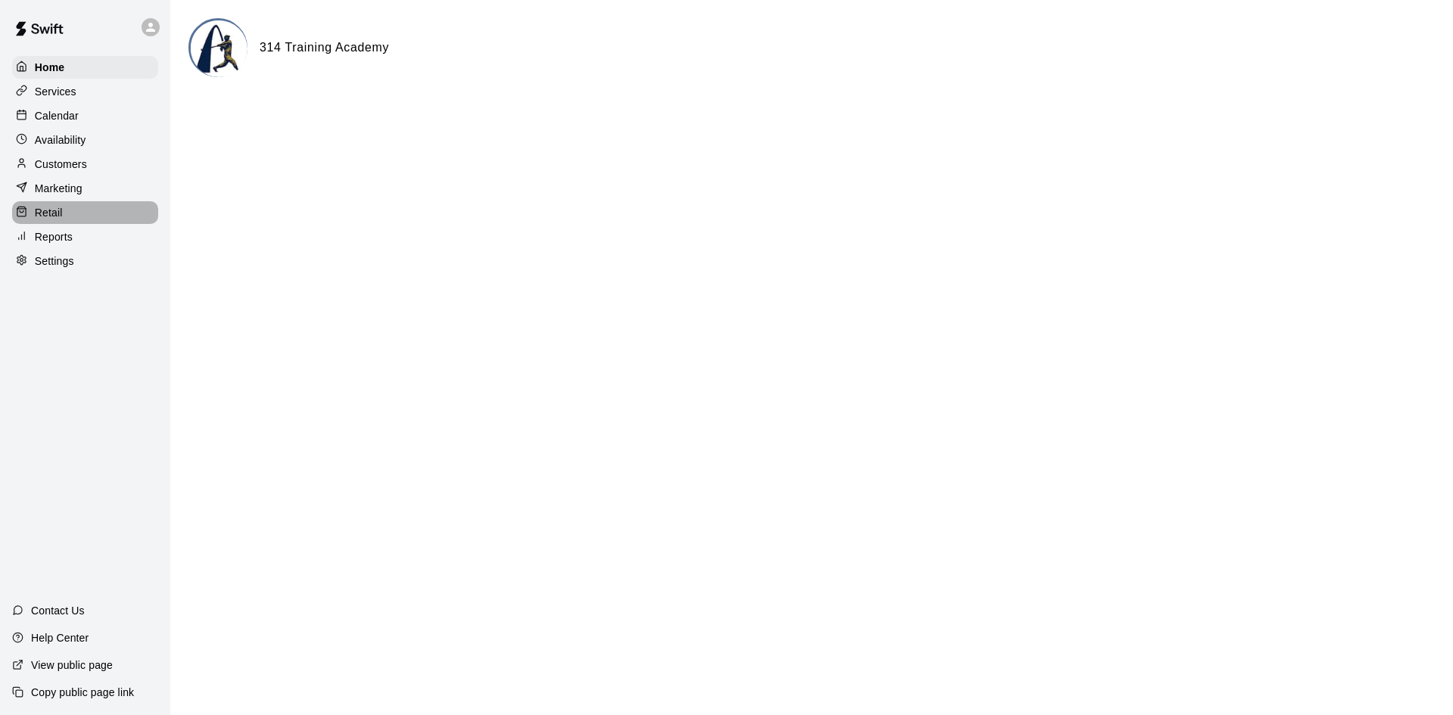
click at [75, 211] on div "Retail" at bounding box center [85, 212] width 146 height 23
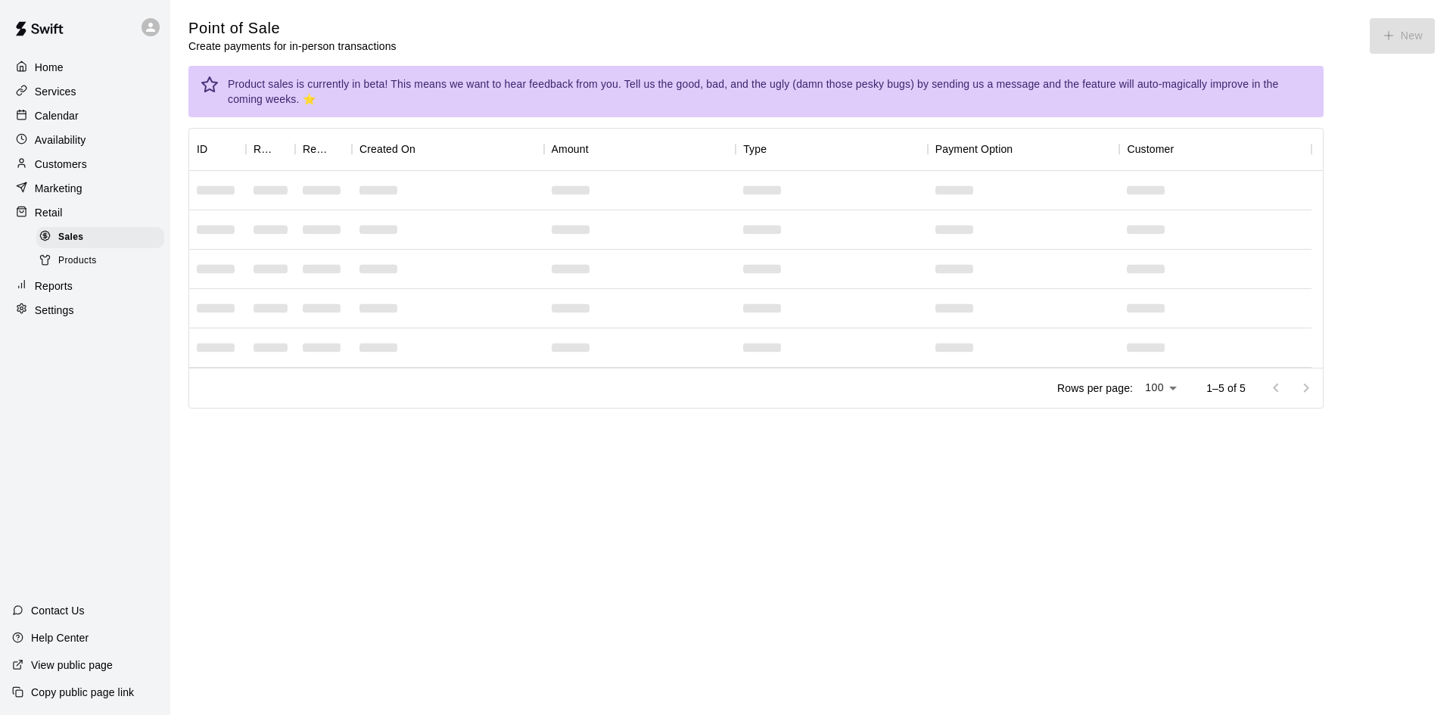
click at [83, 261] on span "Products" at bounding box center [77, 261] width 39 height 15
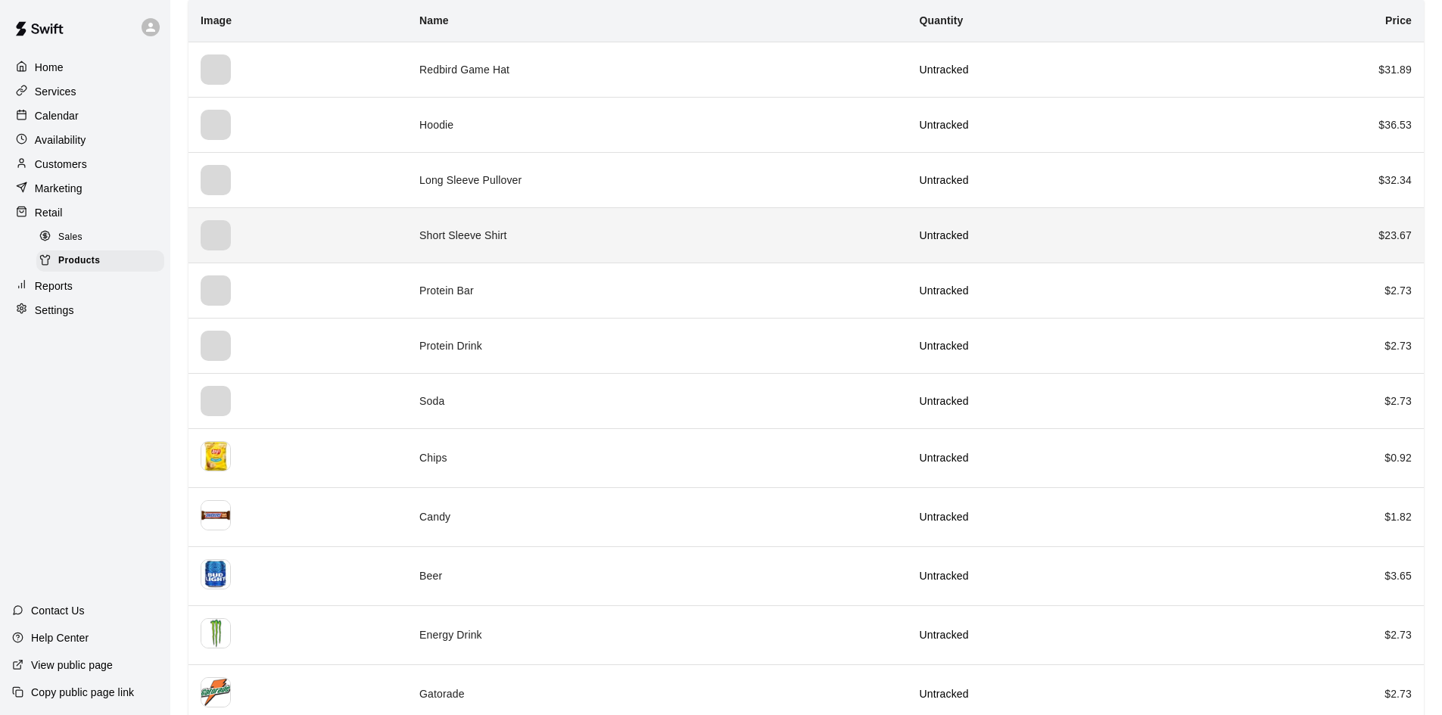
scroll to position [76, 0]
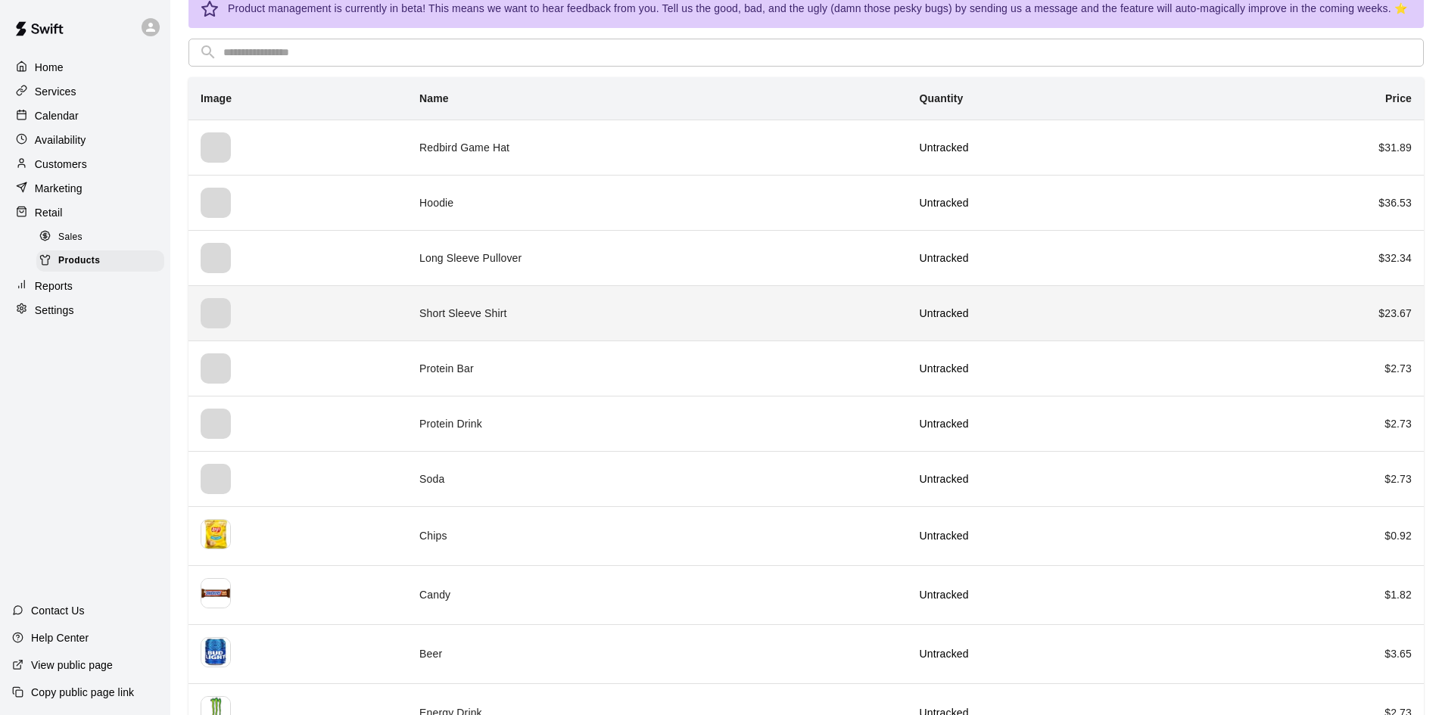
click at [484, 319] on td "Short Sleeve Shirt" at bounding box center [657, 312] width 500 height 55
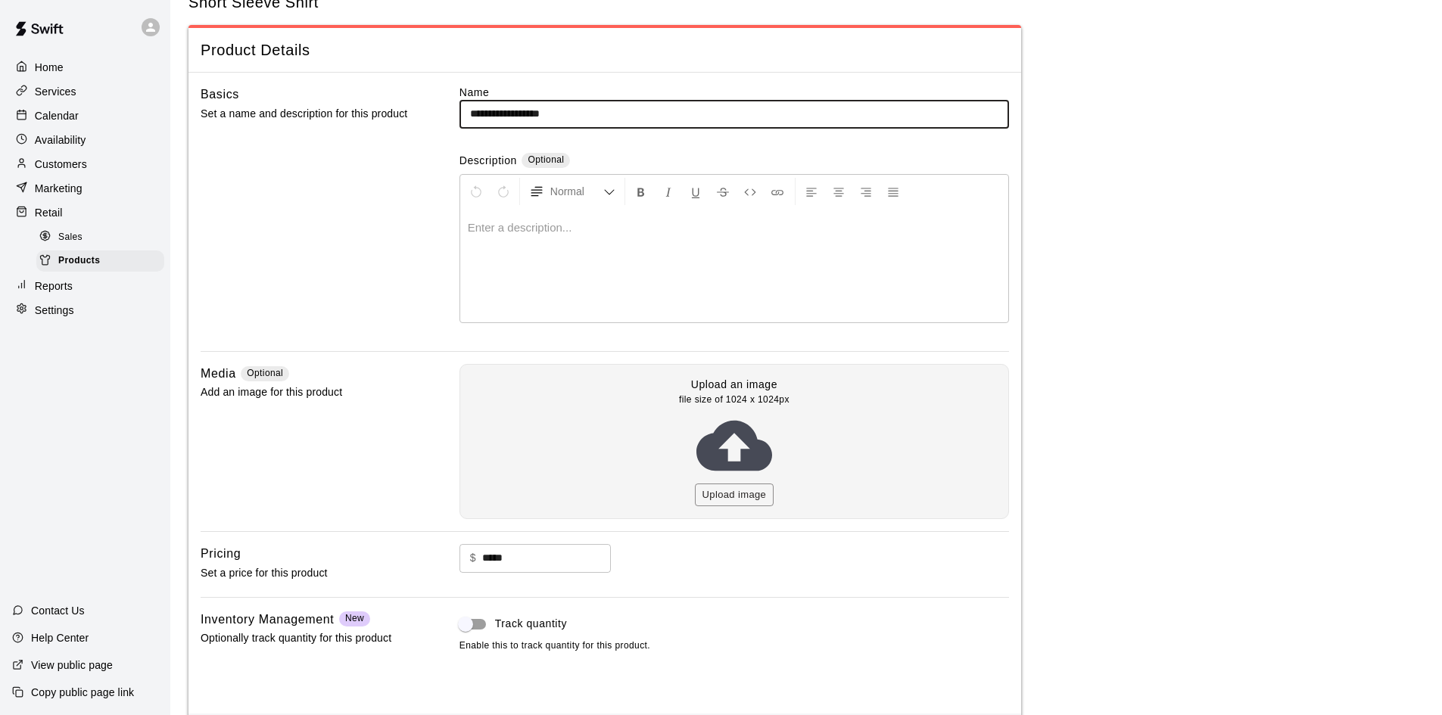
scroll to position [76, 0]
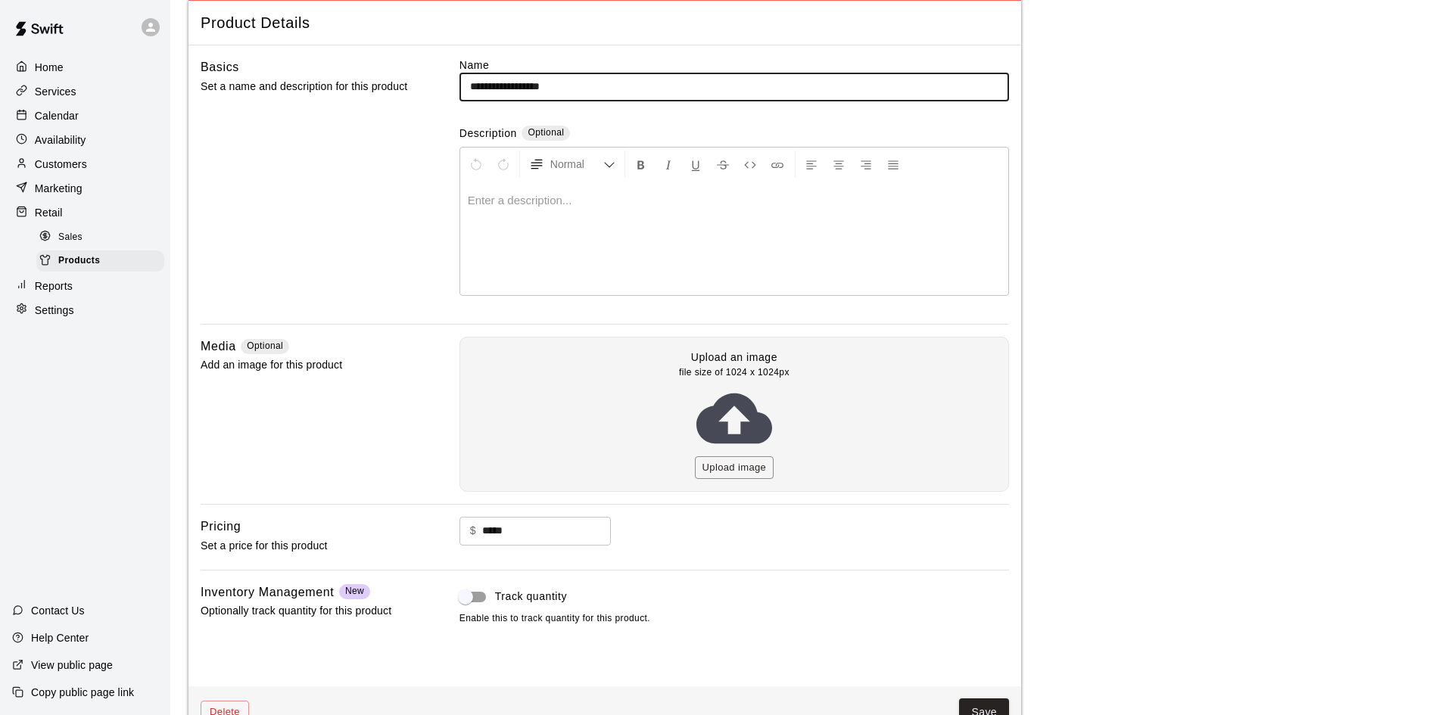
click at [72, 71] on div "Home" at bounding box center [85, 67] width 146 height 23
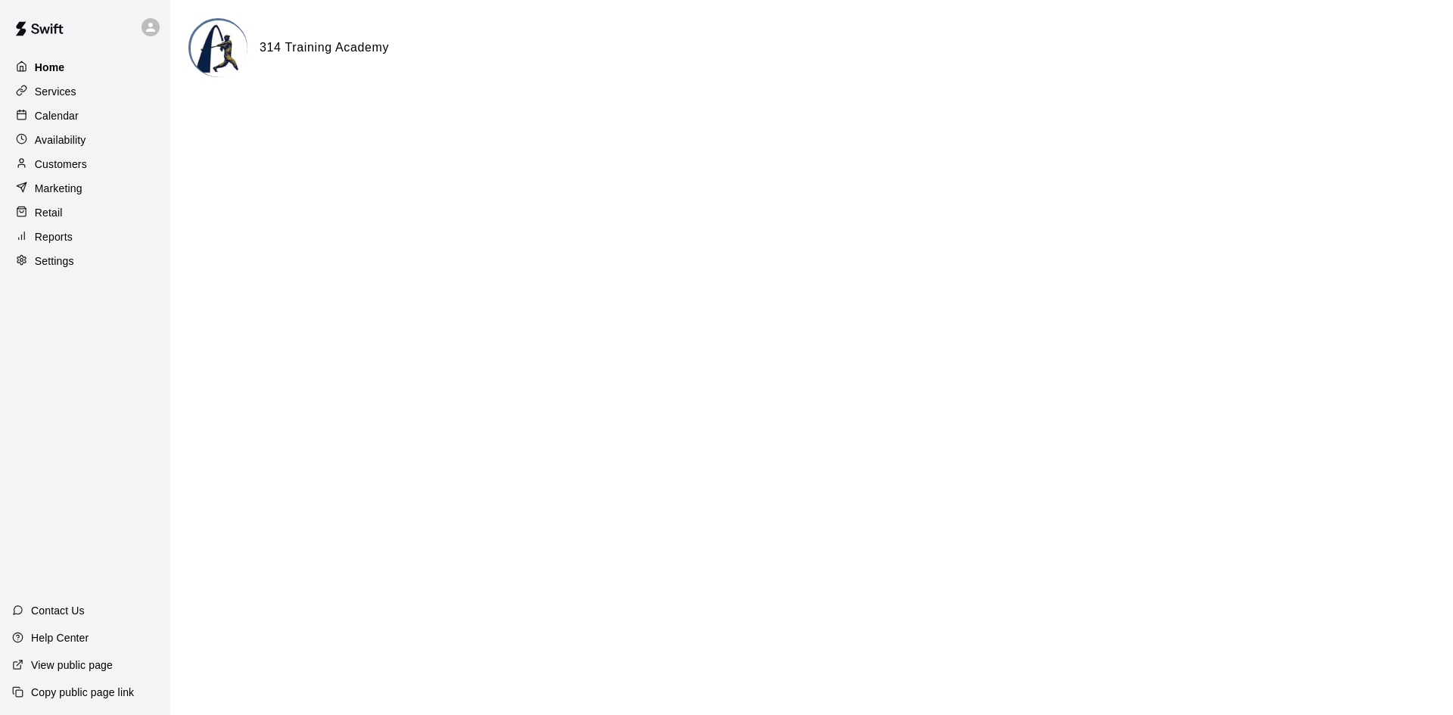
click at [59, 70] on p "Home" at bounding box center [50, 67] width 30 height 15
click at [55, 70] on p "Home" at bounding box center [50, 67] width 30 height 15
click at [79, 70] on div "Home" at bounding box center [85, 67] width 146 height 23
click at [77, 69] on div "Home" at bounding box center [85, 67] width 146 height 23
click at [47, 66] on p "Home" at bounding box center [50, 67] width 30 height 15
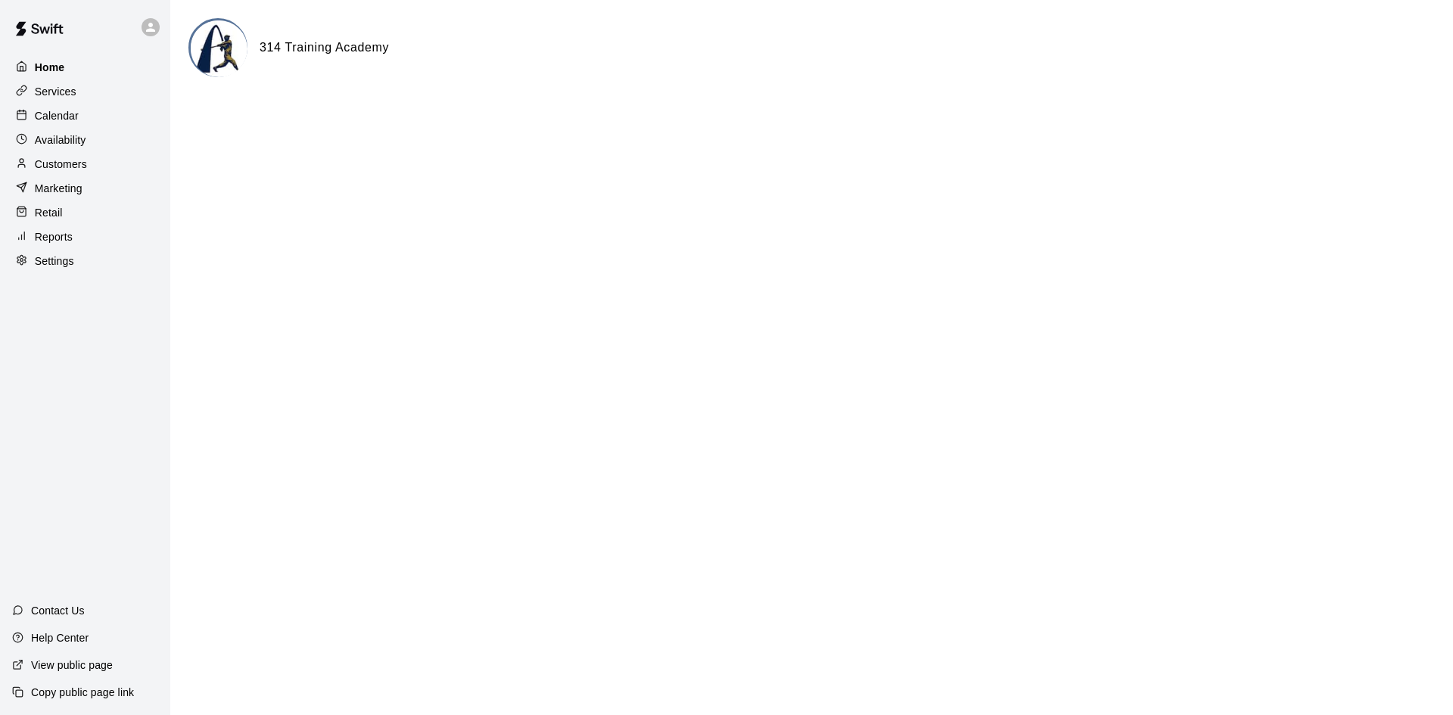
click at [60, 72] on p "Home" at bounding box center [50, 67] width 30 height 15
click at [63, 95] on p "Services" at bounding box center [56, 91] width 42 height 15
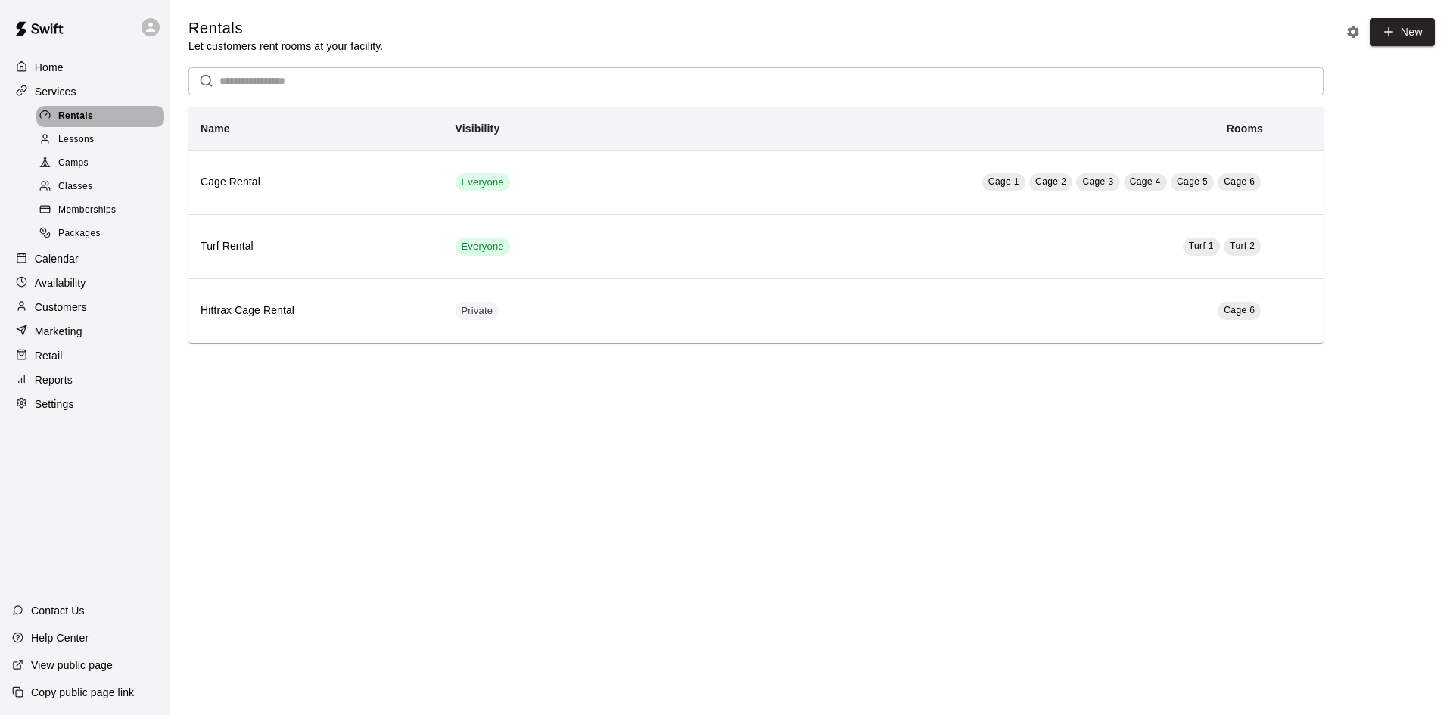
click at [79, 115] on span "Rentals" at bounding box center [75, 116] width 35 height 15
click at [84, 141] on span "Lessons" at bounding box center [76, 139] width 36 height 15
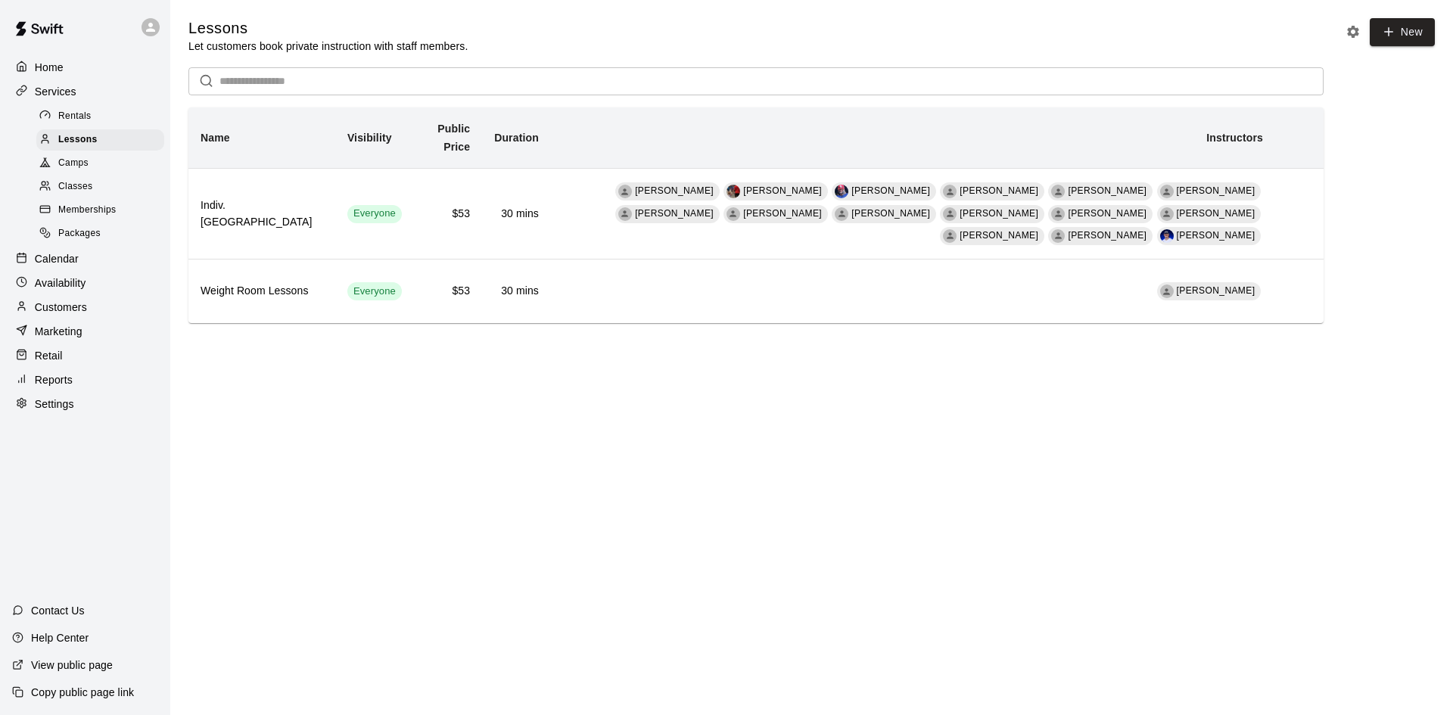
click at [89, 63] on div "Home" at bounding box center [85, 67] width 146 height 23
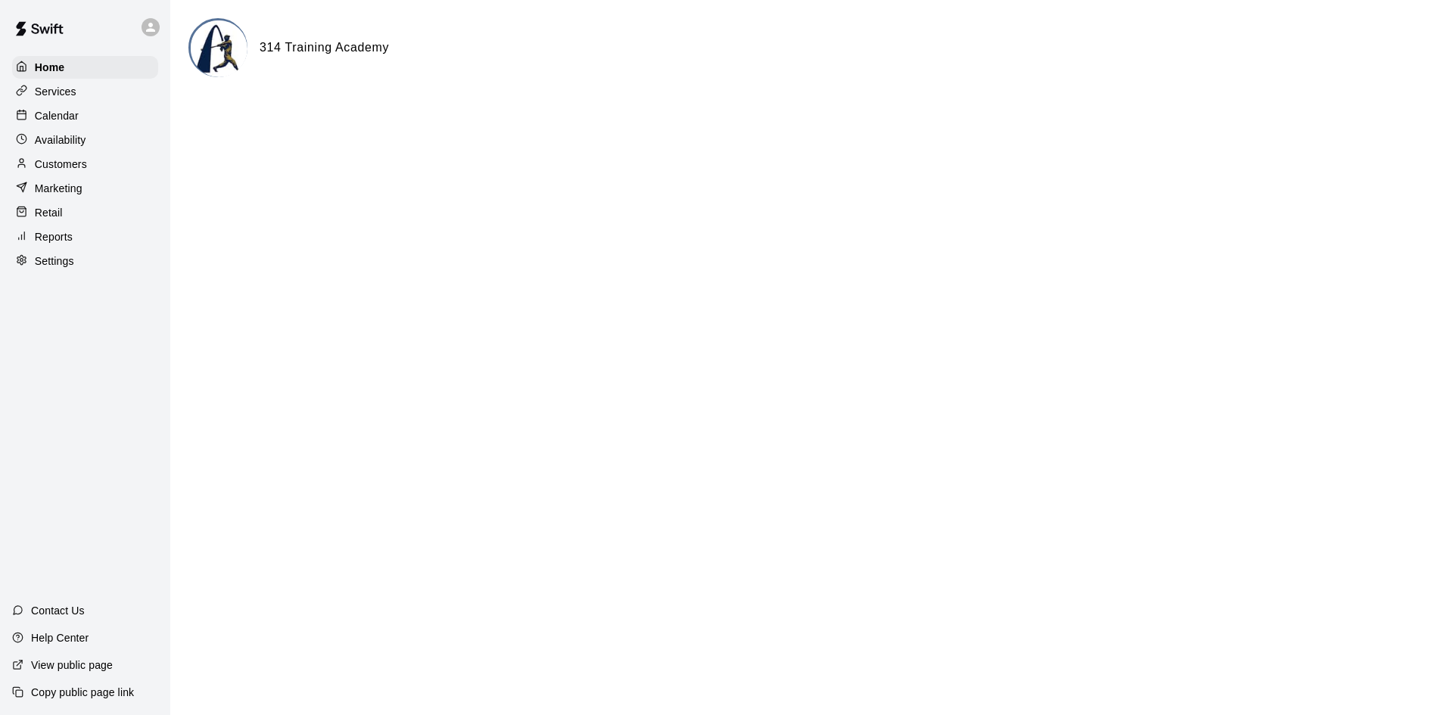
click at [85, 80] on div "Home Services Calendar Availability Customers Marketing Retail Reports Settings" at bounding box center [85, 165] width 170 height 220
click at [80, 95] on div "Services" at bounding box center [85, 91] width 146 height 23
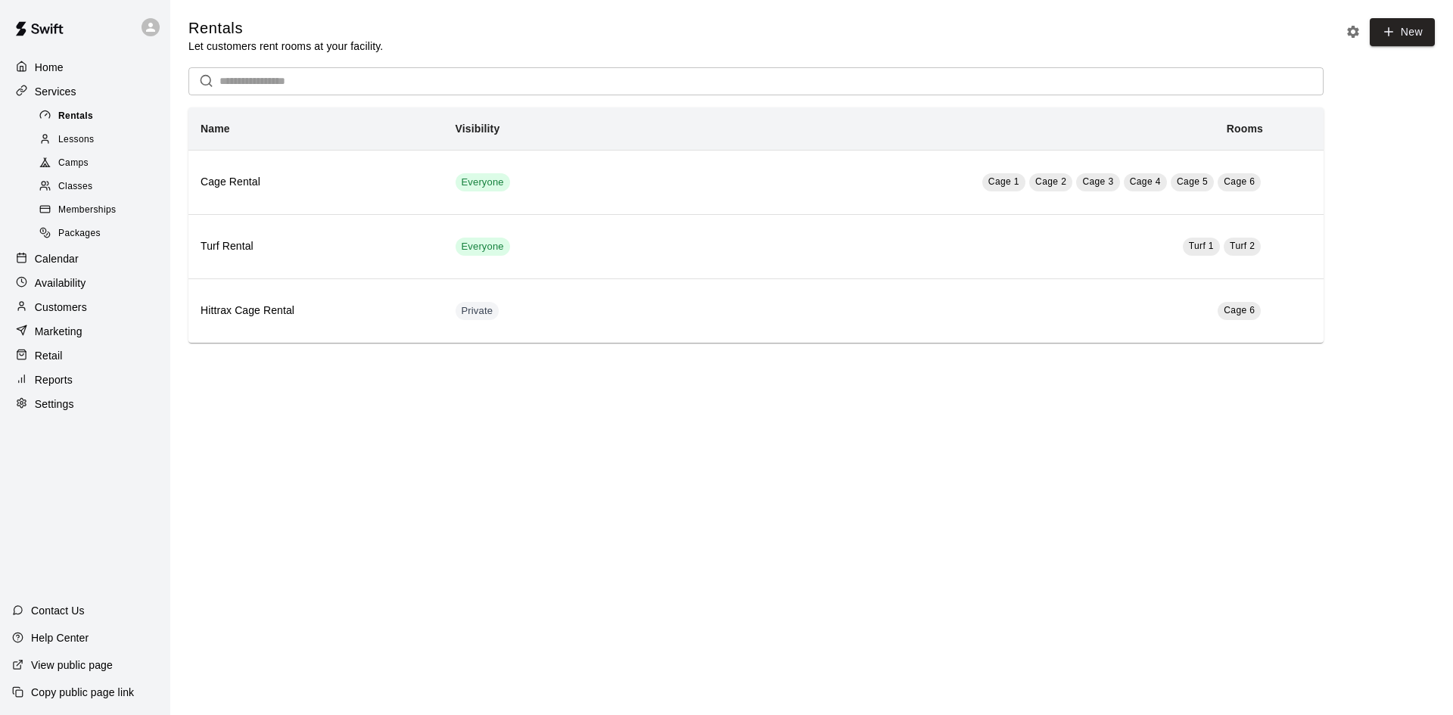
click at [89, 120] on span "Rentals" at bounding box center [75, 116] width 35 height 15
click at [89, 135] on span "Lessons" at bounding box center [76, 139] width 36 height 15
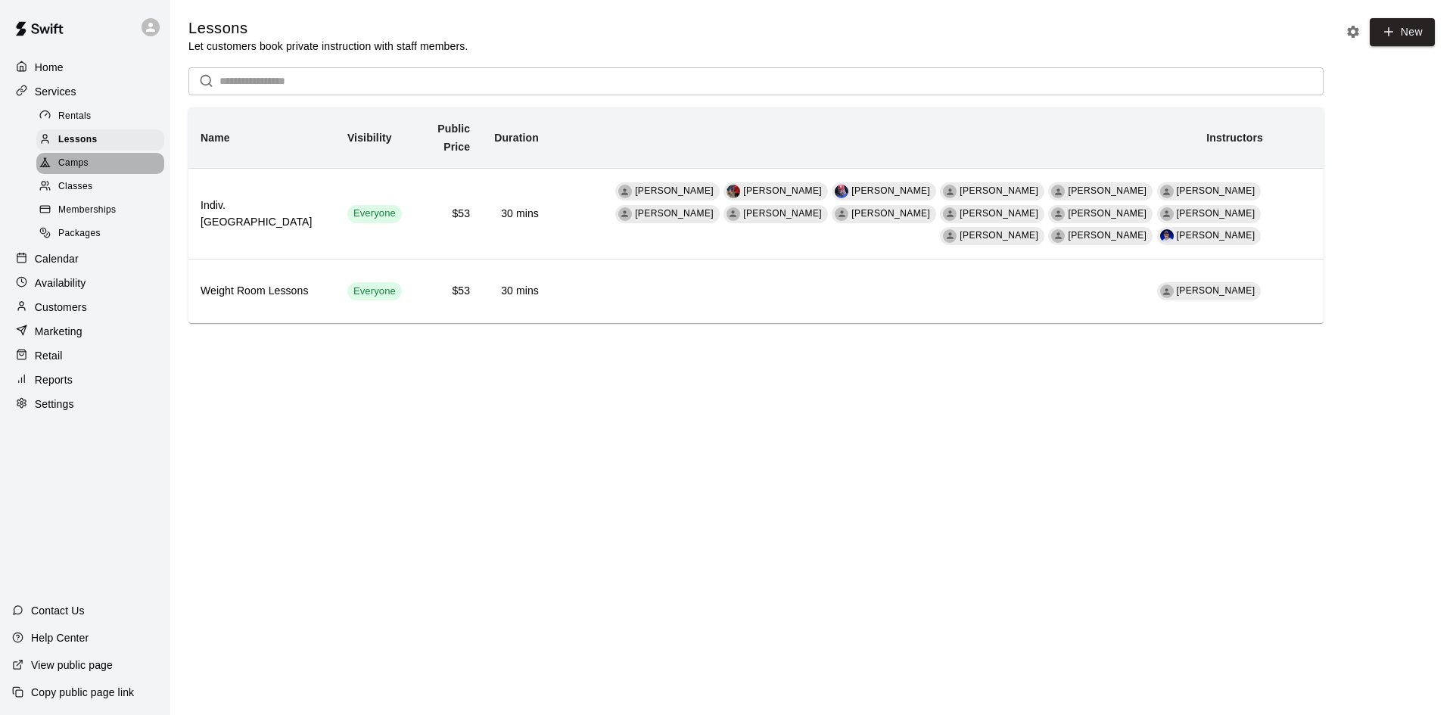
click at [81, 163] on span "Camps" at bounding box center [73, 163] width 30 height 15
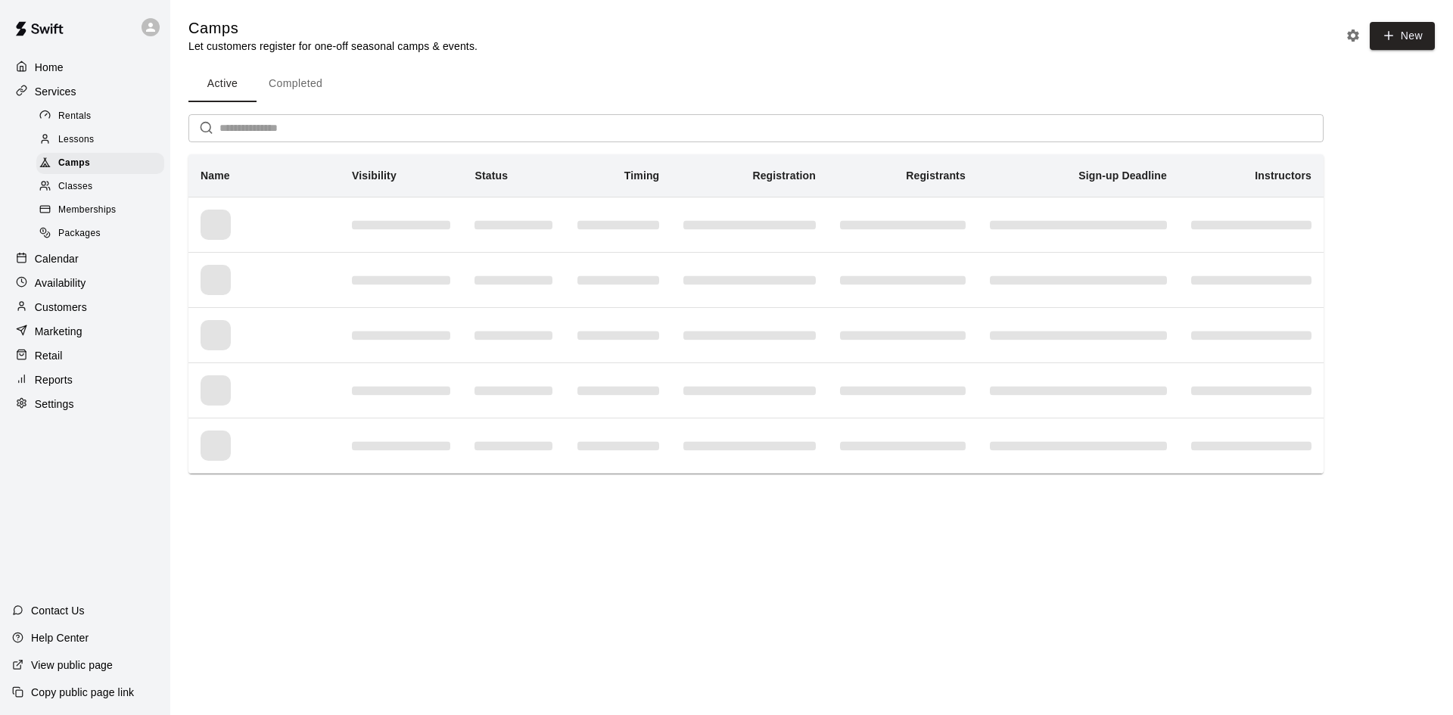
click at [80, 180] on div "Classes" at bounding box center [100, 186] width 128 height 21
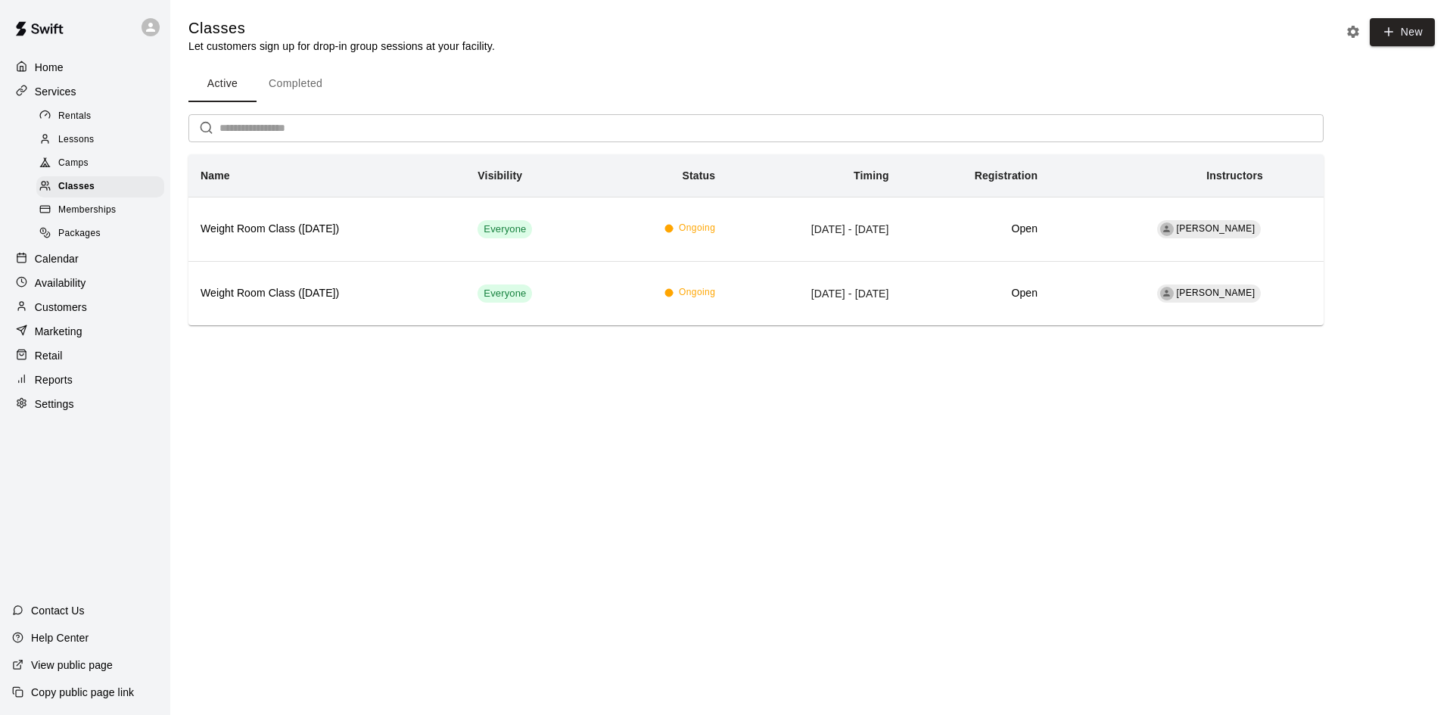
click at [97, 146] on div "Lessons" at bounding box center [100, 139] width 128 height 21
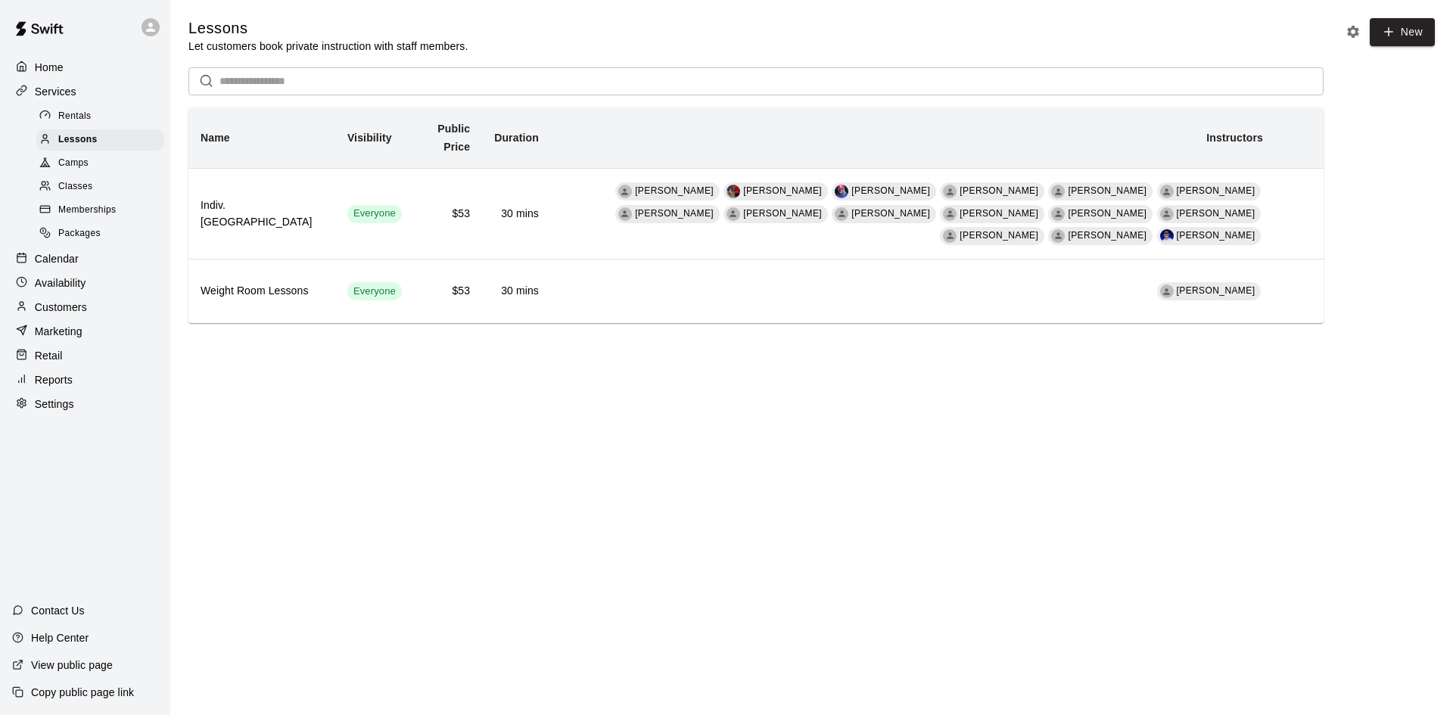
click at [73, 262] on p "Calendar" at bounding box center [57, 258] width 44 height 15
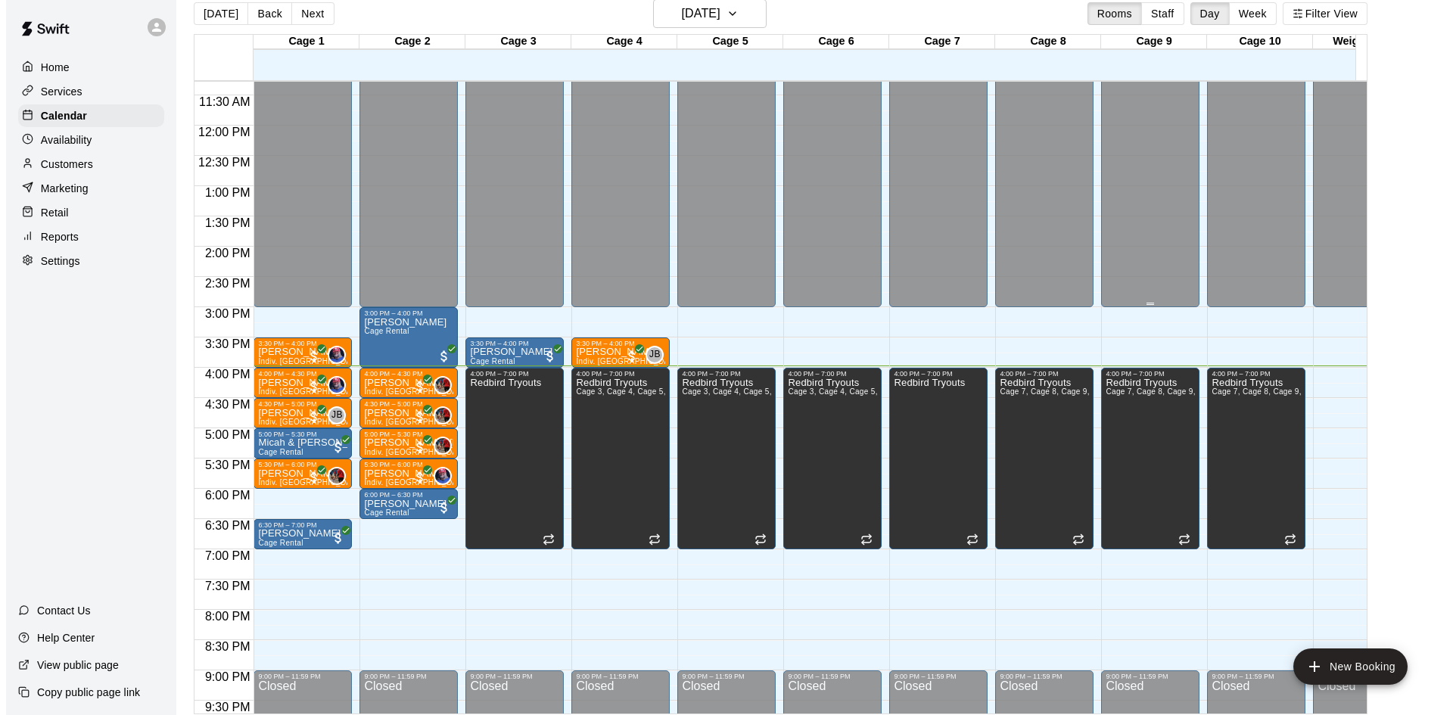
scroll to position [24, 0]
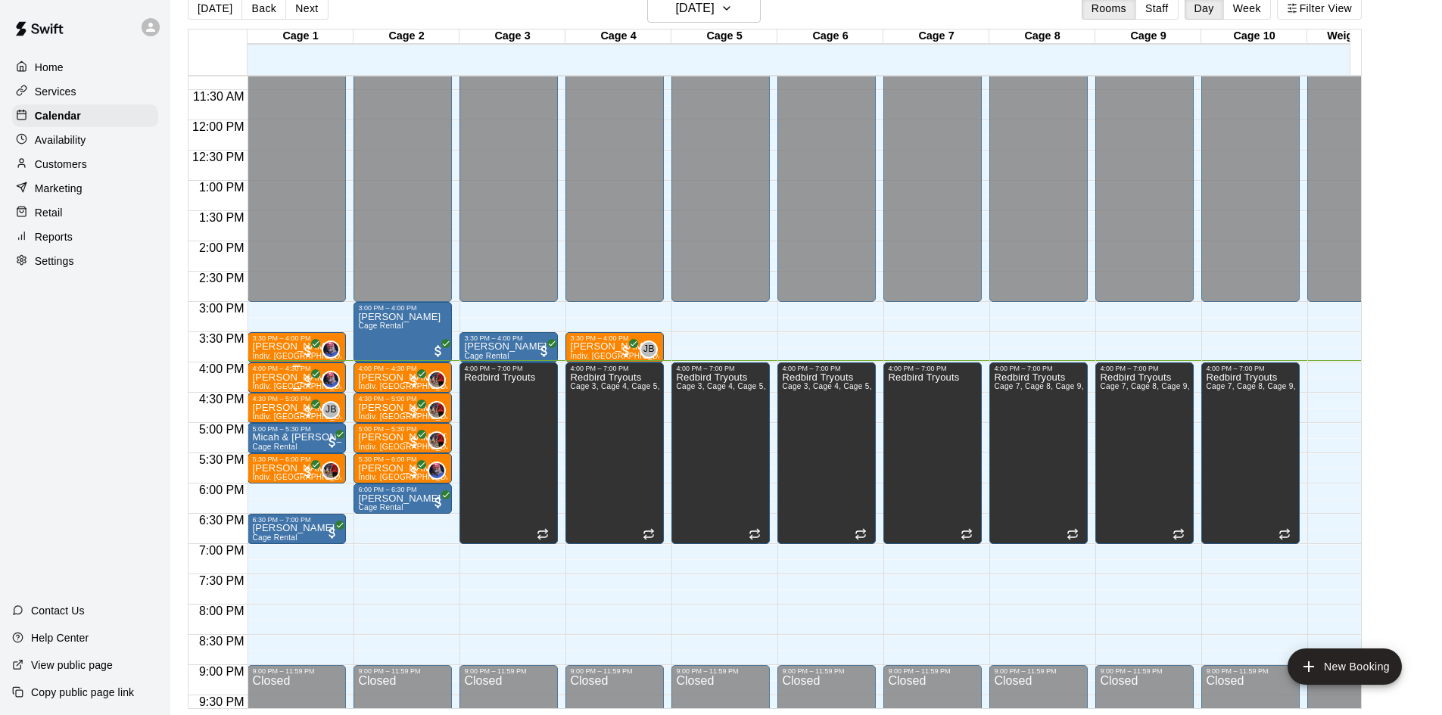
click at [282, 378] on p "[PERSON_NAME]" at bounding box center [296, 378] width 89 height 0
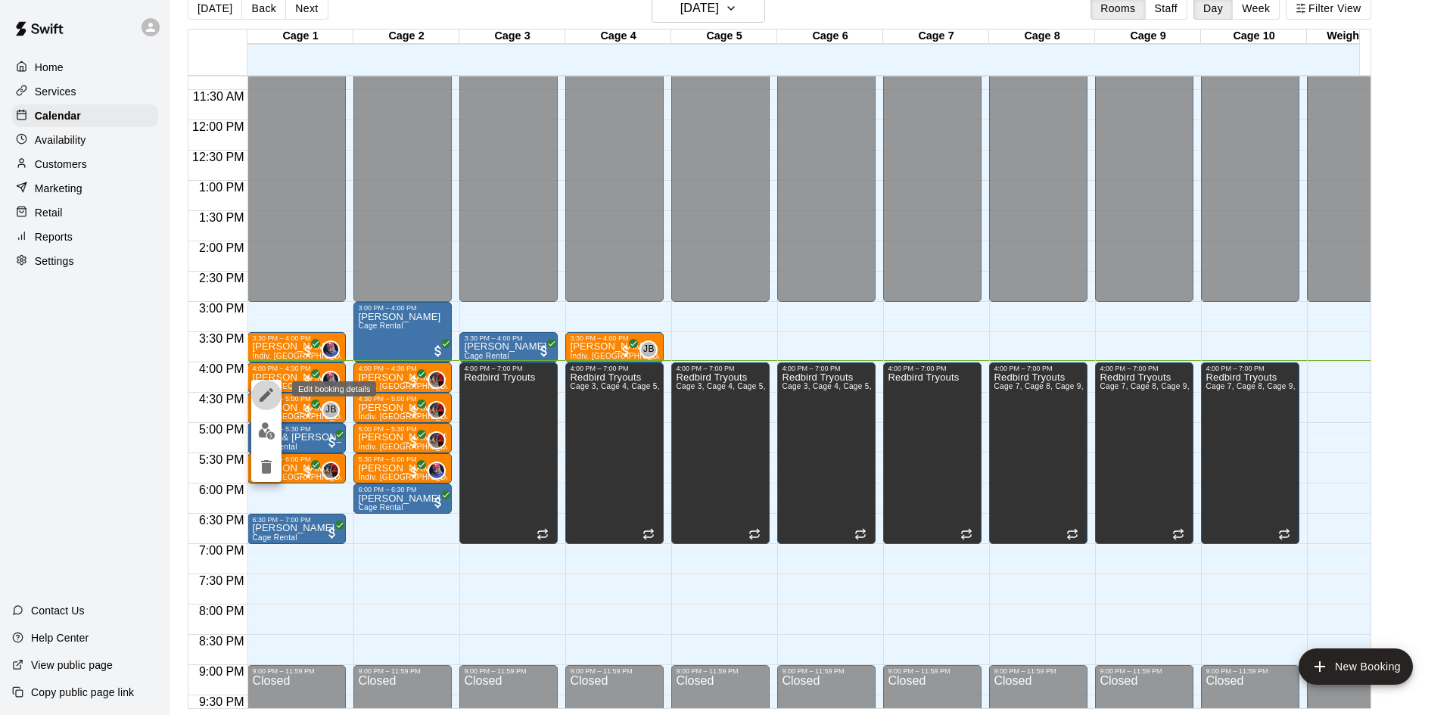
click at [263, 399] on icon "edit" at bounding box center [267, 395] width 14 height 14
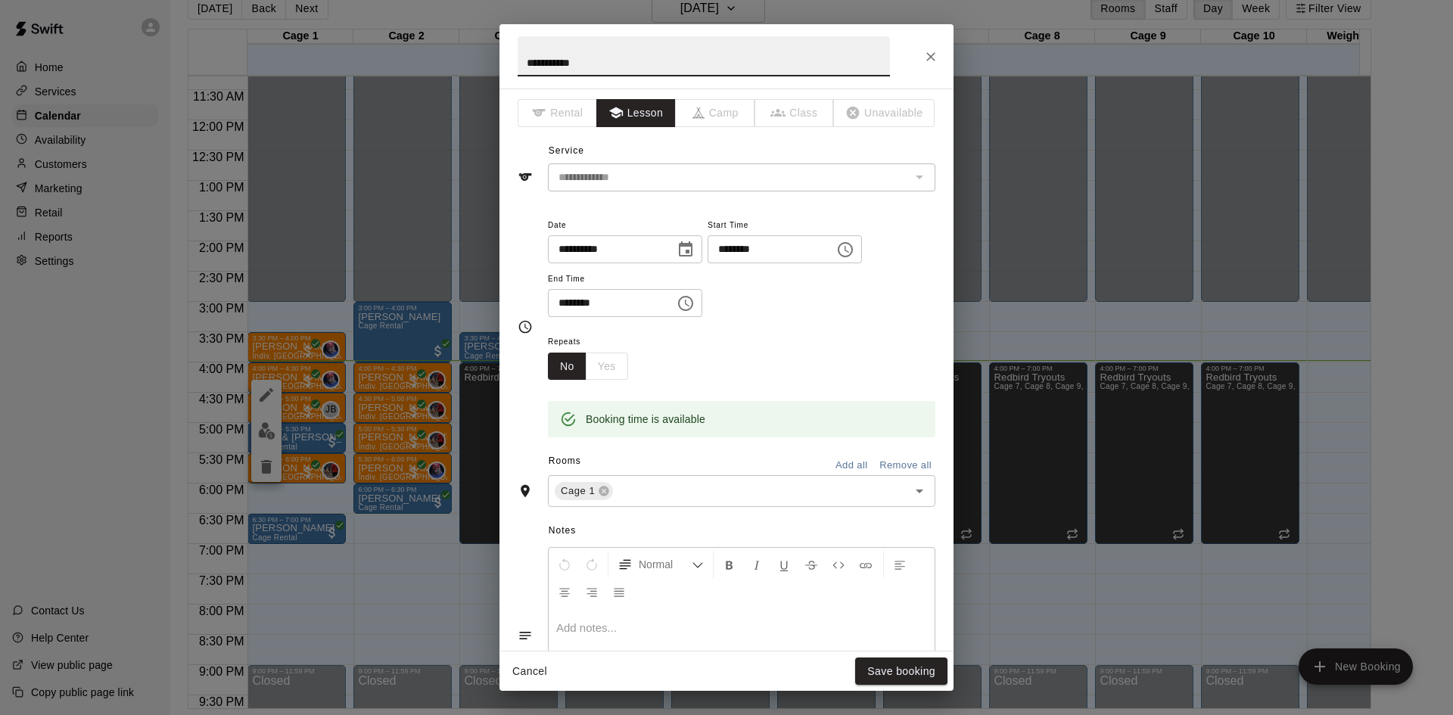
scroll to position [0, 0]
click at [693, 257] on icon "Choose date, selected date is Aug 18, 2025" at bounding box center [686, 251] width 14 height 15
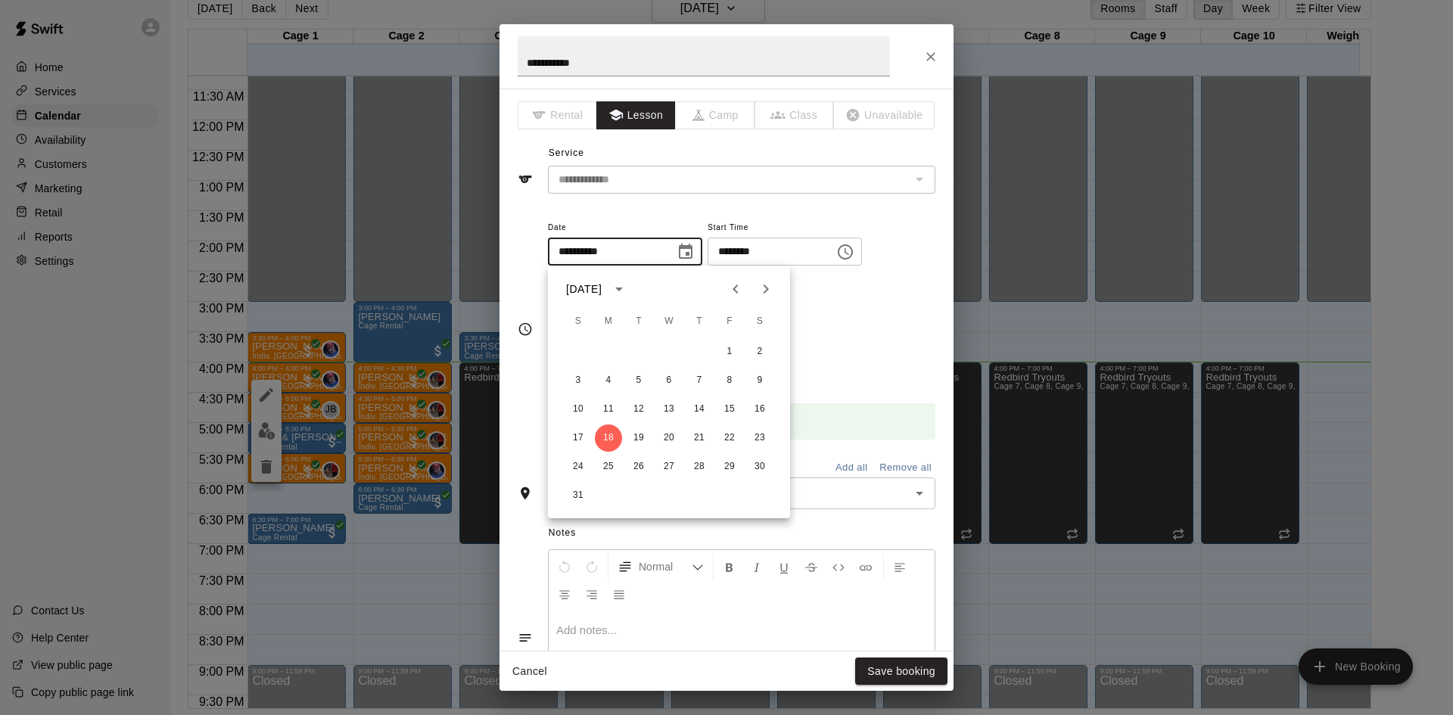
click at [737, 143] on div "**********" at bounding box center [727, 168] width 418 height 52
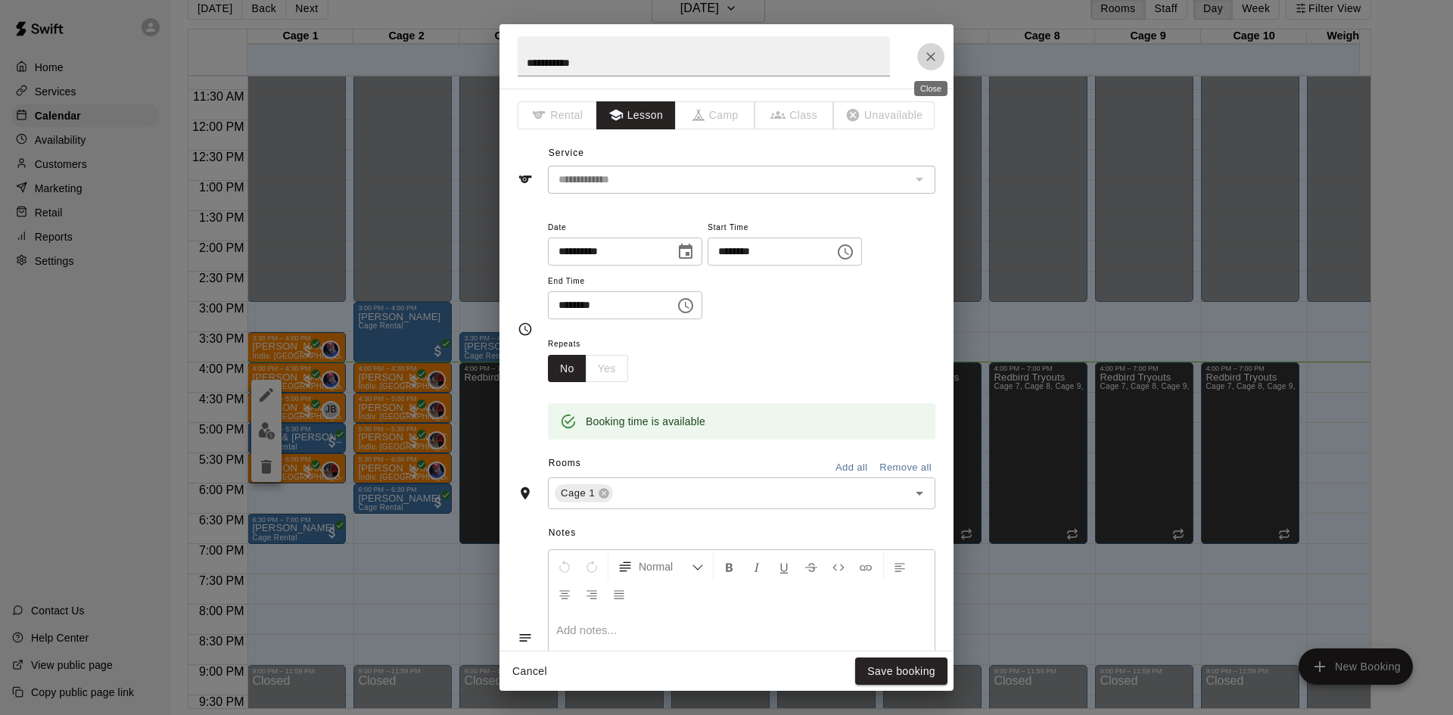
click at [928, 54] on icon "Close" at bounding box center [931, 56] width 9 height 9
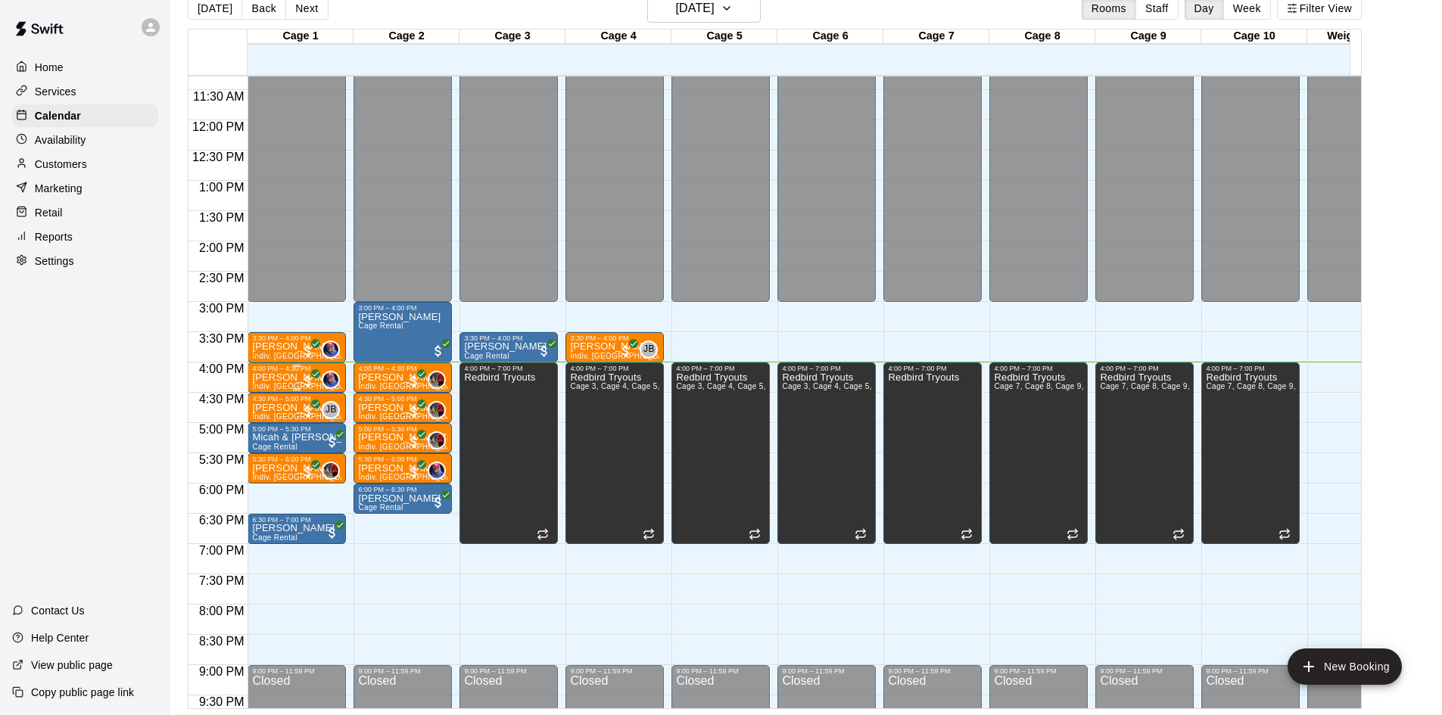
click at [283, 378] on p "[PERSON_NAME]" at bounding box center [296, 378] width 89 height 0
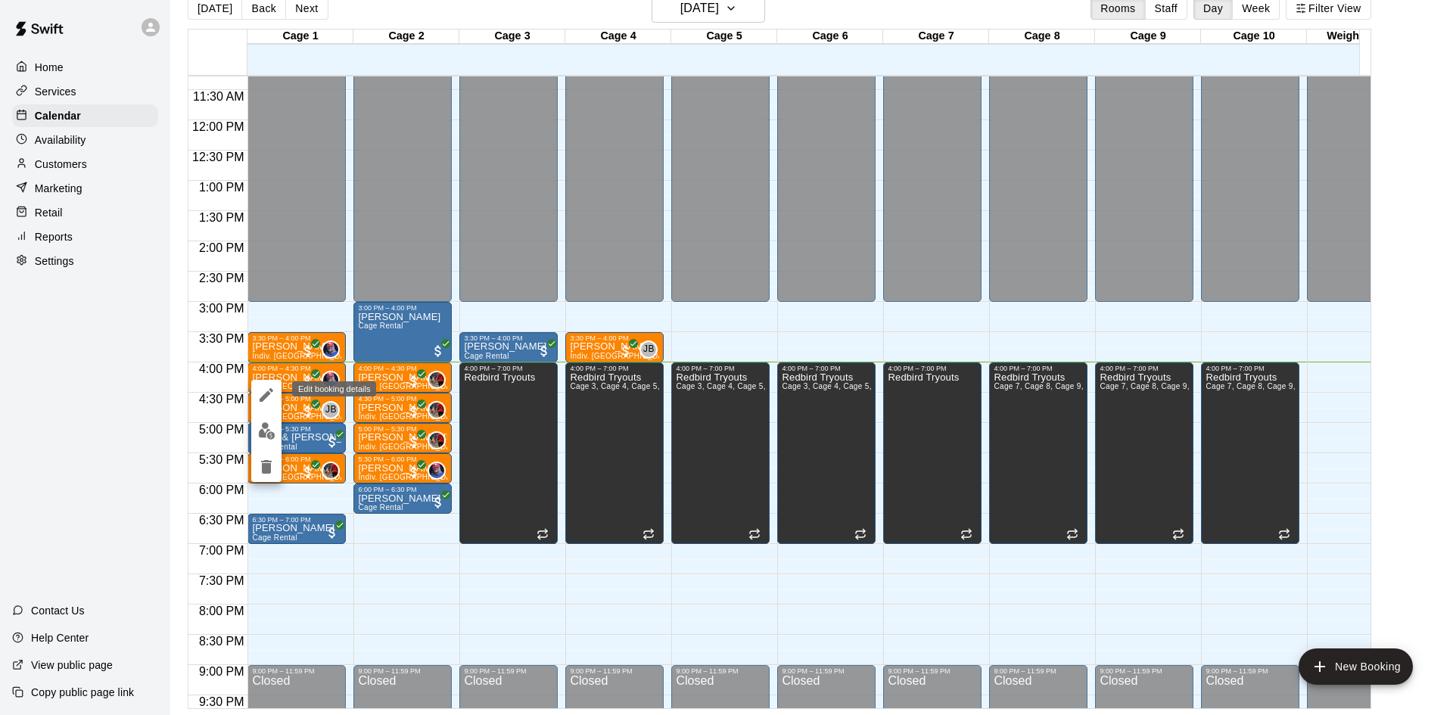
click at [267, 400] on icon "edit" at bounding box center [266, 395] width 18 height 18
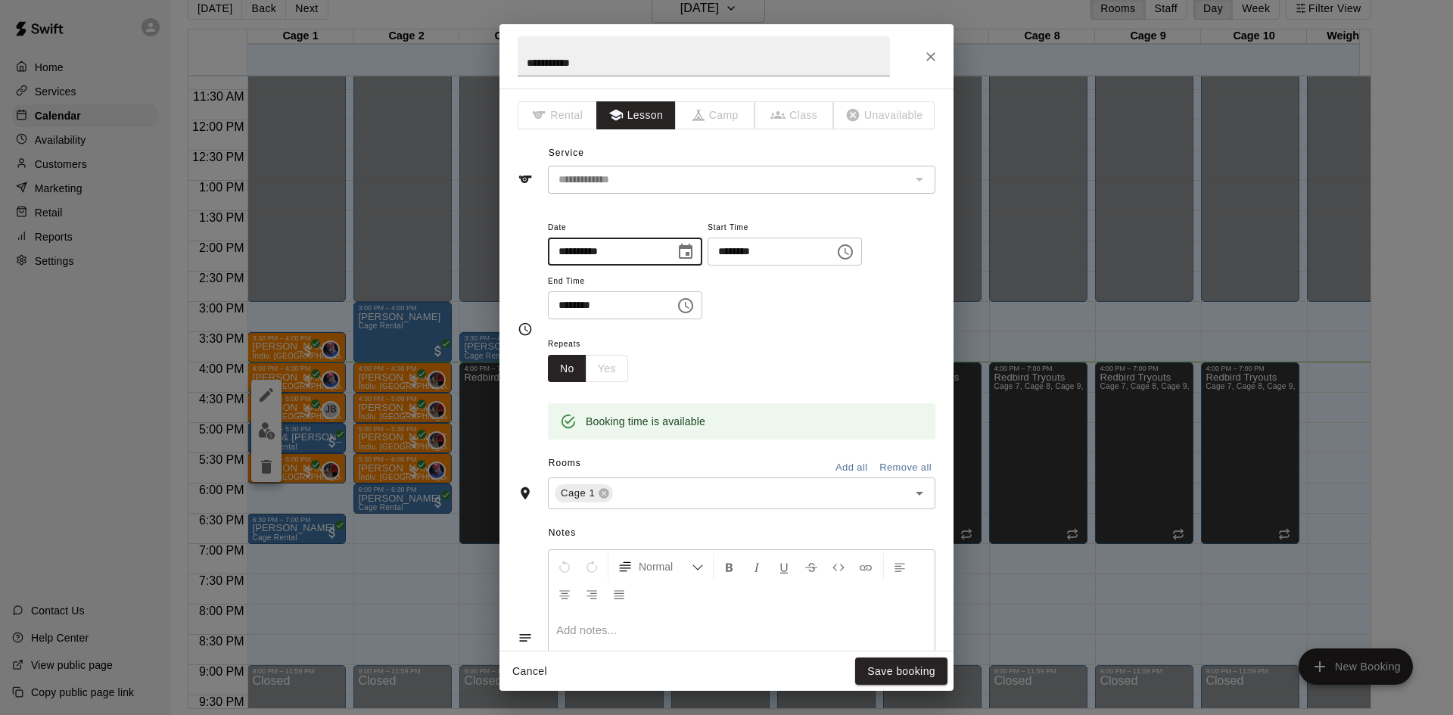
click at [631, 254] on input "**********" at bounding box center [606, 252] width 117 height 28
click at [695, 252] on icon "Choose date, selected date is Aug 18, 2025" at bounding box center [686, 252] width 18 height 18
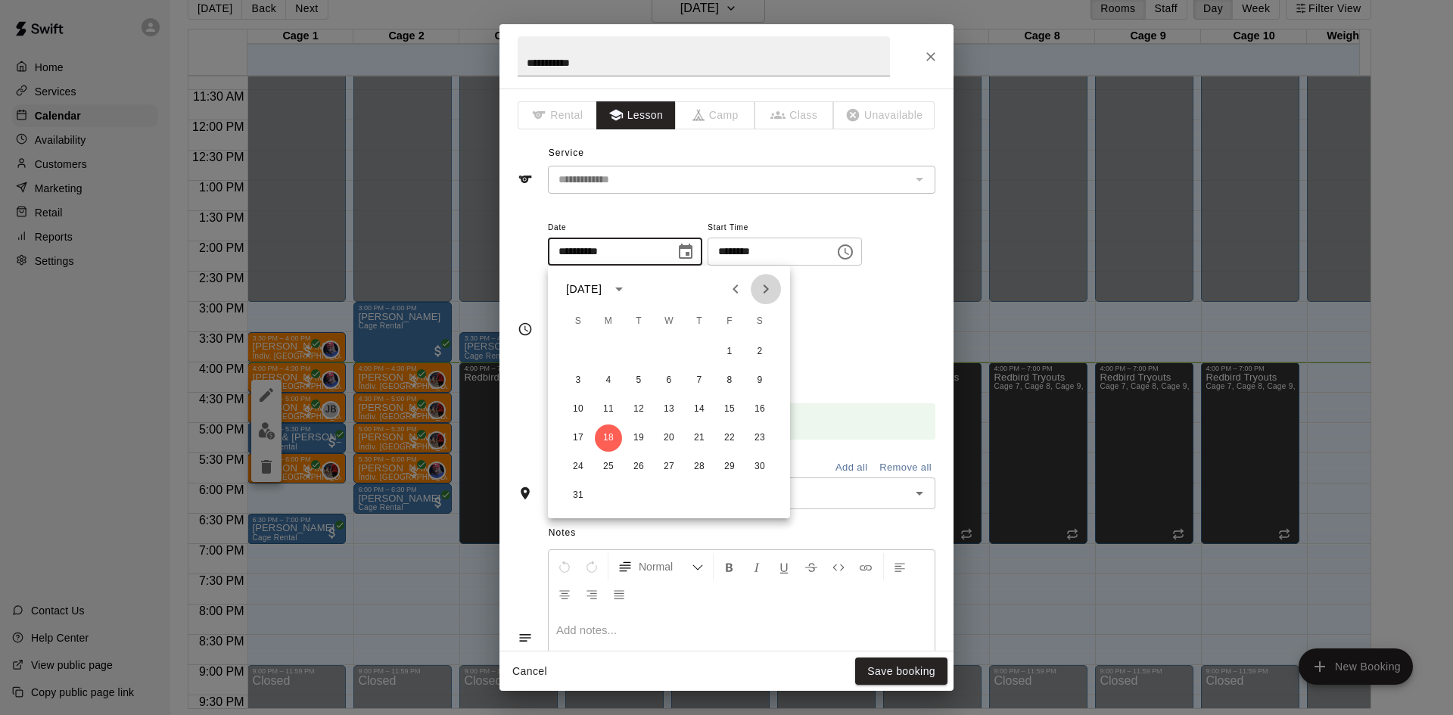
click at [771, 291] on icon "Next month" at bounding box center [766, 289] width 18 height 18
click at [731, 293] on icon "Previous month" at bounding box center [736, 289] width 18 height 18
click at [612, 459] on button "25" at bounding box center [608, 466] width 27 height 27
type input "**********"
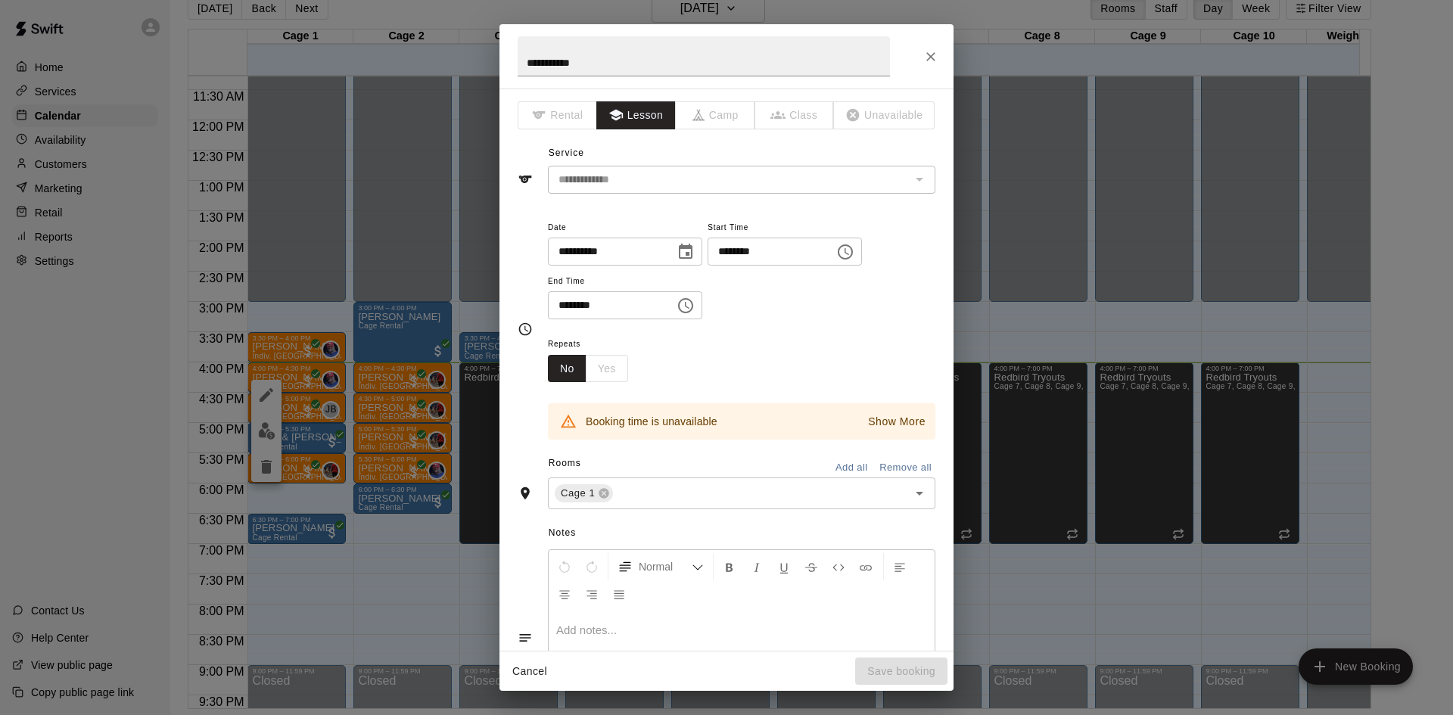
click at [693, 248] on icon "Choose date, selected date is Aug 25, 2025" at bounding box center [686, 251] width 14 height 15
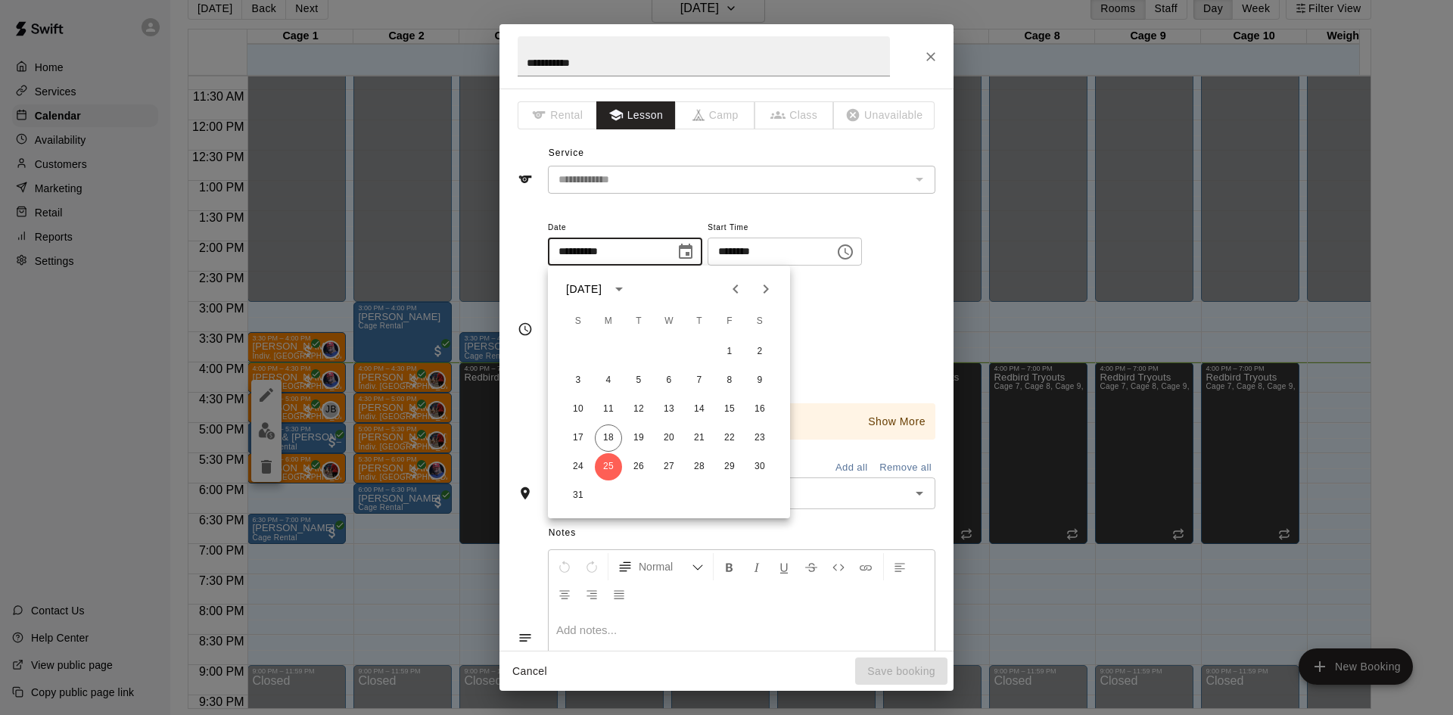
click at [783, 206] on div "**********" at bounding box center [727, 329] width 418 height 247
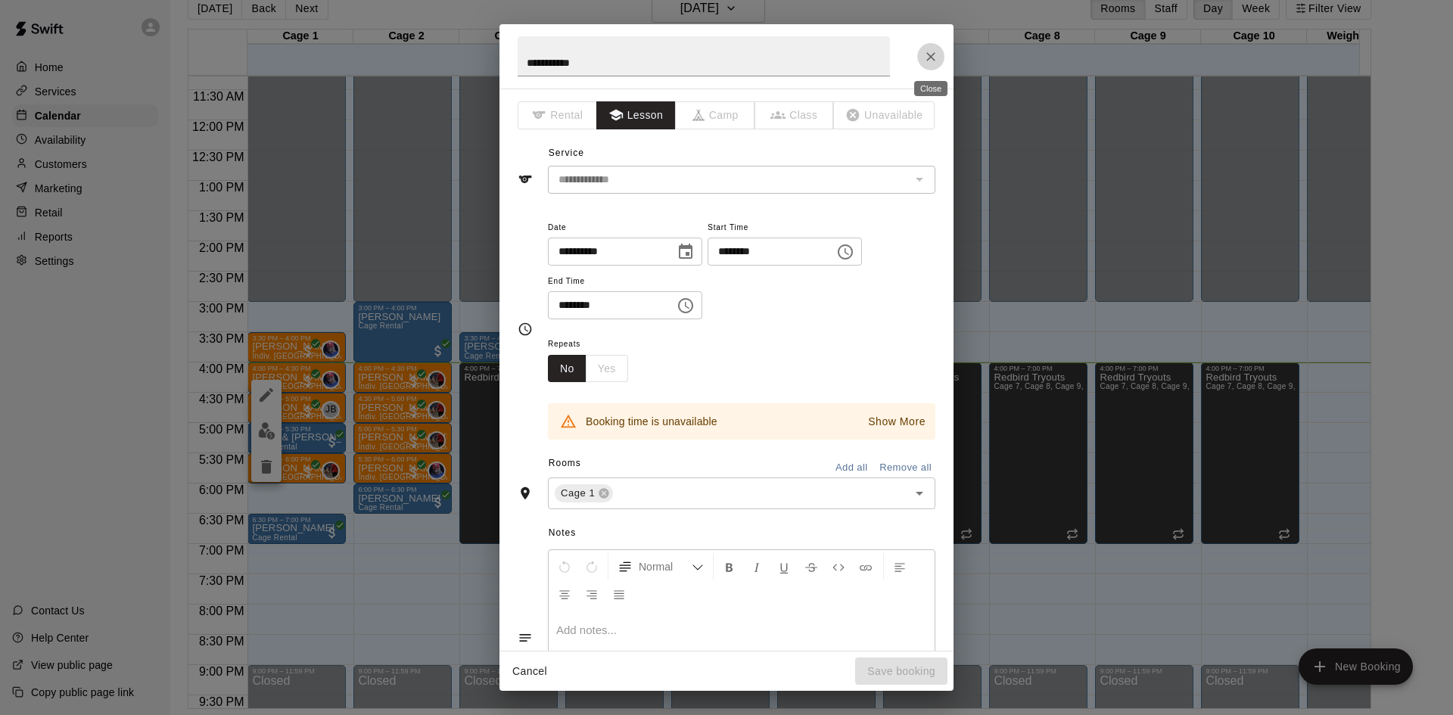
click at [928, 53] on icon "Close" at bounding box center [931, 56] width 9 height 9
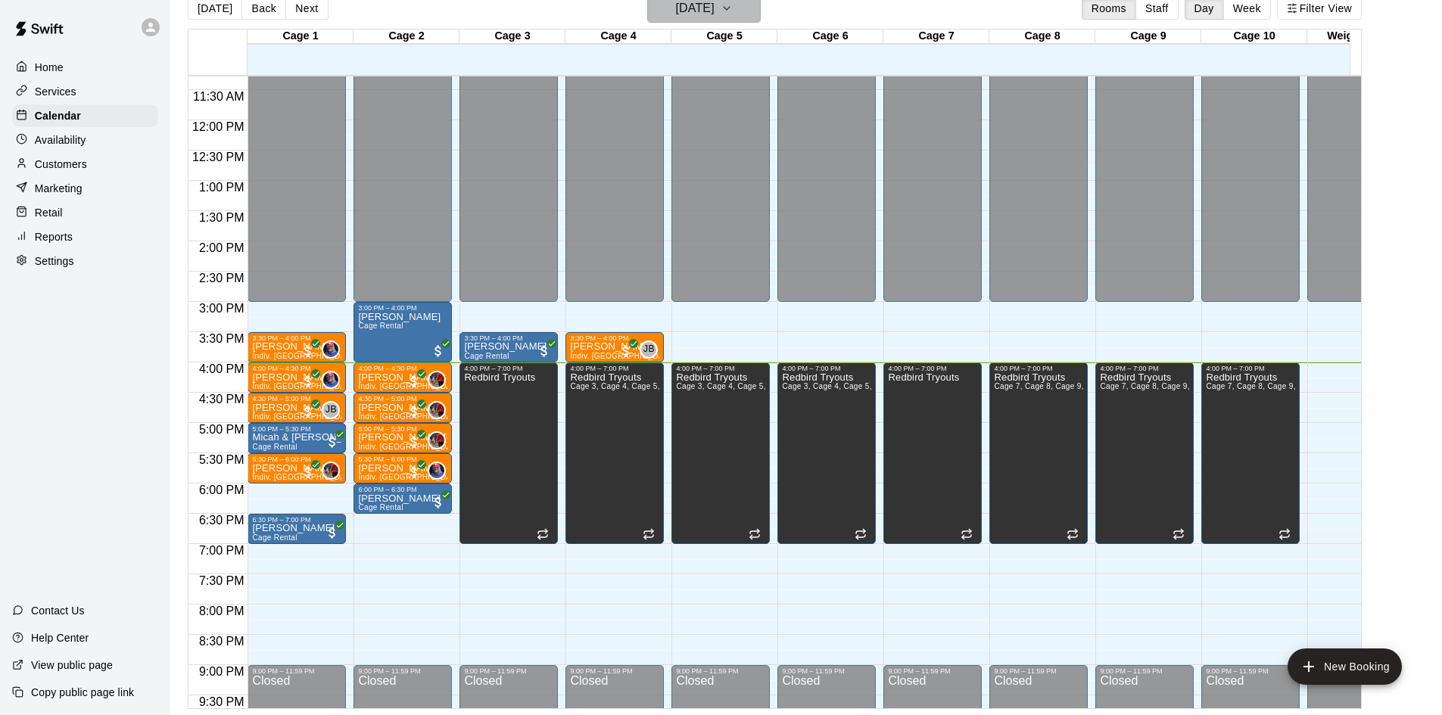
click at [715, 14] on h6 "[DATE]" at bounding box center [695, 8] width 39 height 21
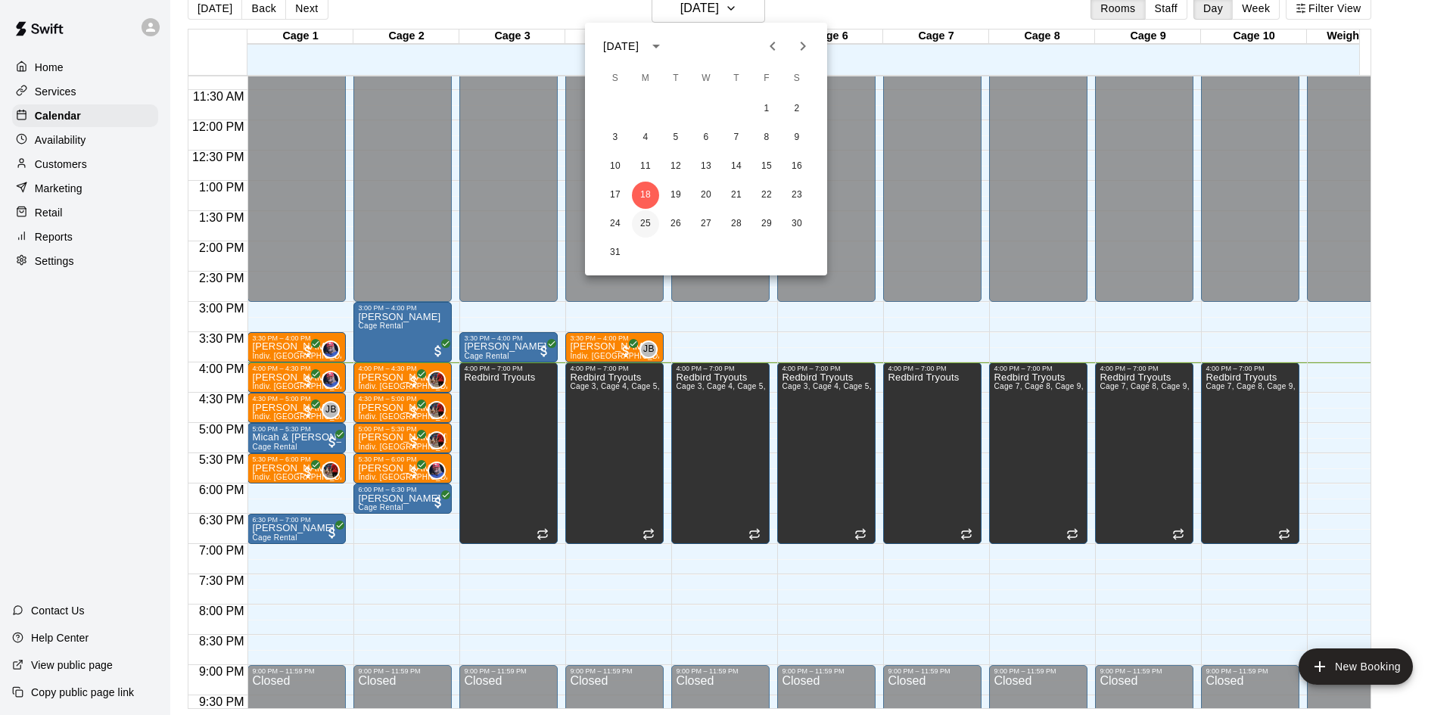
click at [638, 219] on button "25" at bounding box center [645, 223] width 27 height 27
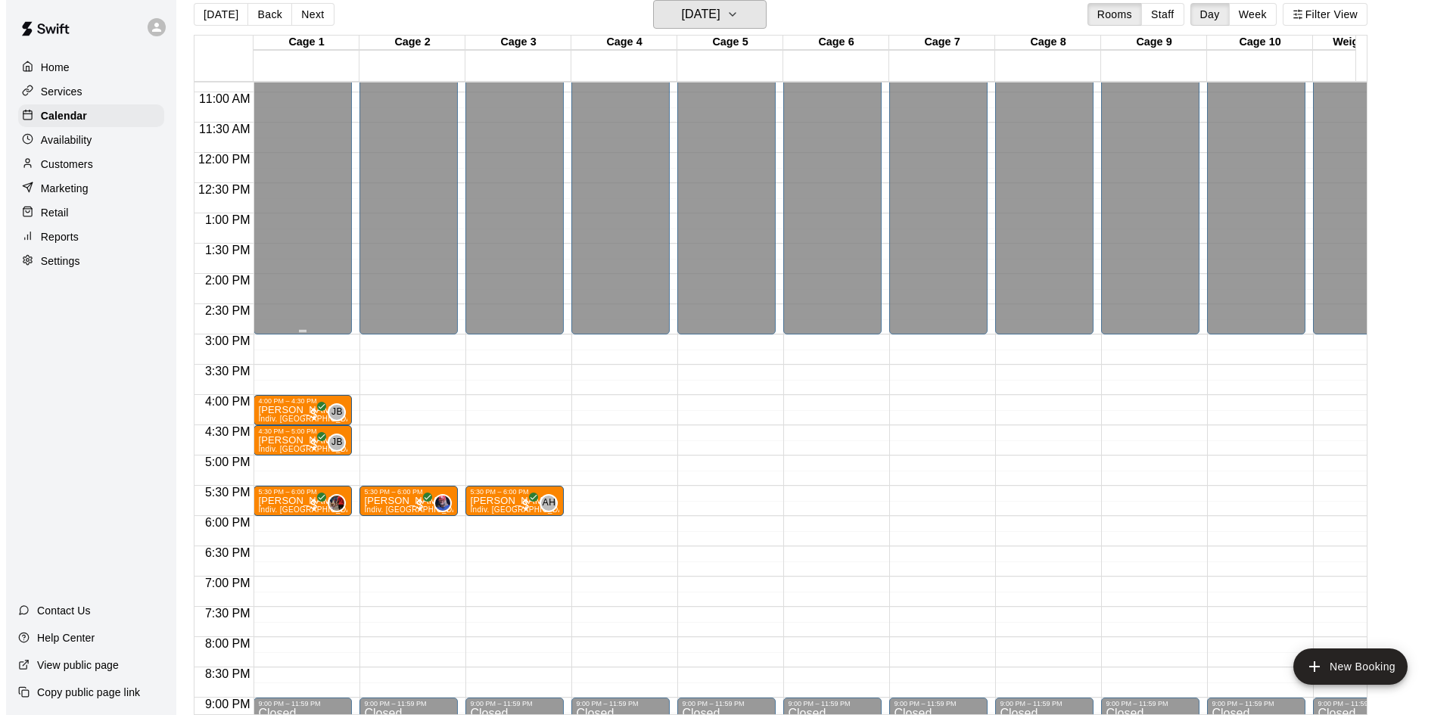
scroll to position [683, 0]
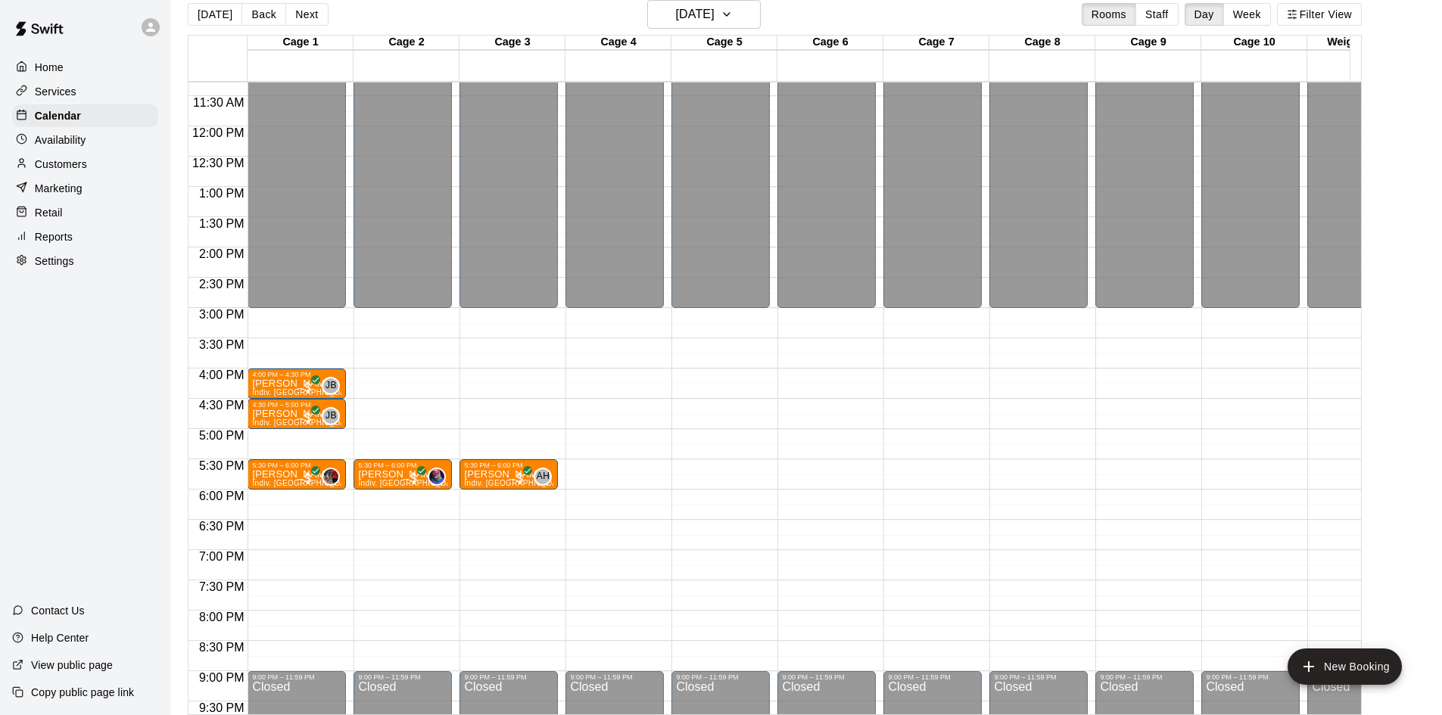
click at [374, 382] on div "12:00 AM – 3:00 PM Closed 5:30 PM – 6:00 PM Andrew Bush Indiv. Lesson 0 9:00 PM…" at bounding box center [403, 126] width 98 height 1453
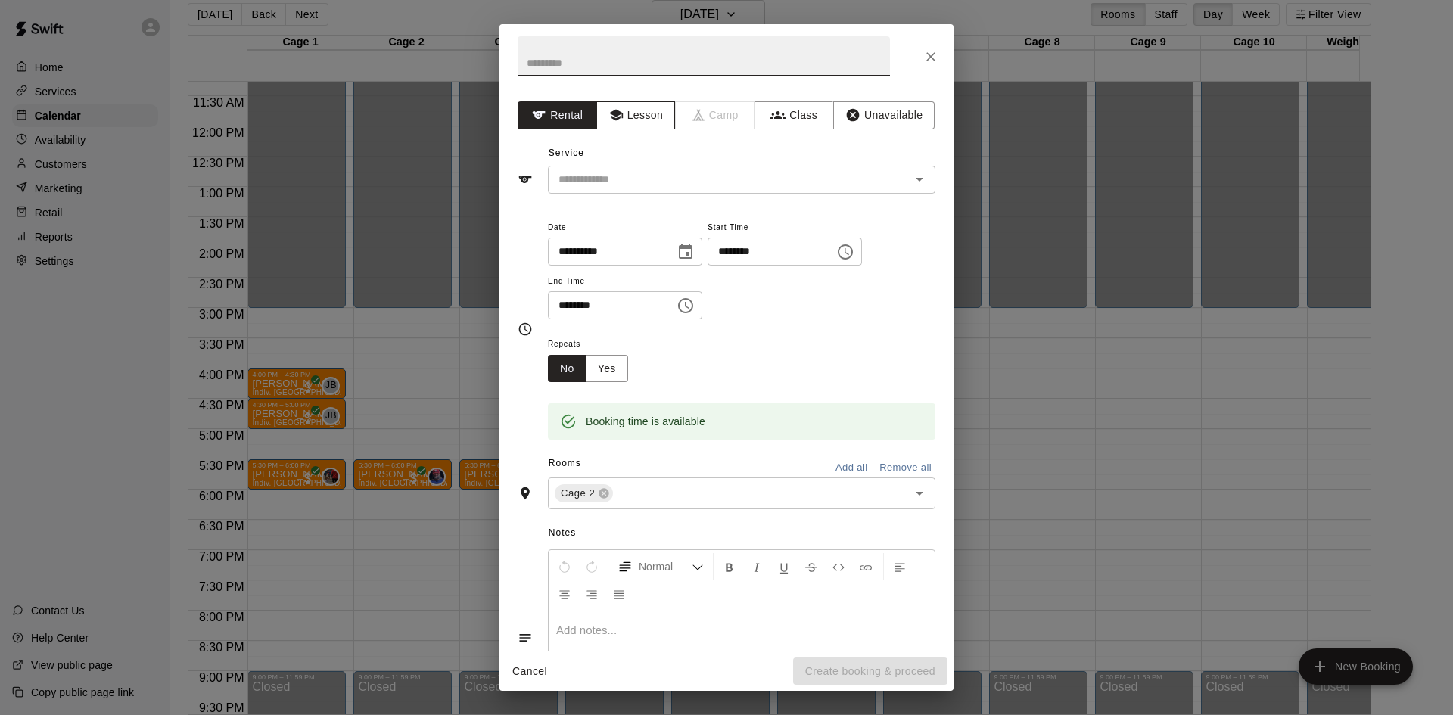
click at [633, 123] on button "Lesson" at bounding box center [636, 115] width 79 height 28
click at [620, 62] on input "text" at bounding box center [704, 56] width 372 height 40
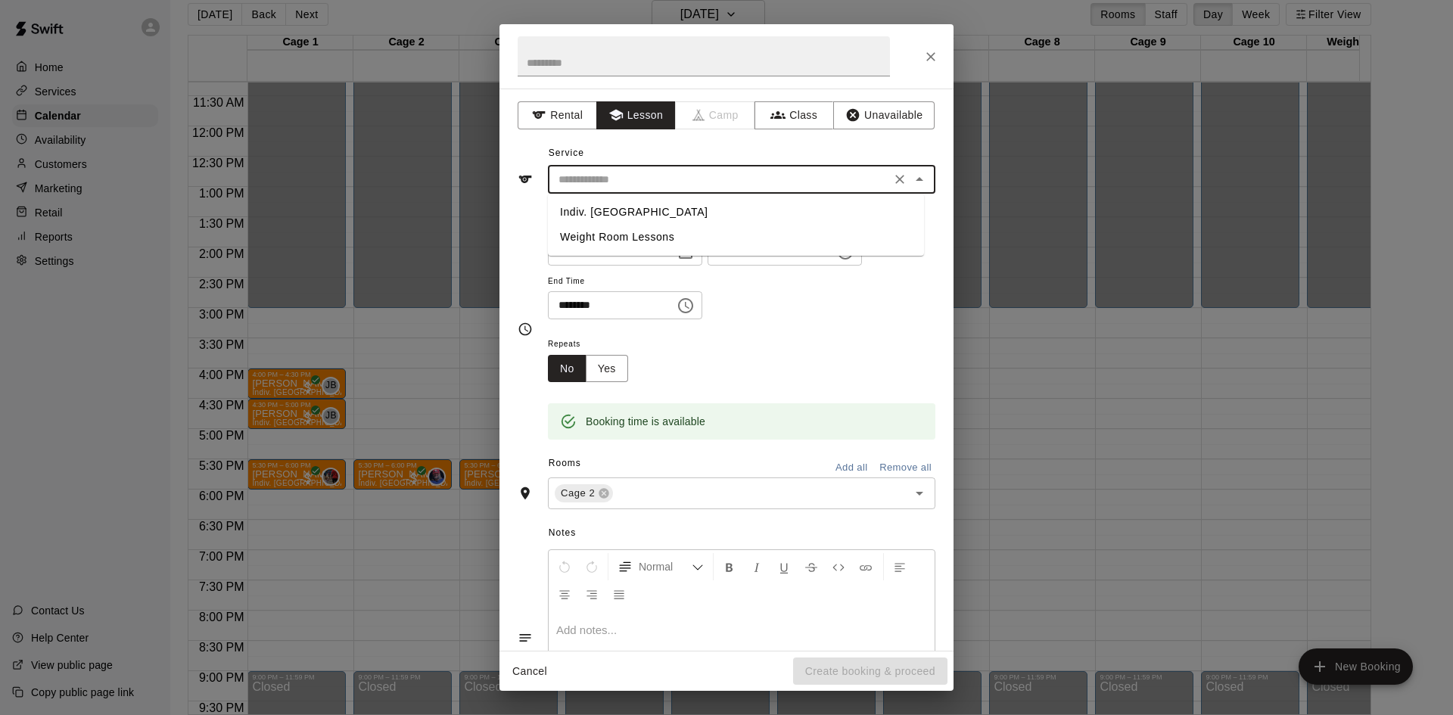
click at [607, 176] on input "text" at bounding box center [720, 179] width 334 height 19
click at [603, 204] on li "Indiv. [GEOGRAPHIC_DATA]" at bounding box center [736, 212] width 376 height 25
type input "**********"
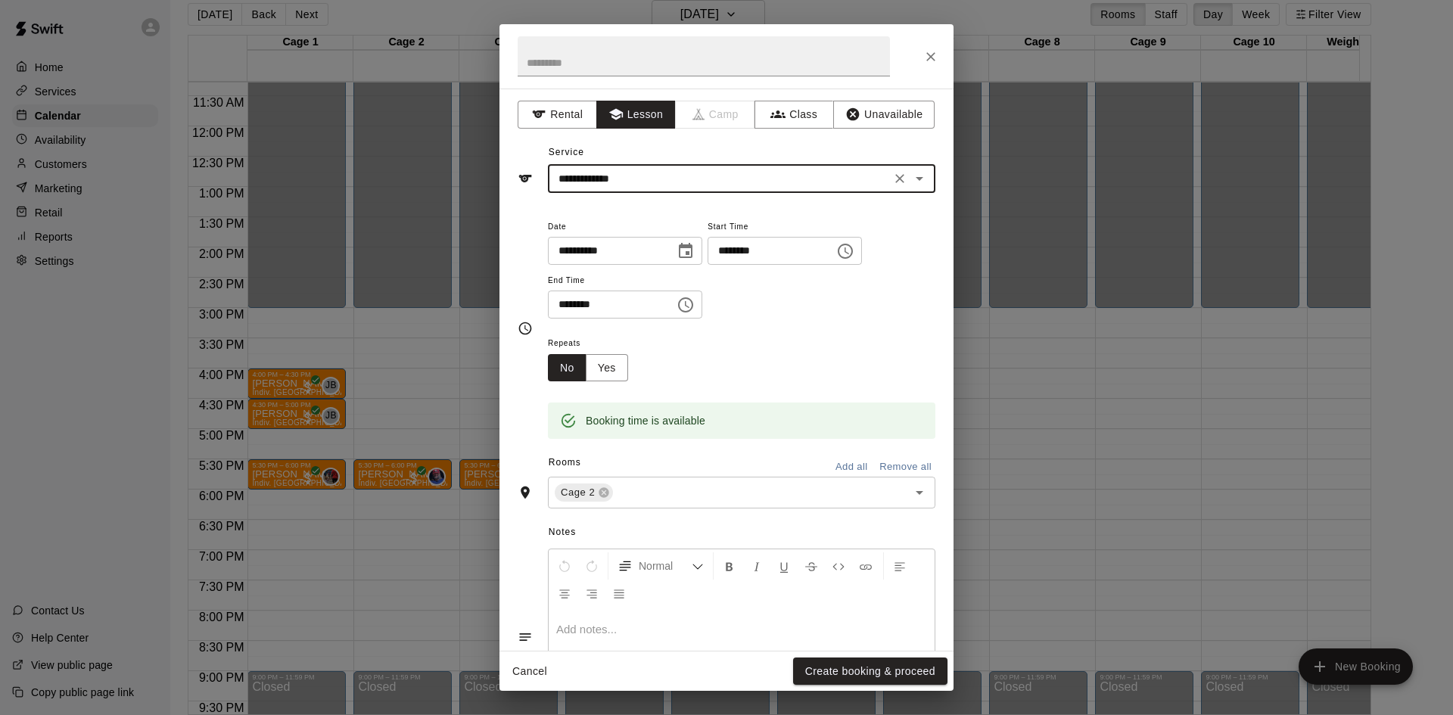
scroll to position [0, 0]
click at [618, 36] on input "text" at bounding box center [704, 56] width 372 height 40
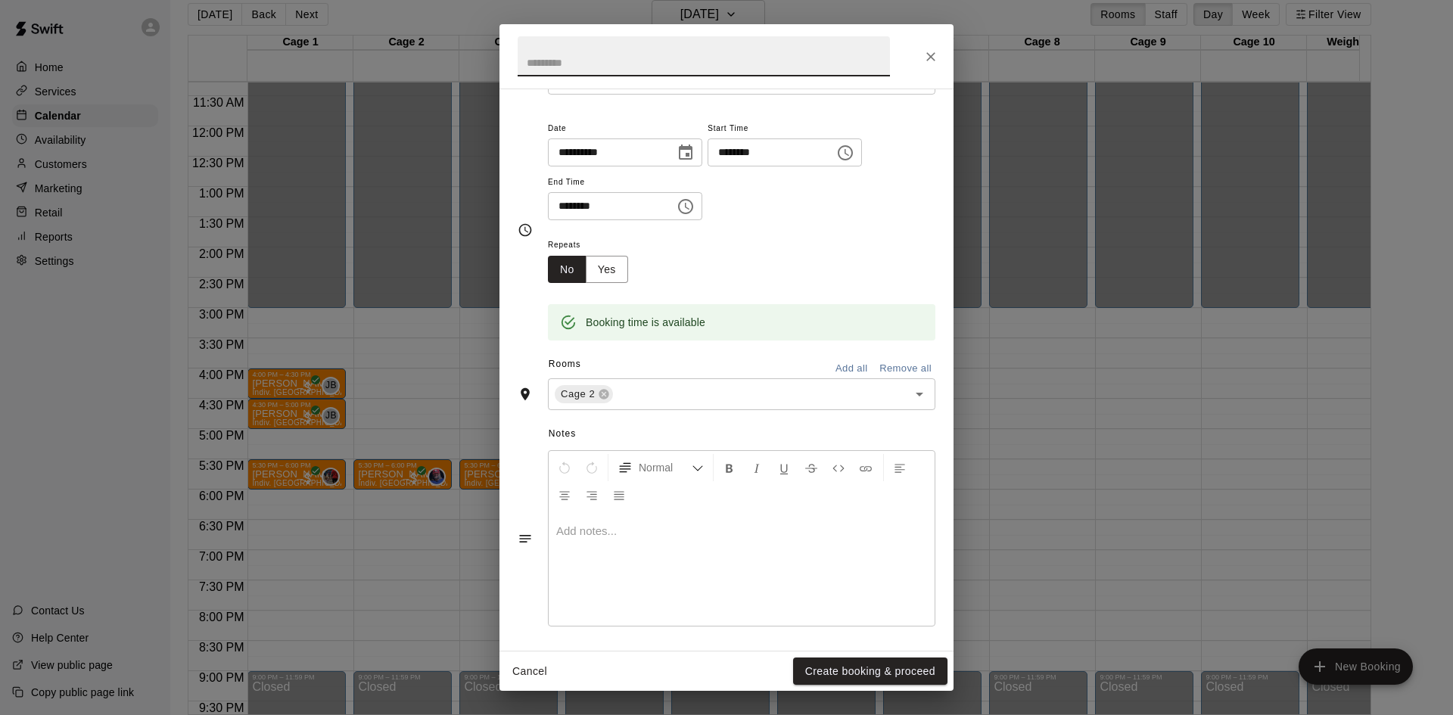
scroll to position [103, 0]
click at [855, 674] on button "Create booking & proceed" at bounding box center [870, 672] width 154 height 28
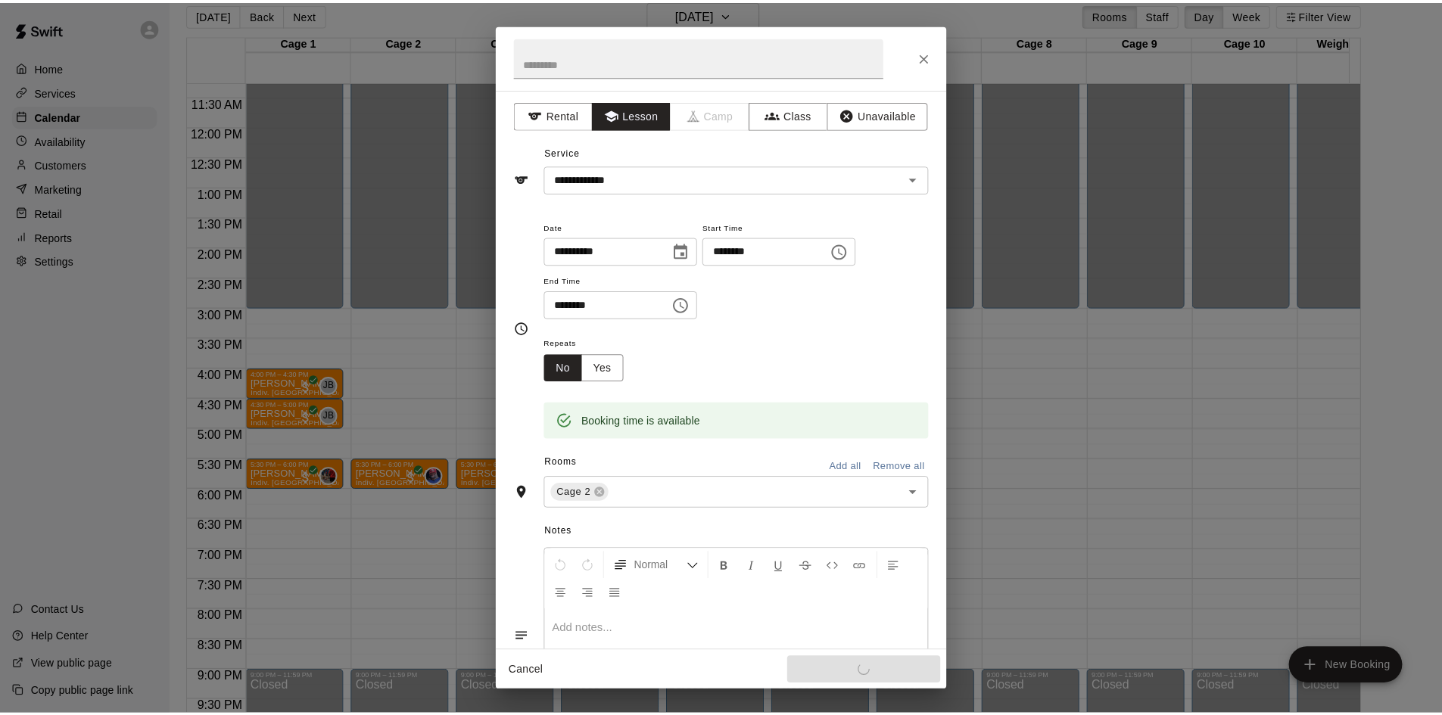
scroll to position [0, 0]
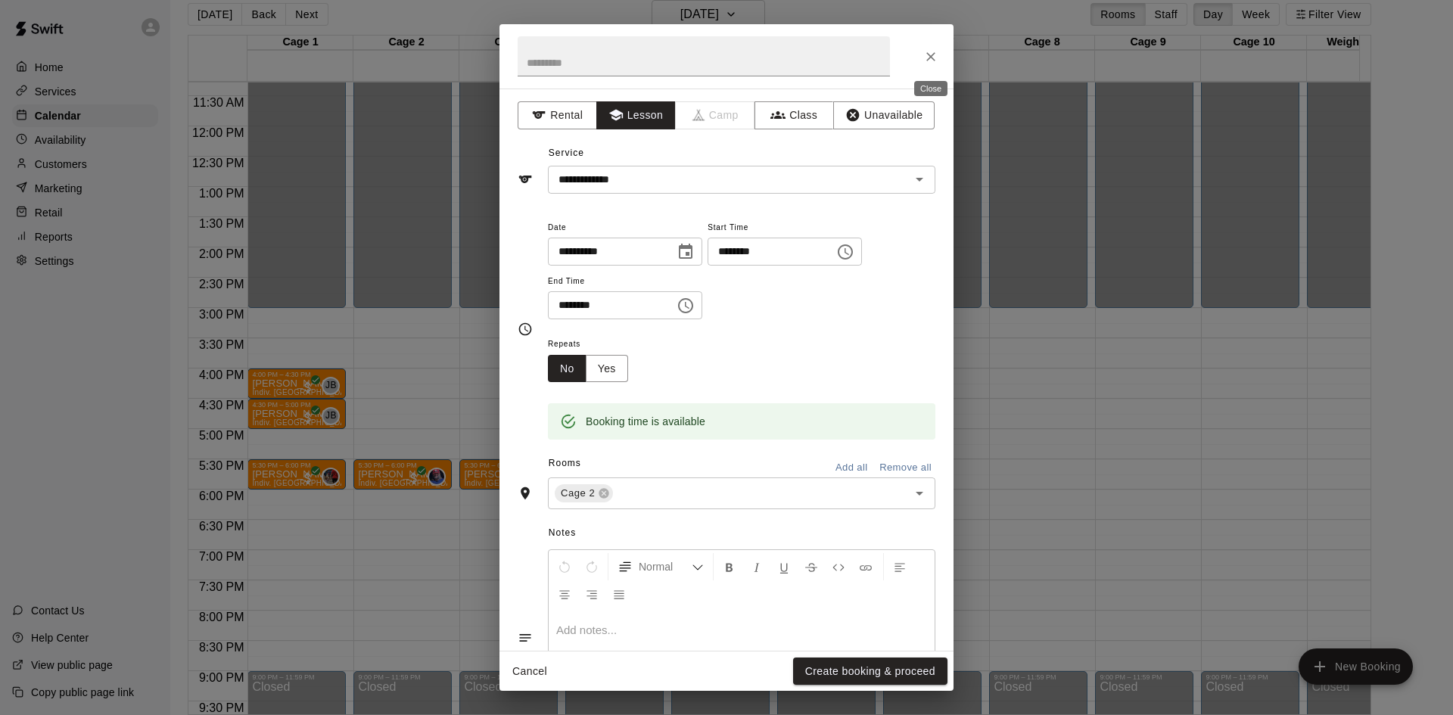
click at [927, 52] on icon "Close" at bounding box center [931, 56] width 15 height 15
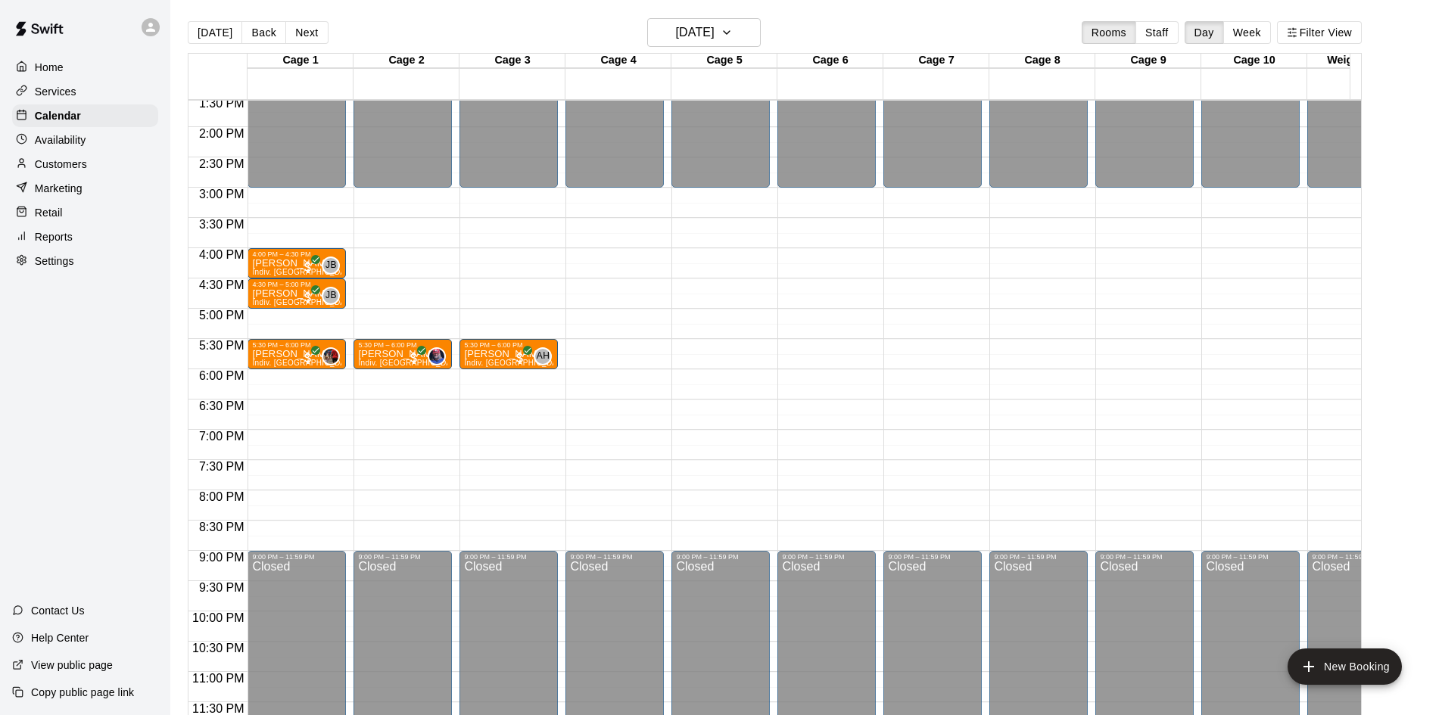
click at [1416, 147] on main "Today Back Next Monday Aug 25 Rooms Staff Day Week Filter View Cage 1 25 Mon Ca…" at bounding box center [806, 375] width 1260 height 715
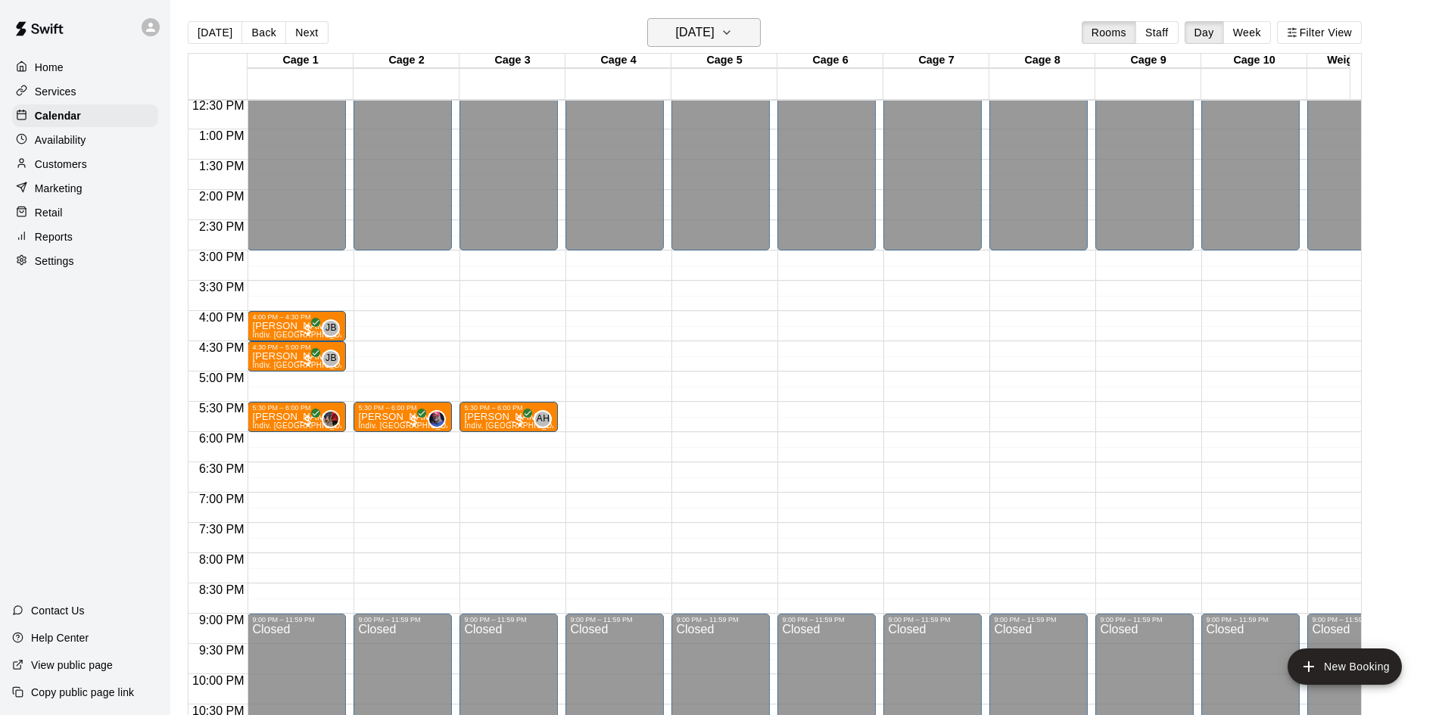
click at [677, 40] on h6 "Monday Aug 25" at bounding box center [695, 32] width 39 height 21
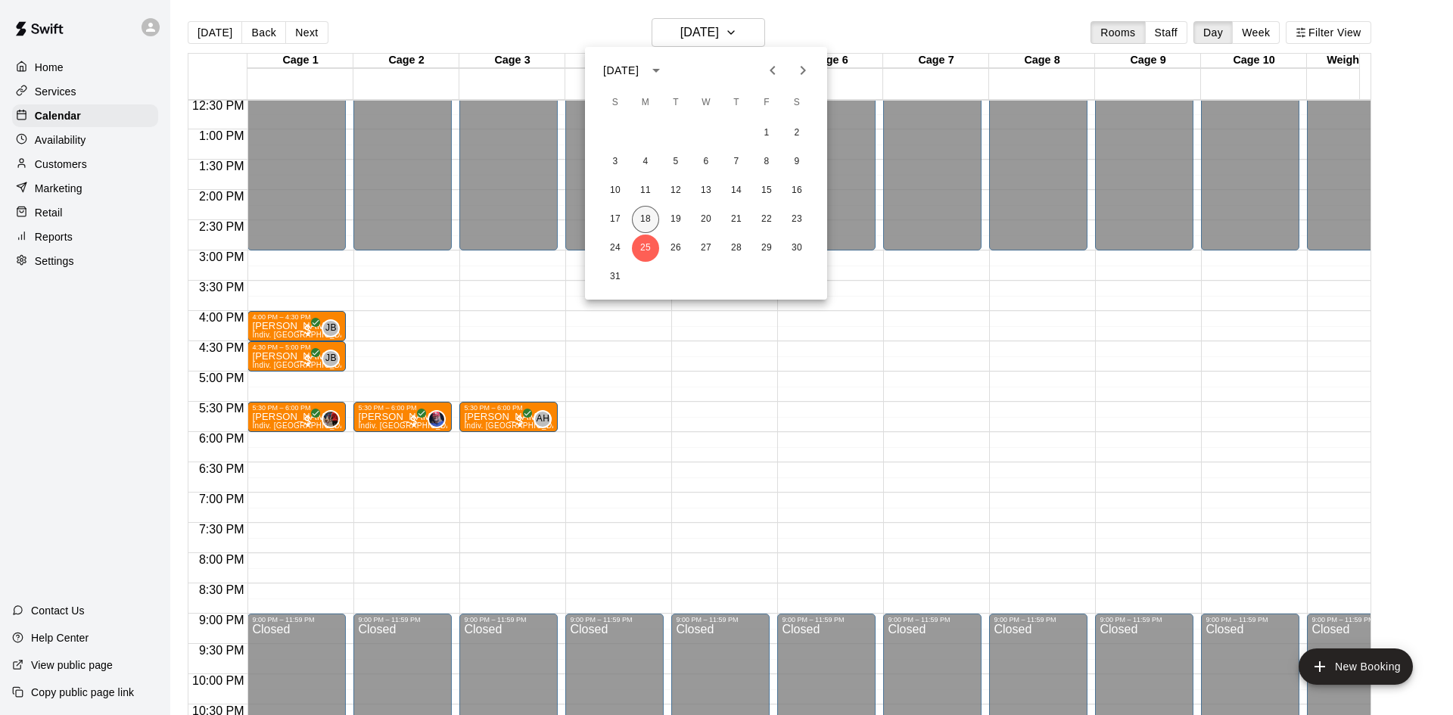
click at [649, 218] on button "18" at bounding box center [645, 219] width 27 height 27
